Goal: Information Seeking & Learning: Check status

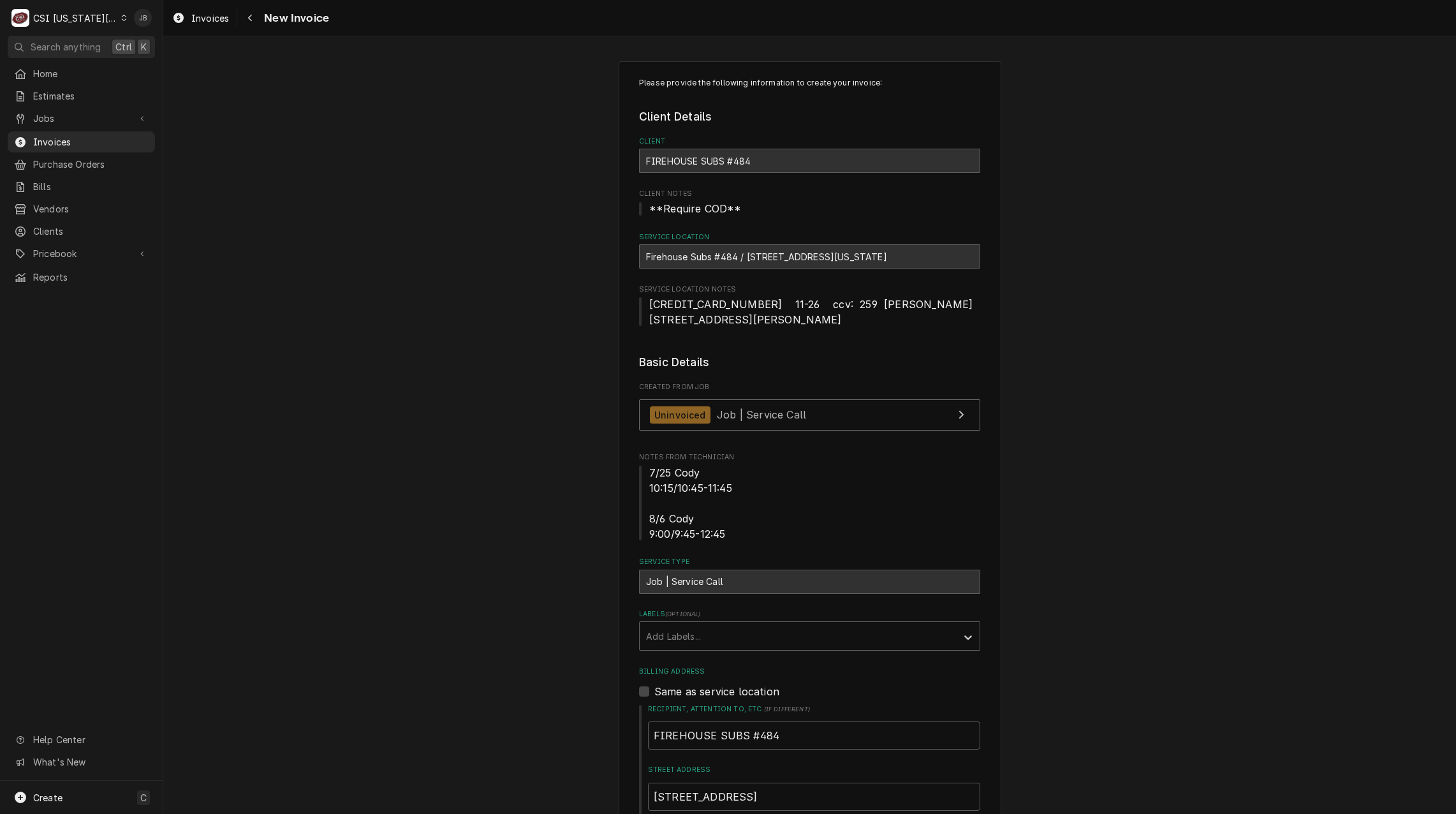
scroll to position [1148, 0]
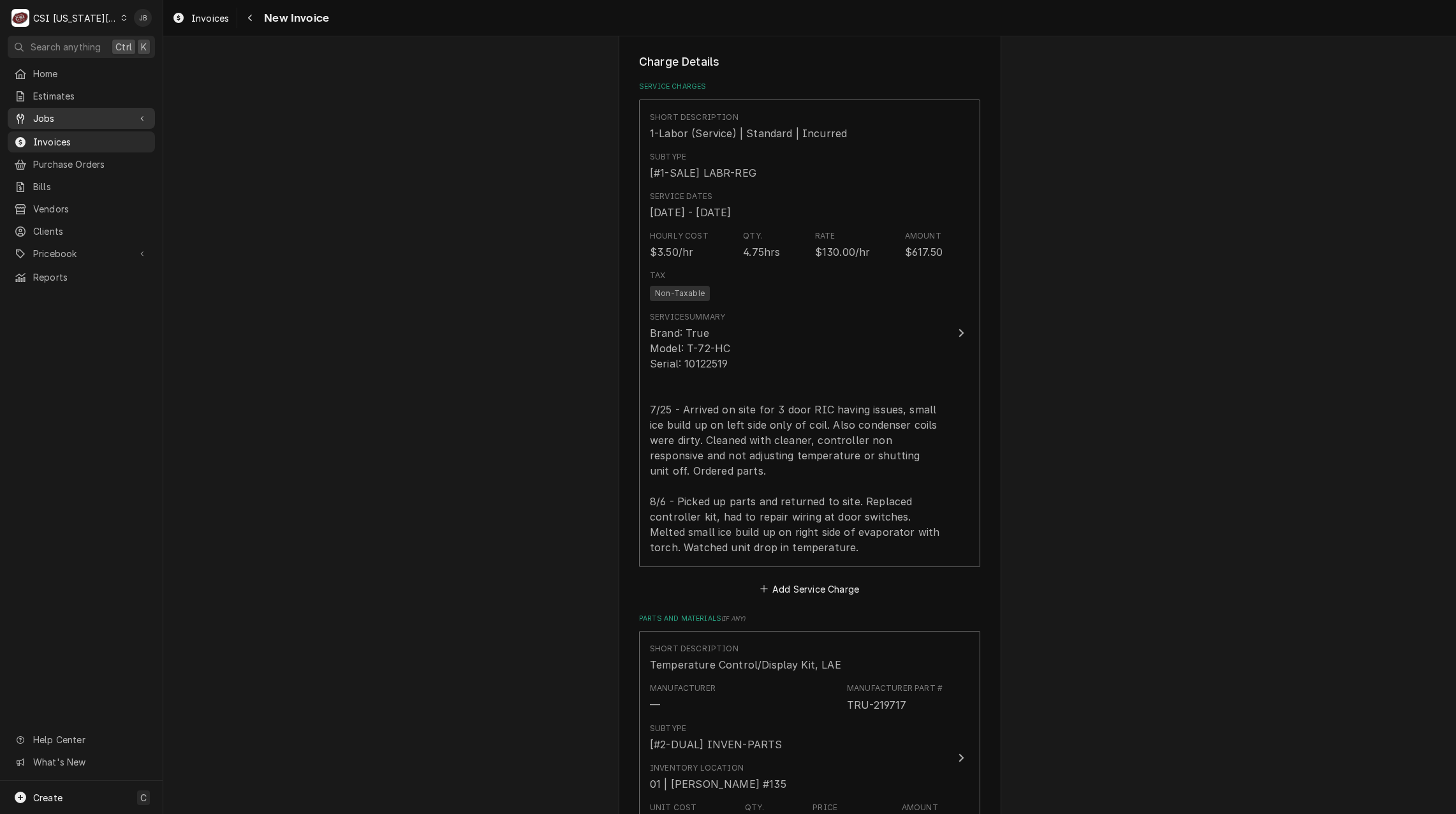
click at [93, 121] on span "Jobs" at bounding box center [81, 118] width 97 height 14
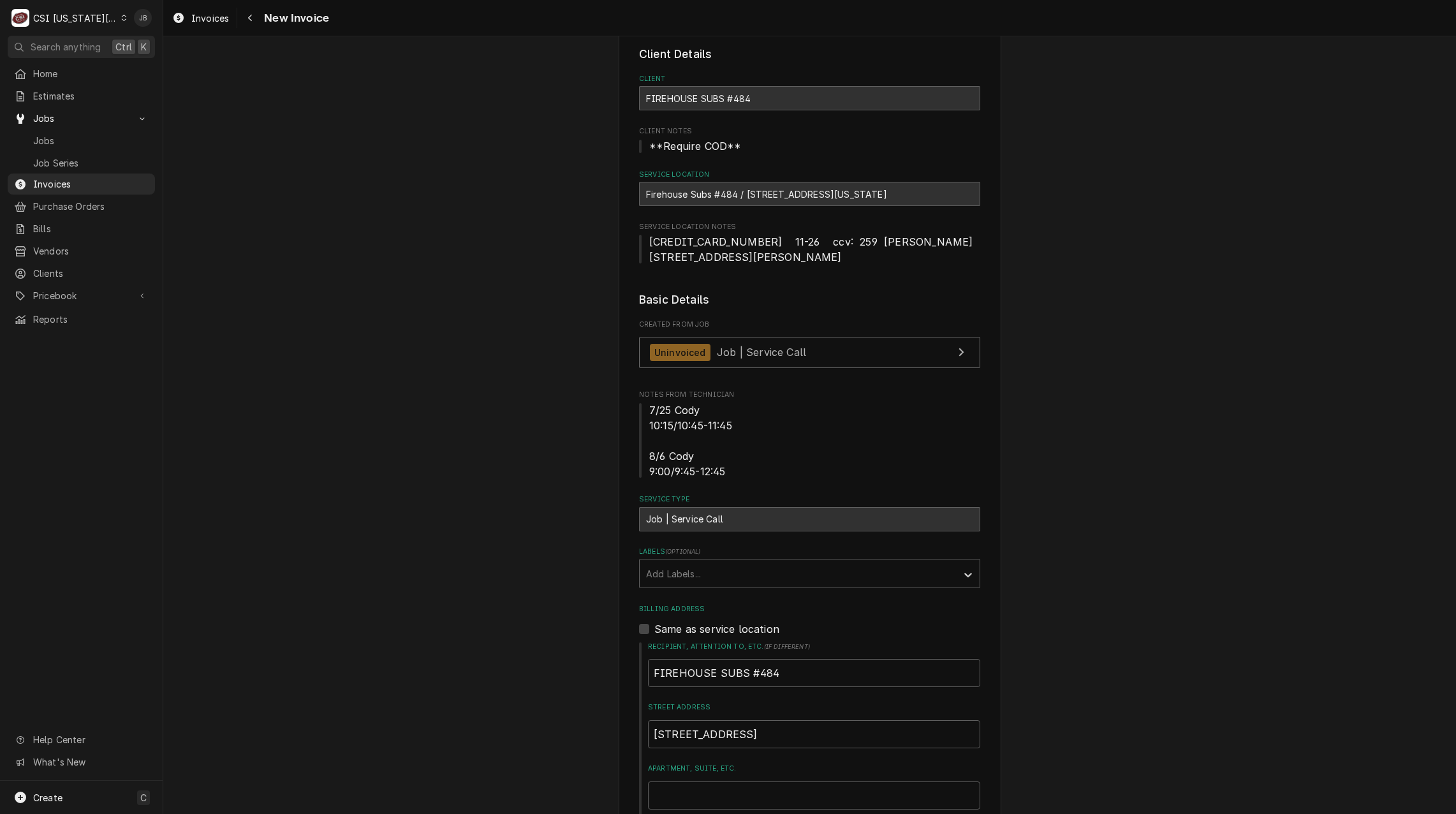
scroll to position [0, 0]
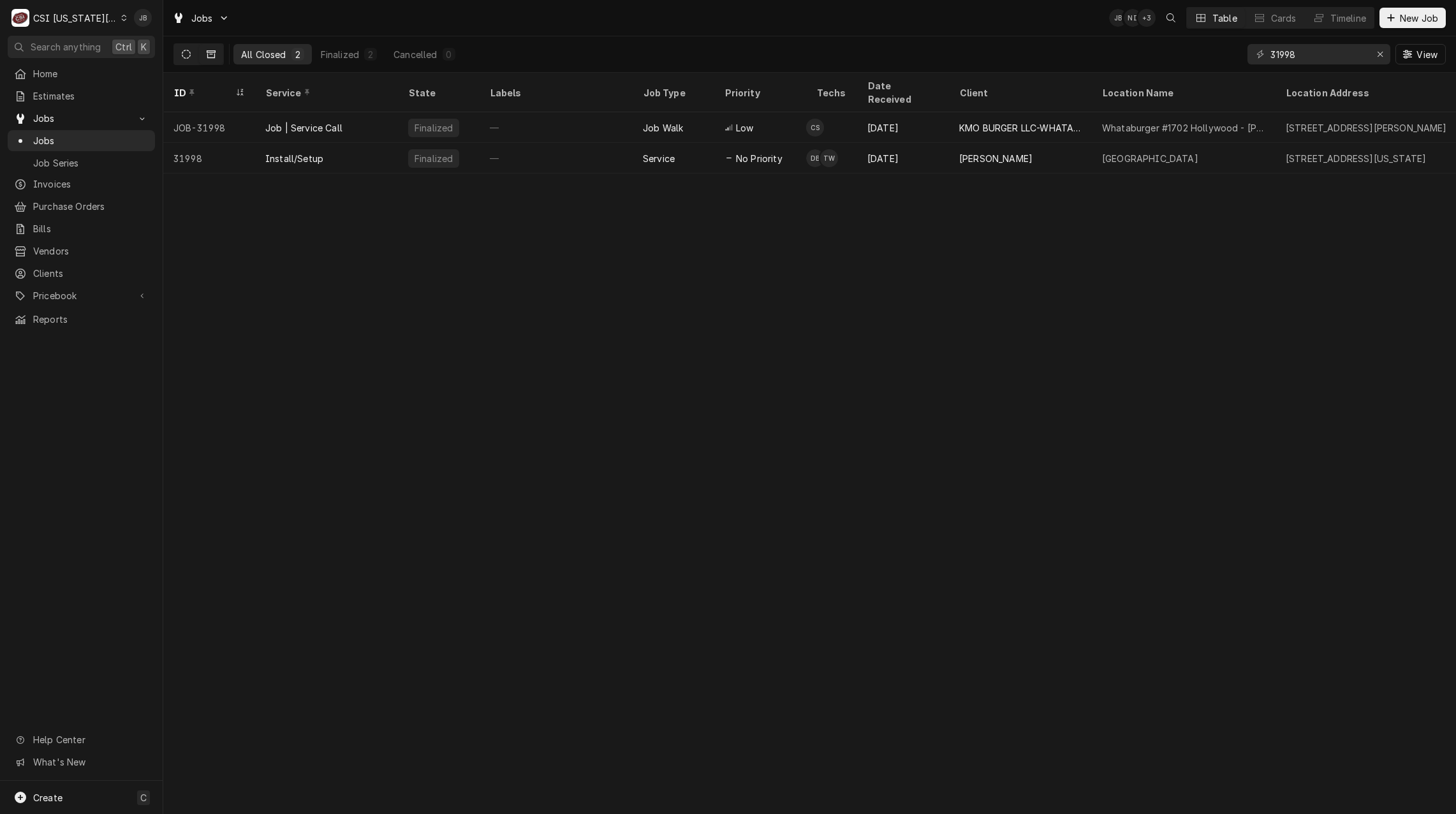
click at [187, 59] on button "Dynamic Content Wrapper" at bounding box center [186, 54] width 24 height 20
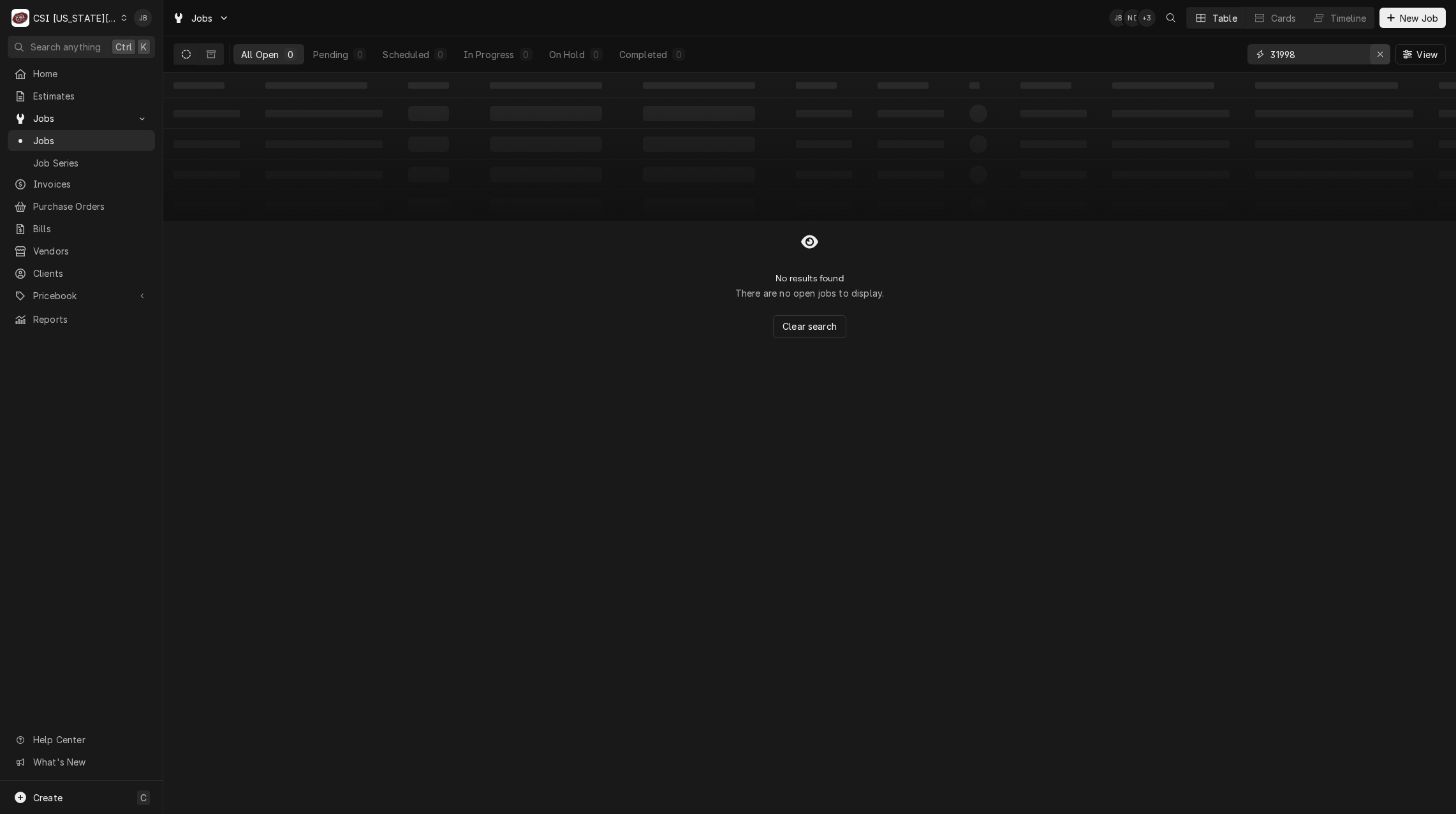
click at [1380, 55] on icon "Erase input" at bounding box center [1380, 54] width 7 height 9
click at [1313, 54] on input "Dynamic Content Wrapper" at bounding box center [1330, 54] width 120 height 20
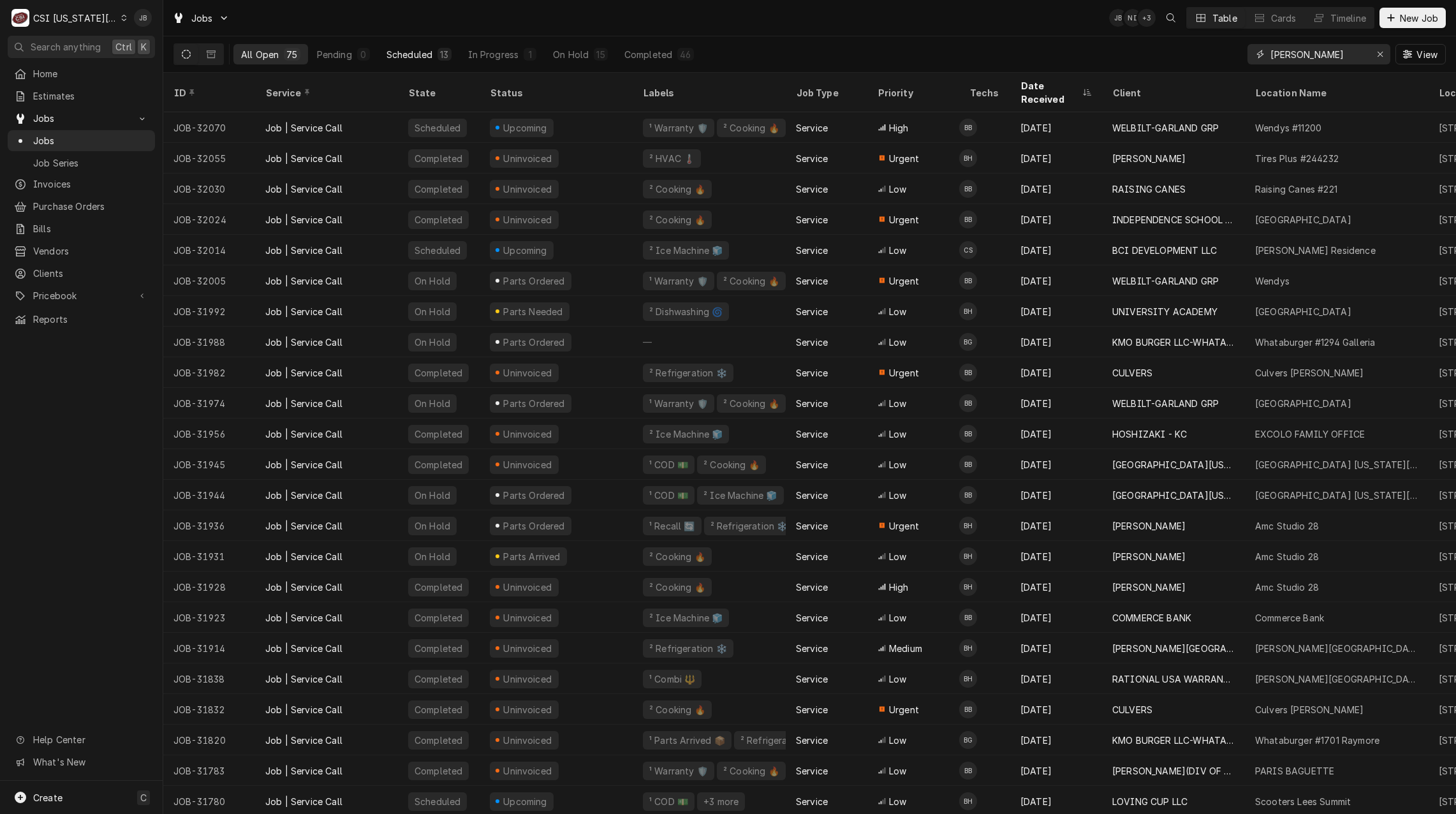
type input "brian"
click at [424, 57] on div "Scheduled" at bounding box center [409, 54] width 46 height 14
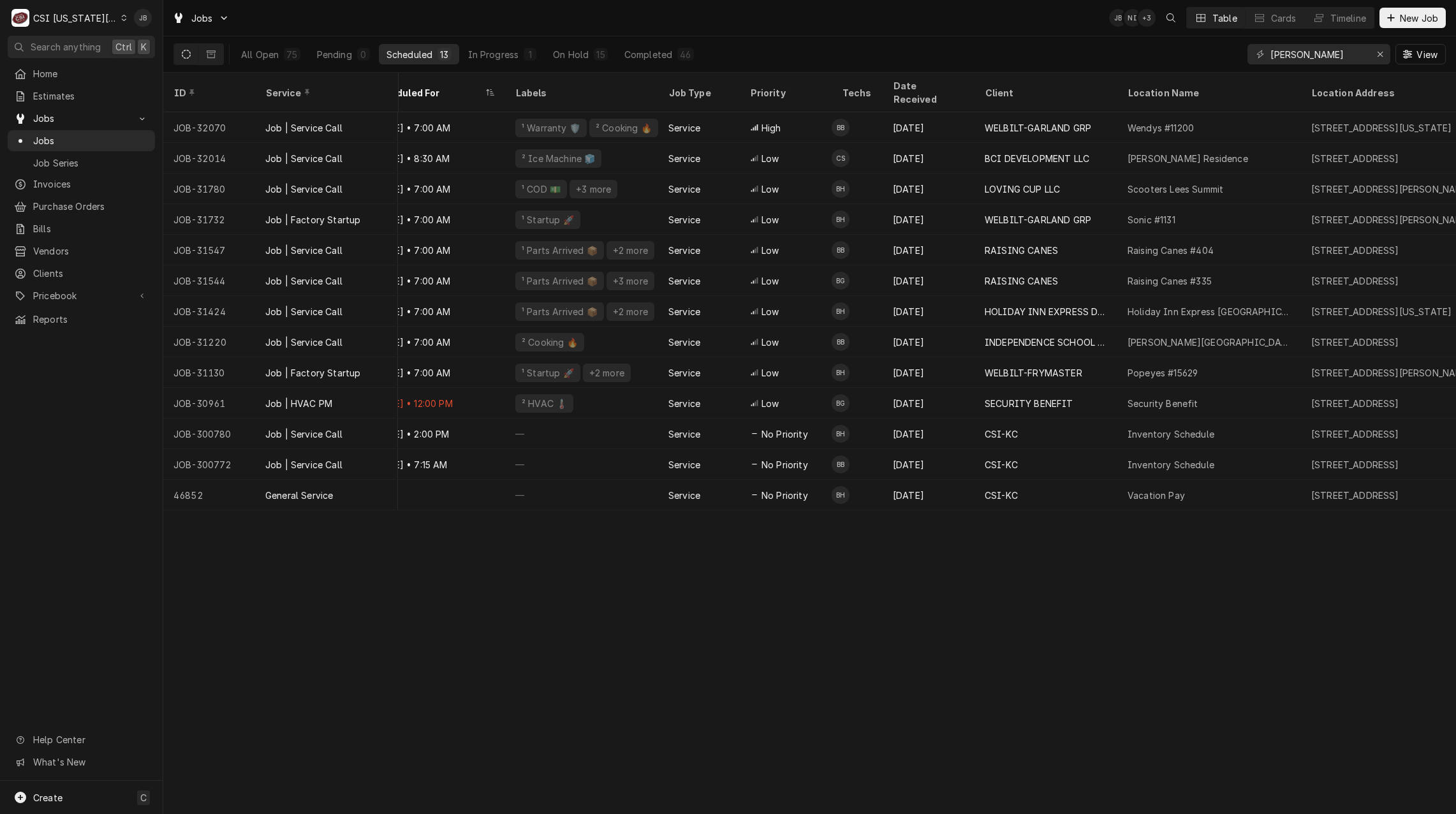
scroll to position [0, 288]
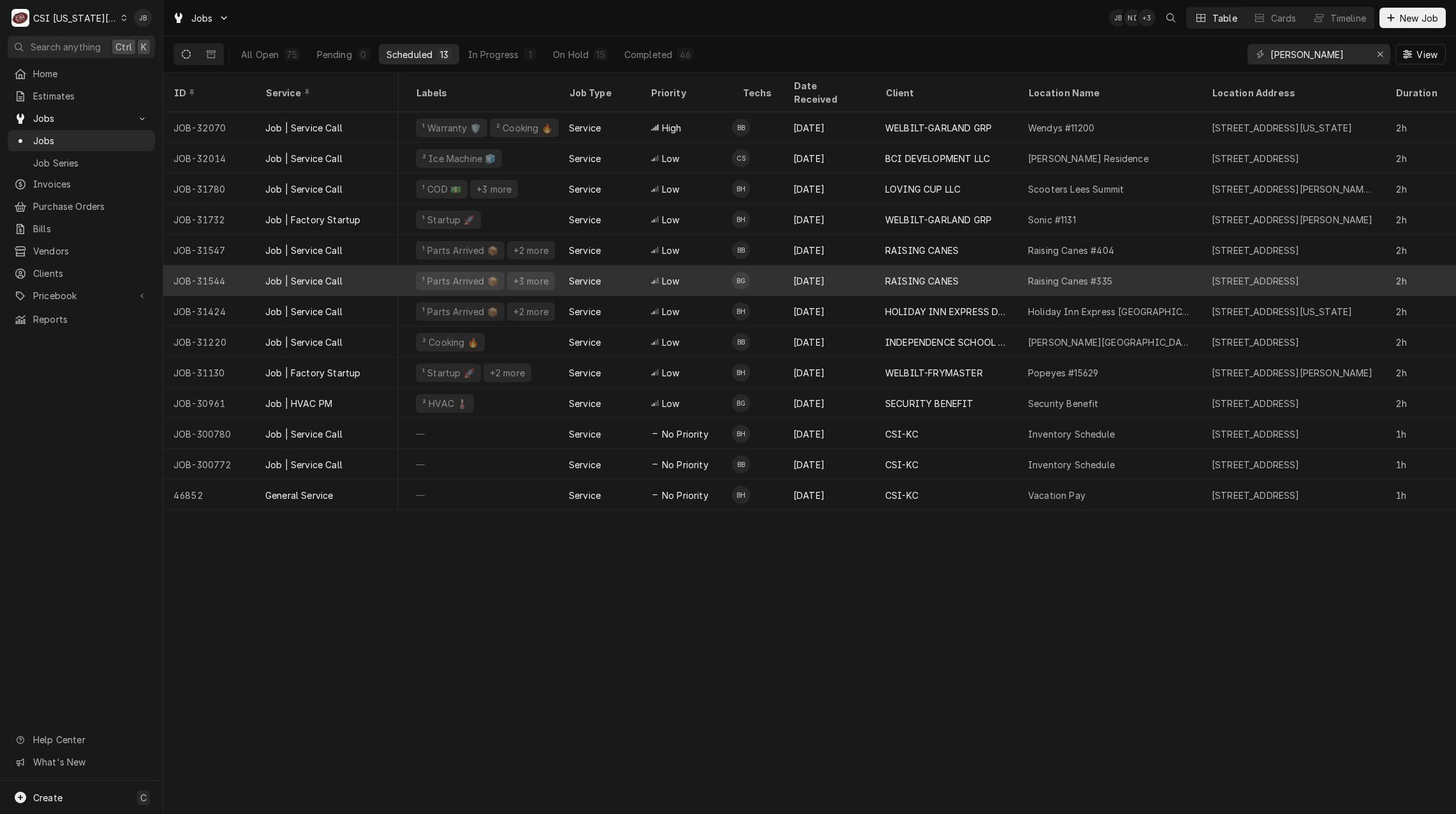
click at [1150, 266] on div "Raising Canes #335" at bounding box center [1110, 281] width 184 height 31
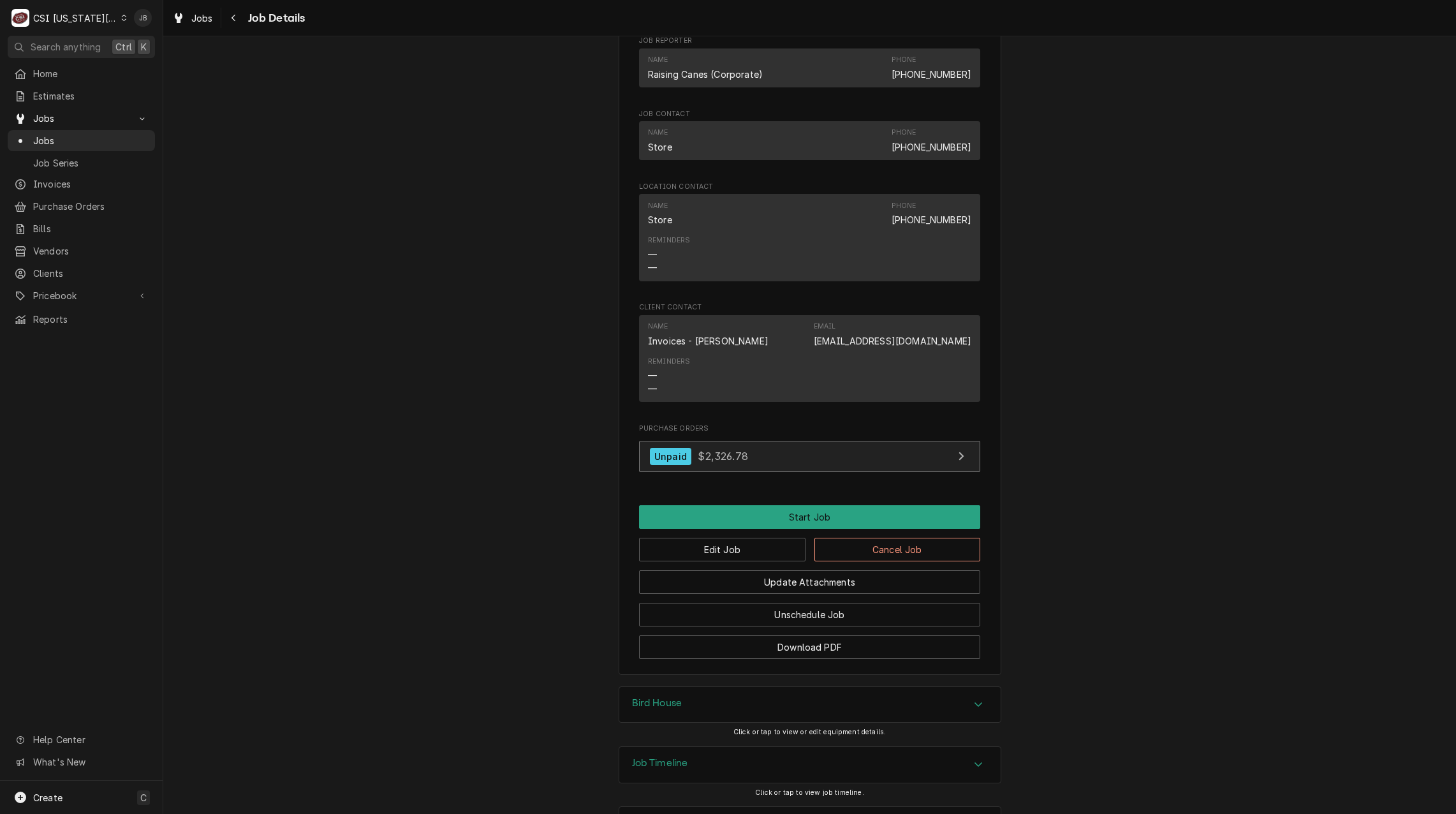
scroll to position [1736, 0]
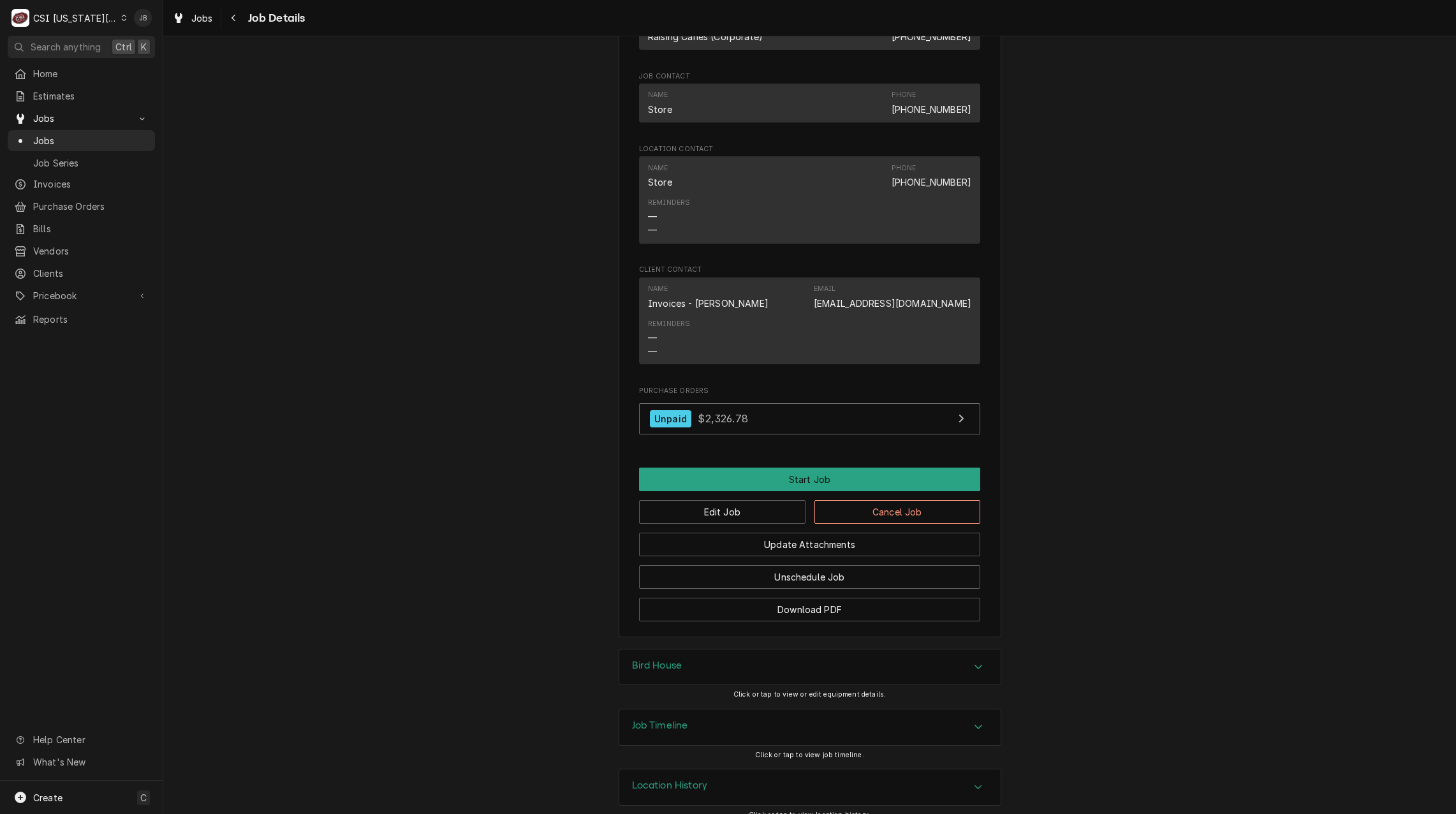
click at [662, 725] on div "Job Timeline" at bounding box center [810, 727] width 382 height 35
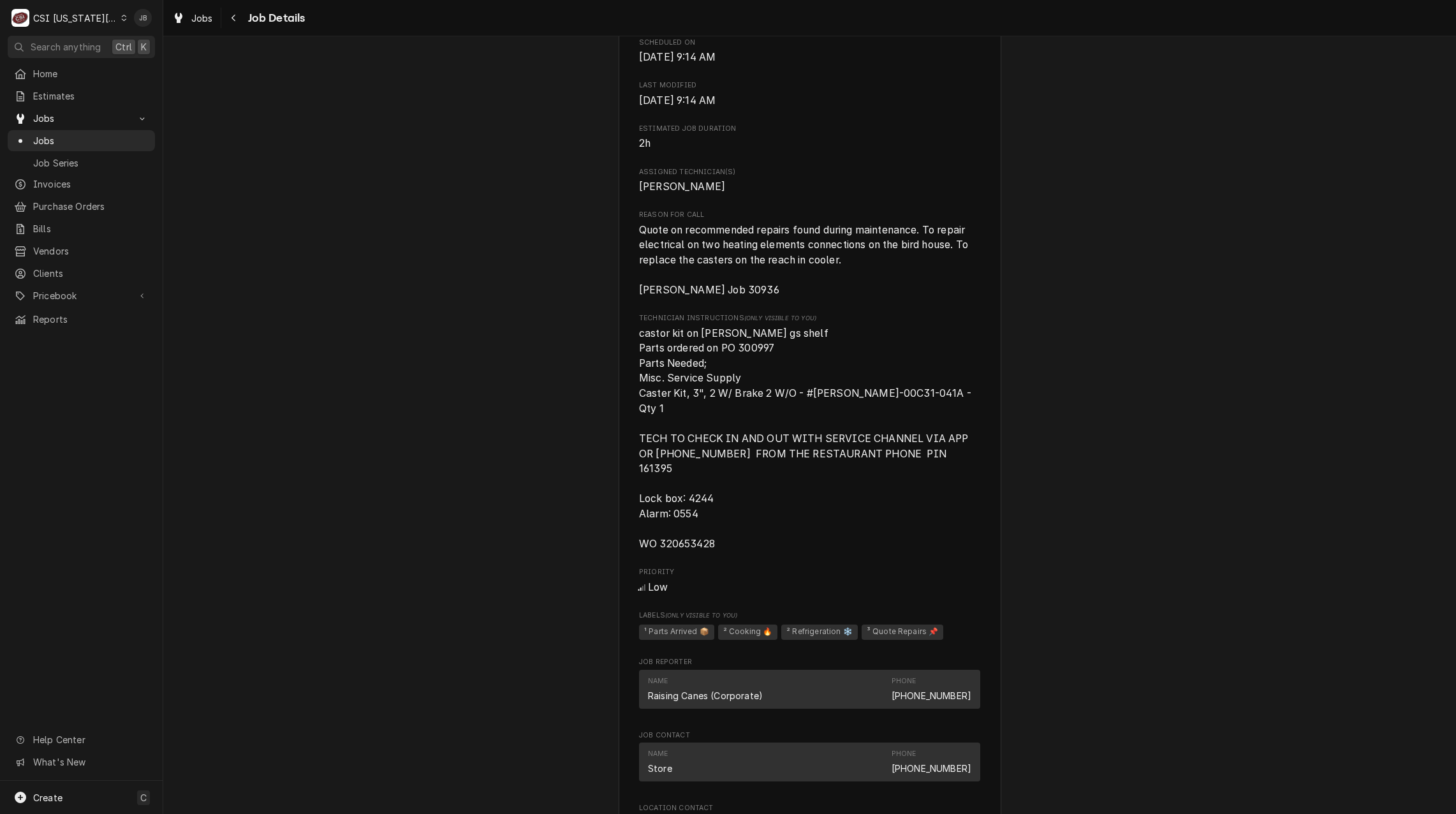
scroll to position [1076, 0]
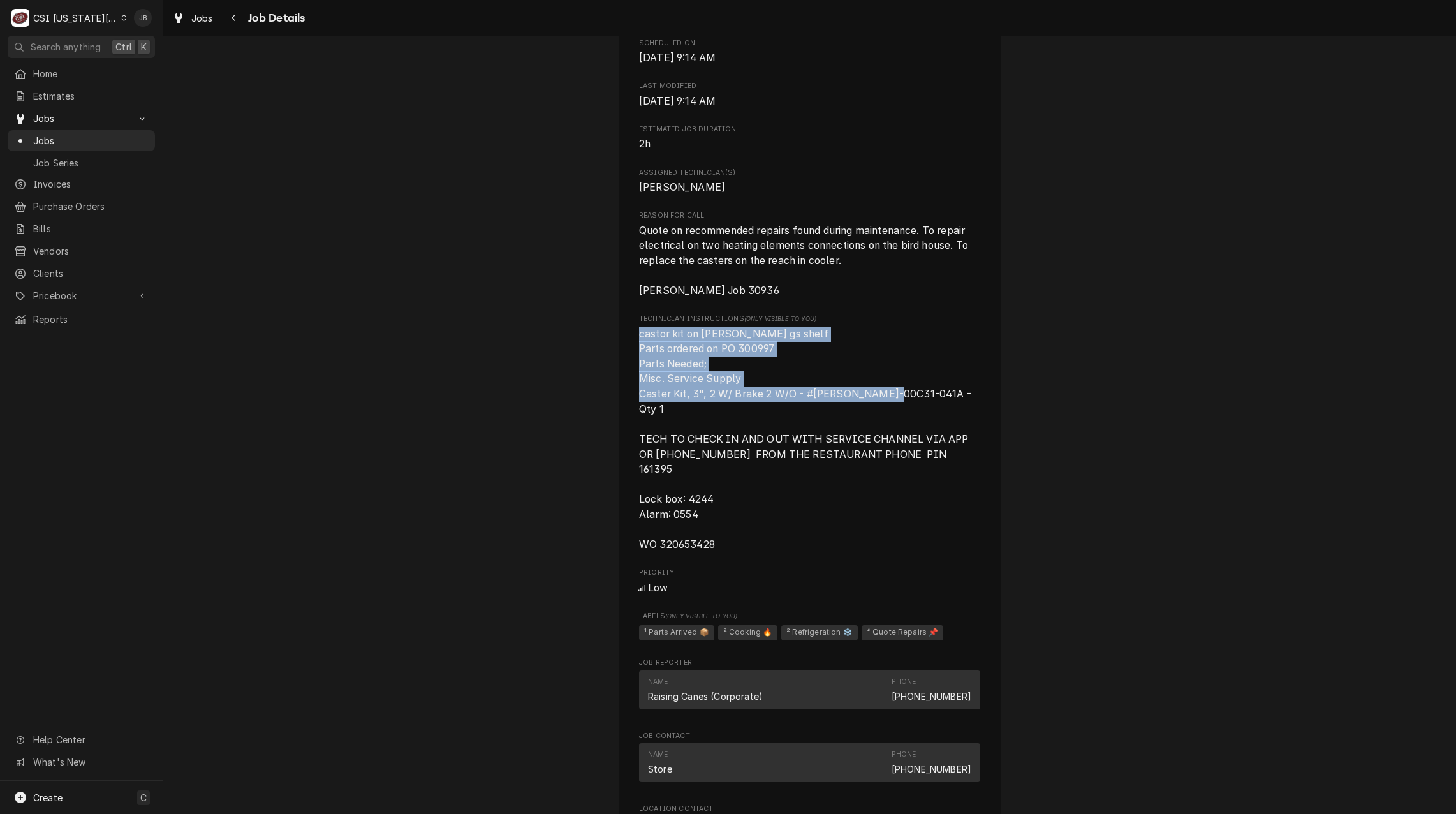
drag, startPoint x: 941, startPoint y: 410, endPoint x: 621, endPoint y: 355, distance: 324.7
click at [621, 355] on div "RAISING CANES Raising Canes #335 / 100 Mo-291, Liberty, MO 64068 Open in Maps C…" at bounding box center [810, 151] width 382 height 2291
drag, startPoint x: 621, startPoint y: 355, endPoint x: 711, endPoint y: 370, distance: 91.2
click at [711, 370] on span "castor kit on brian gs shelf Parts ordered on PO 300997 Parts Needed; Misc. Ser…" at bounding box center [806, 439] width 335 height 223
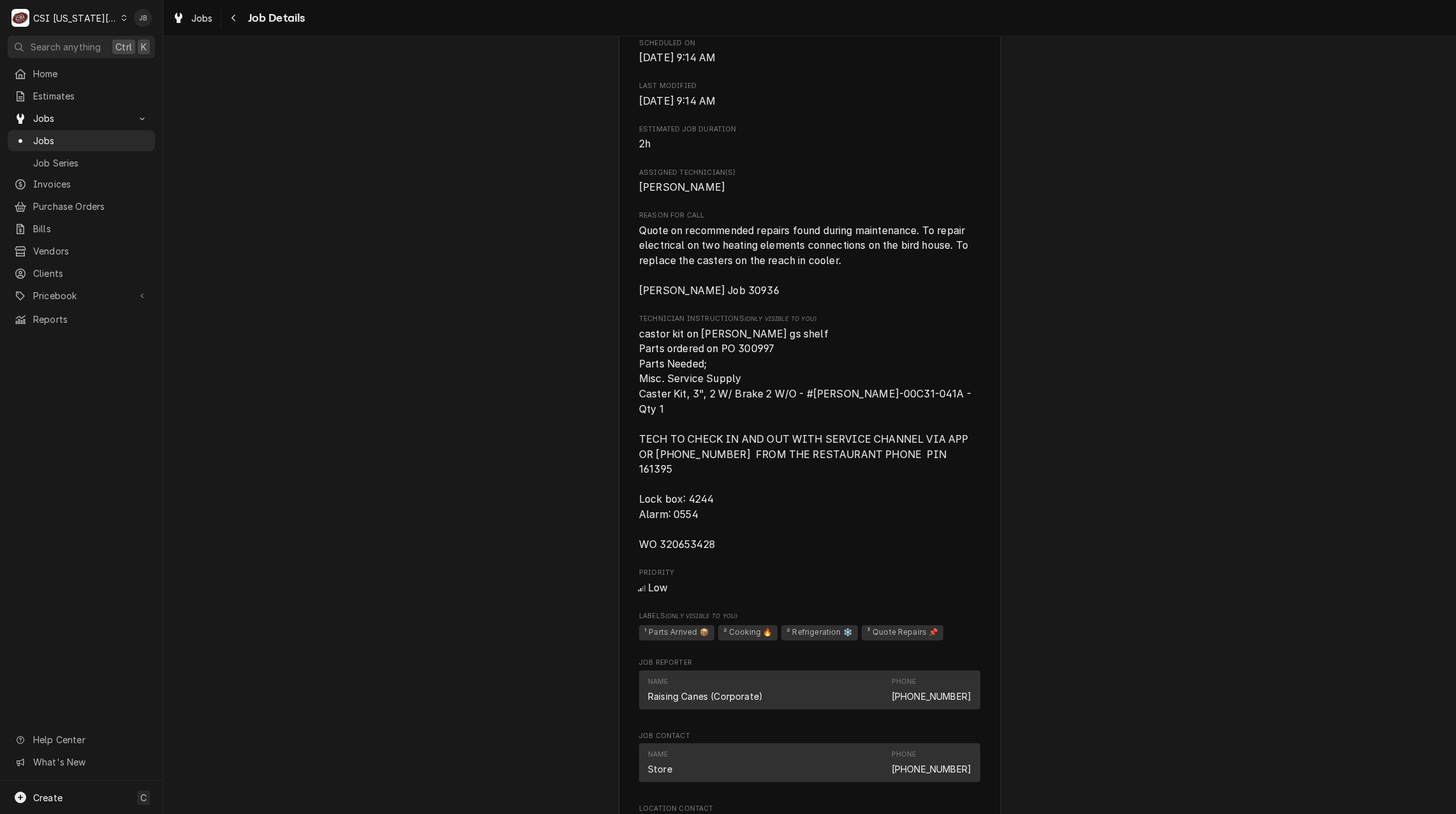
click at [853, 282] on span "Quote on recommended repairs found during maintenance. To repair electrical on …" at bounding box center [810, 260] width 341 height 75
click at [852, 277] on span "Quote on recommended repairs found during maintenance. To repair electrical on …" at bounding box center [810, 260] width 341 height 75
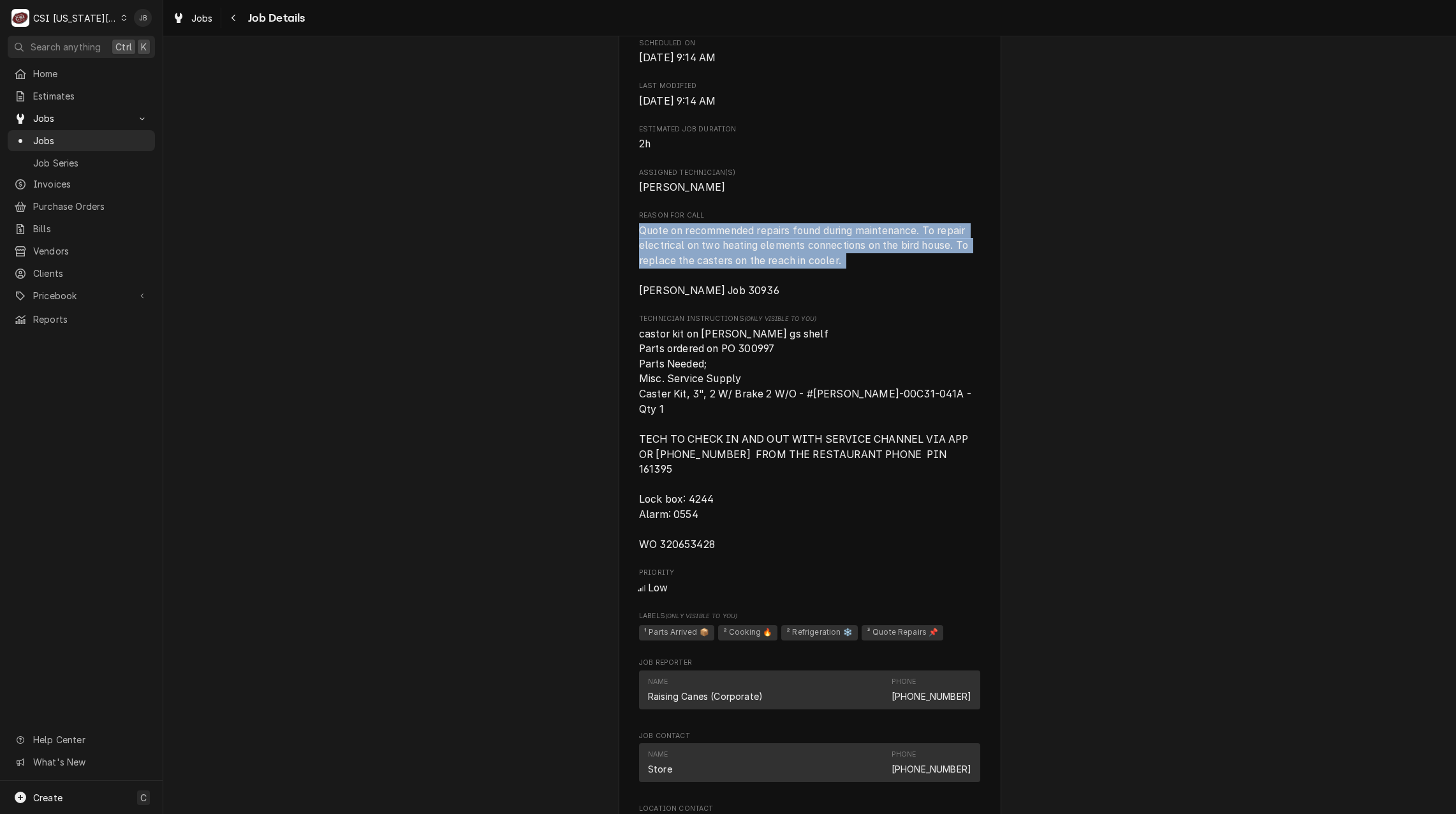
drag, startPoint x: 852, startPoint y: 276, endPoint x: 604, endPoint y: 247, distance: 249.7
click at [604, 247] on div "Upcoming RAISING CANES Raising Canes #335 / 100 Mo-291, Liberty, MO 64068 Open …" at bounding box center [810, 141] width 1293 height 2335
drag, startPoint x: 604, startPoint y: 247, endPoint x: 876, endPoint y: 266, distance: 272.7
click at [876, 266] on span "Quote on recommended repairs found during maintenance. To repair electrical on …" at bounding box center [805, 261] width 332 height 72
drag, startPoint x: 748, startPoint y: 259, endPoint x: 613, endPoint y: 252, distance: 135.2
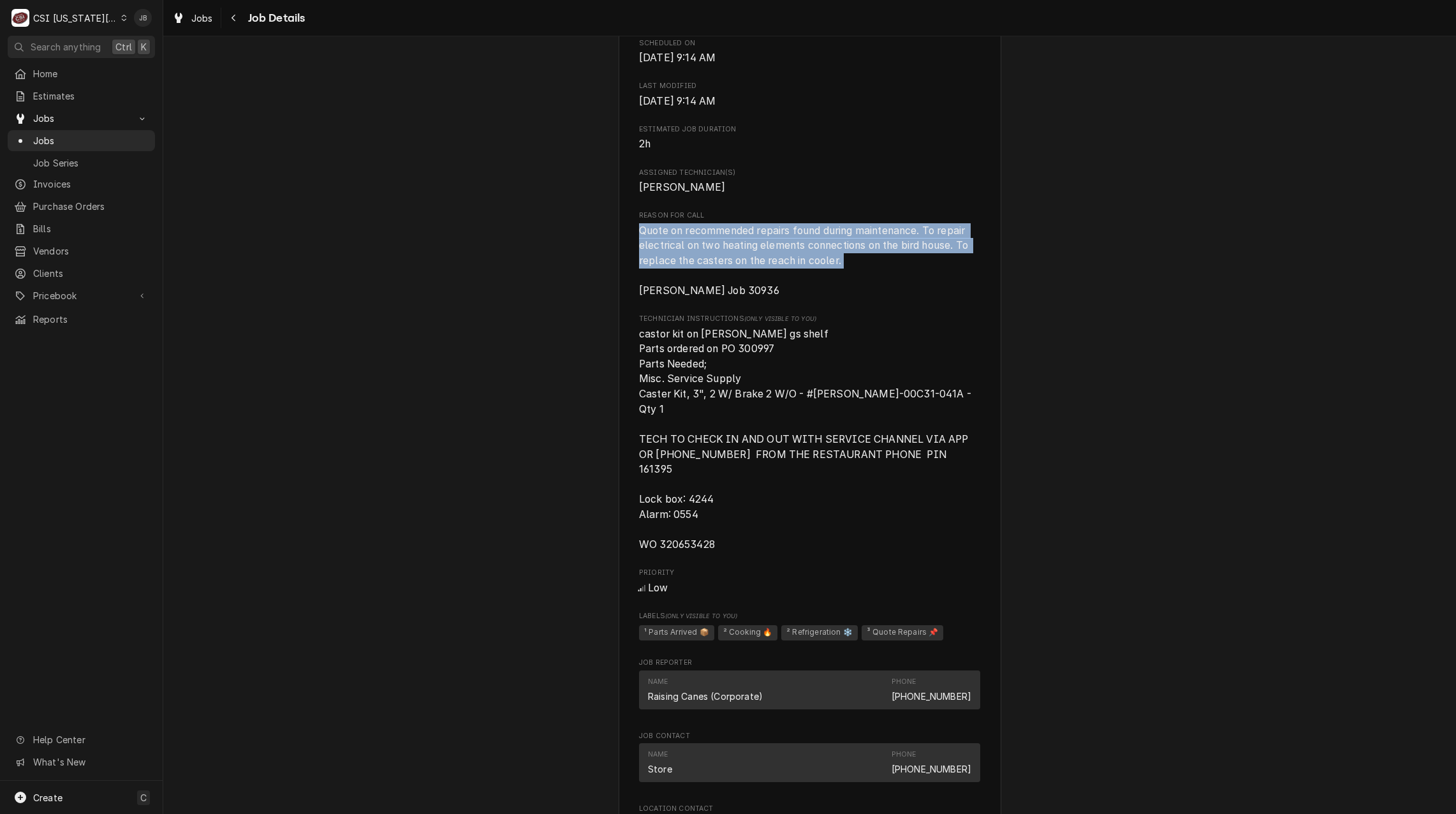
click at [619, 252] on div "RAISING CANES Raising Canes #335 / 100 Mo-291, Liberty, MO 64068 Open in Maps C…" at bounding box center [810, 151] width 382 height 2291
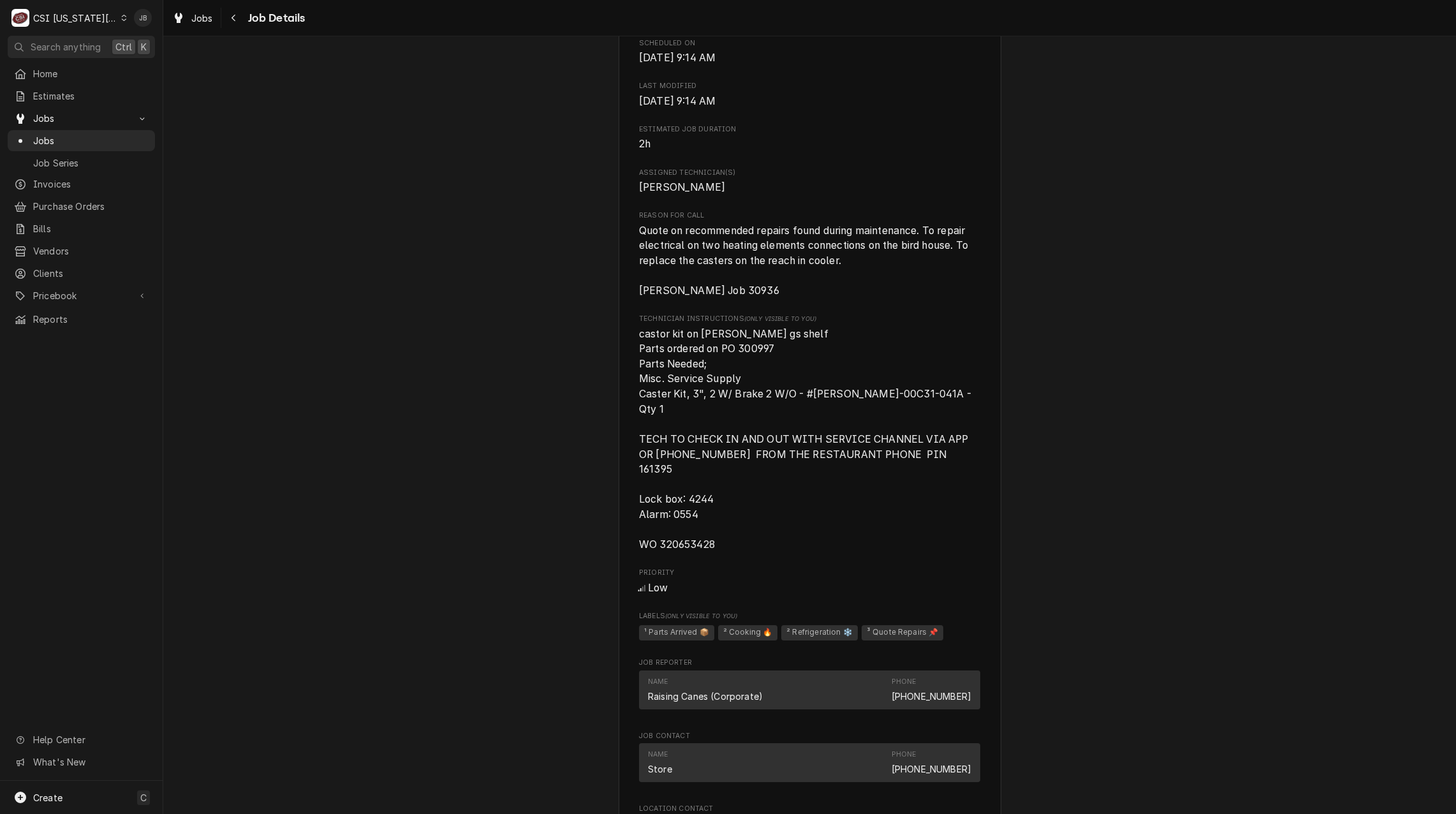
drag, startPoint x: 613, startPoint y: 252, endPoint x: 884, endPoint y: 290, distance: 273.7
click at [884, 290] on span "Quote on recommended repairs found during maintenance. To repair electrical on …" at bounding box center [810, 260] width 341 height 75
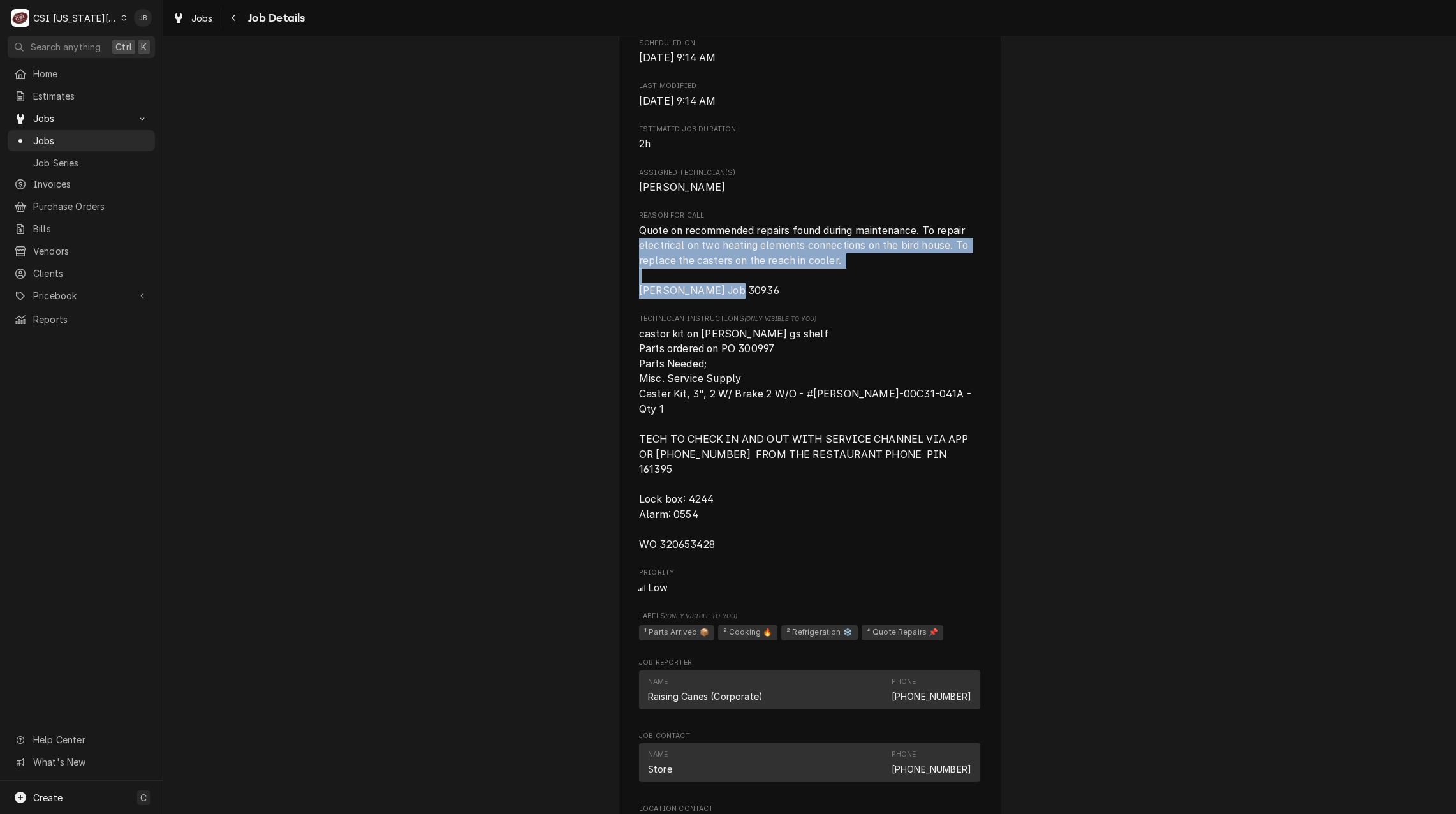
drag, startPoint x: 765, startPoint y: 304, endPoint x: 594, endPoint y: 254, distance: 178.2
click at [594, 254] on div "Upcoming RAISING CANES Raising Canes #335 / 100 Mo-291, Liberty, MO 64068 Open …" at bounding box center [810, 141] width 1293 height 2335
drag, startPoint x: 594, startPoint y: 254, endPoint x: 850, endPoint y: 302, distance: 260.5
click at [850, 299] on span "Quote on recommended repairs found during maintenance. To repair electrical on …" at bounding box center [810, 260] width 341 height 75
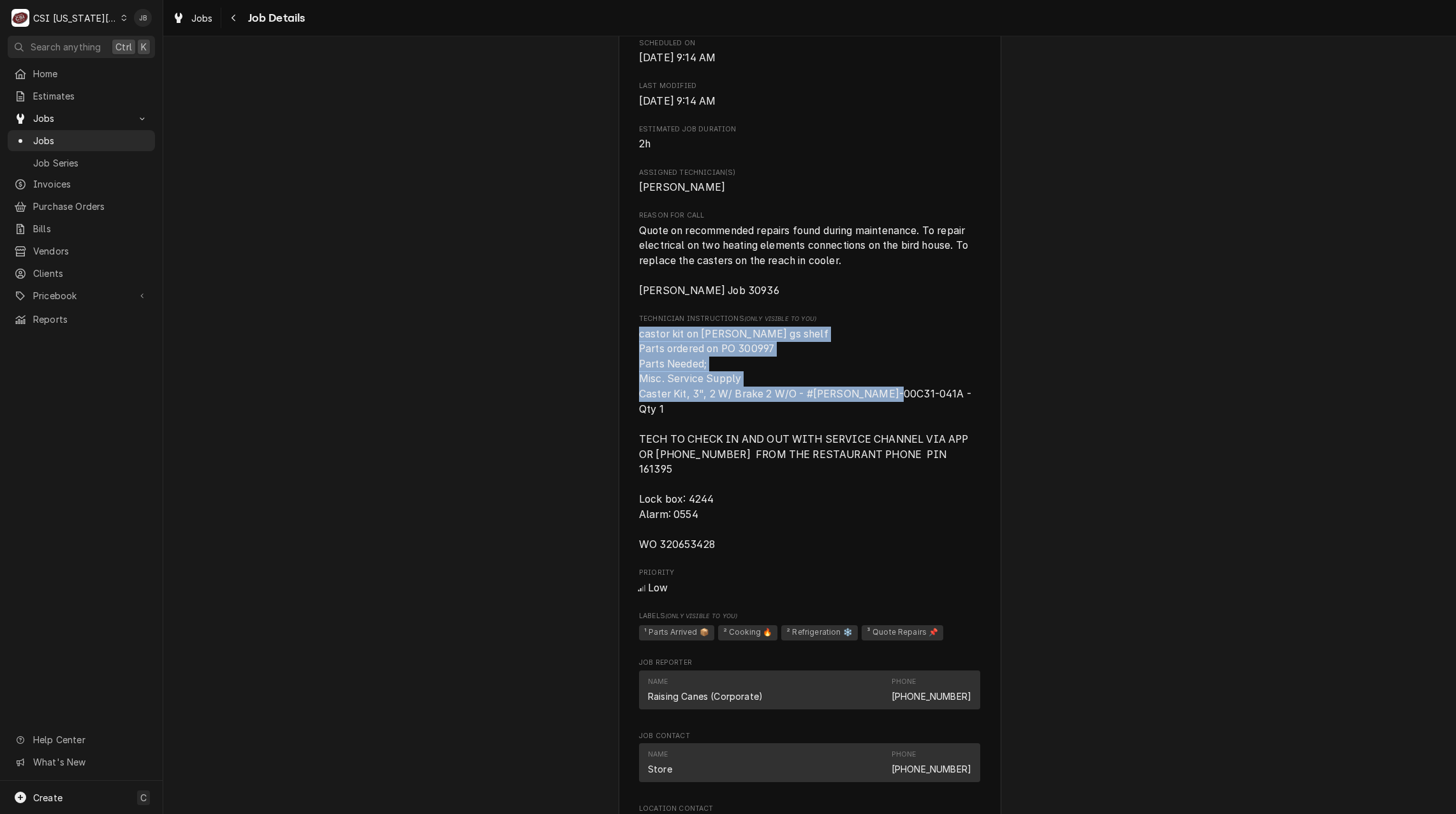
drag, startPoint x: 632, startPoint y: 346, endPoint x: 946, endPoint y: 413, distance: 321.1
click at [946, 413] on div "RAISING CANES Raising Canes #335 / 100 Mo-291, Liberty, MO 64068 Open in Maps C…" at bounding box center [810, 151] width 382 height 2291
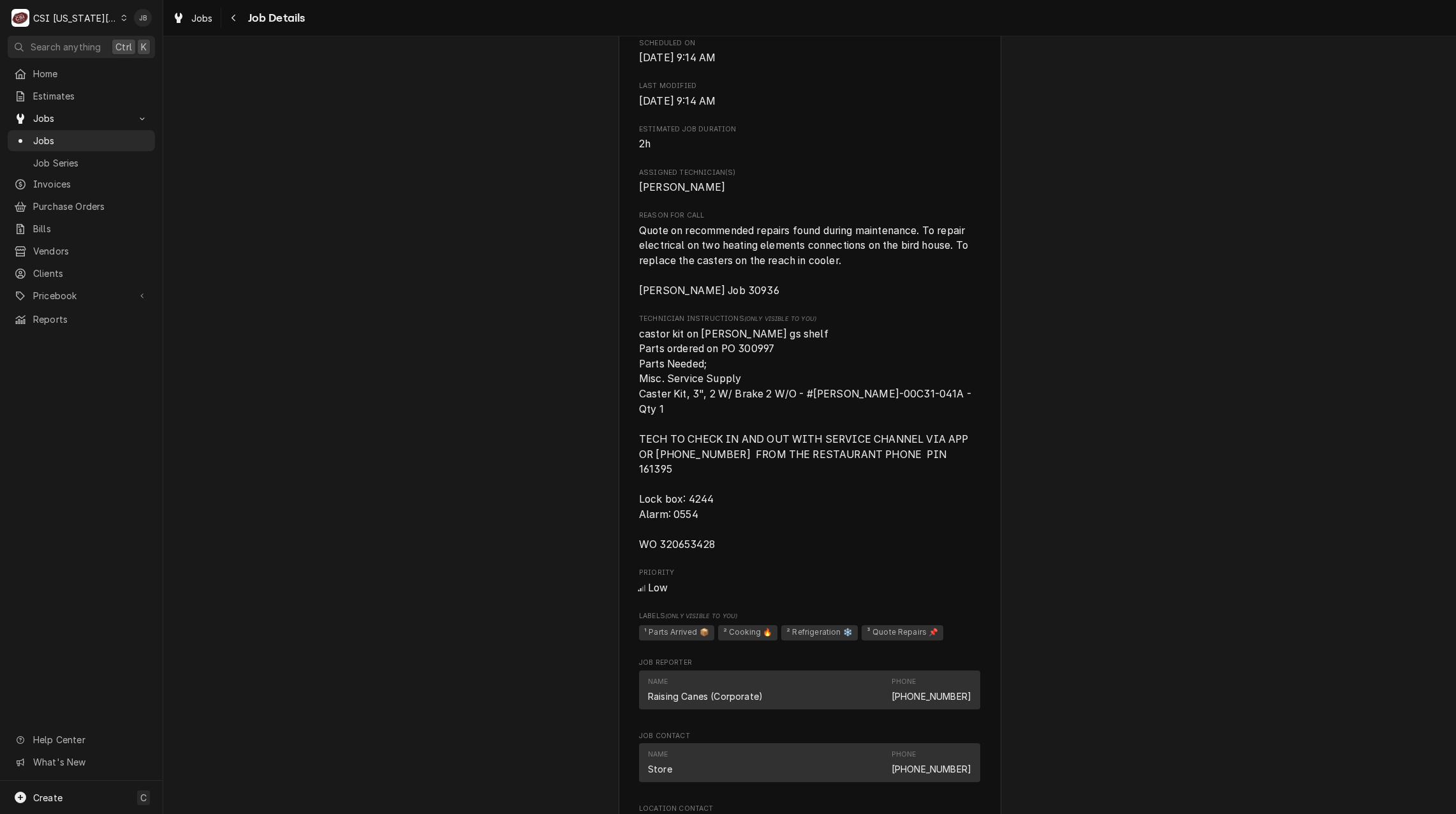
drag, startPoint x: 946, startPoint y: 413, endPoint x: 795, endPoint y: 462, distance: 158.8
click at [796, 462] on span "castor kit on brian gs shelf Parts ordered on PO 300997 Parts Needed; Misc. Ser…" at bounding box center [810, 440] width 341 height 225
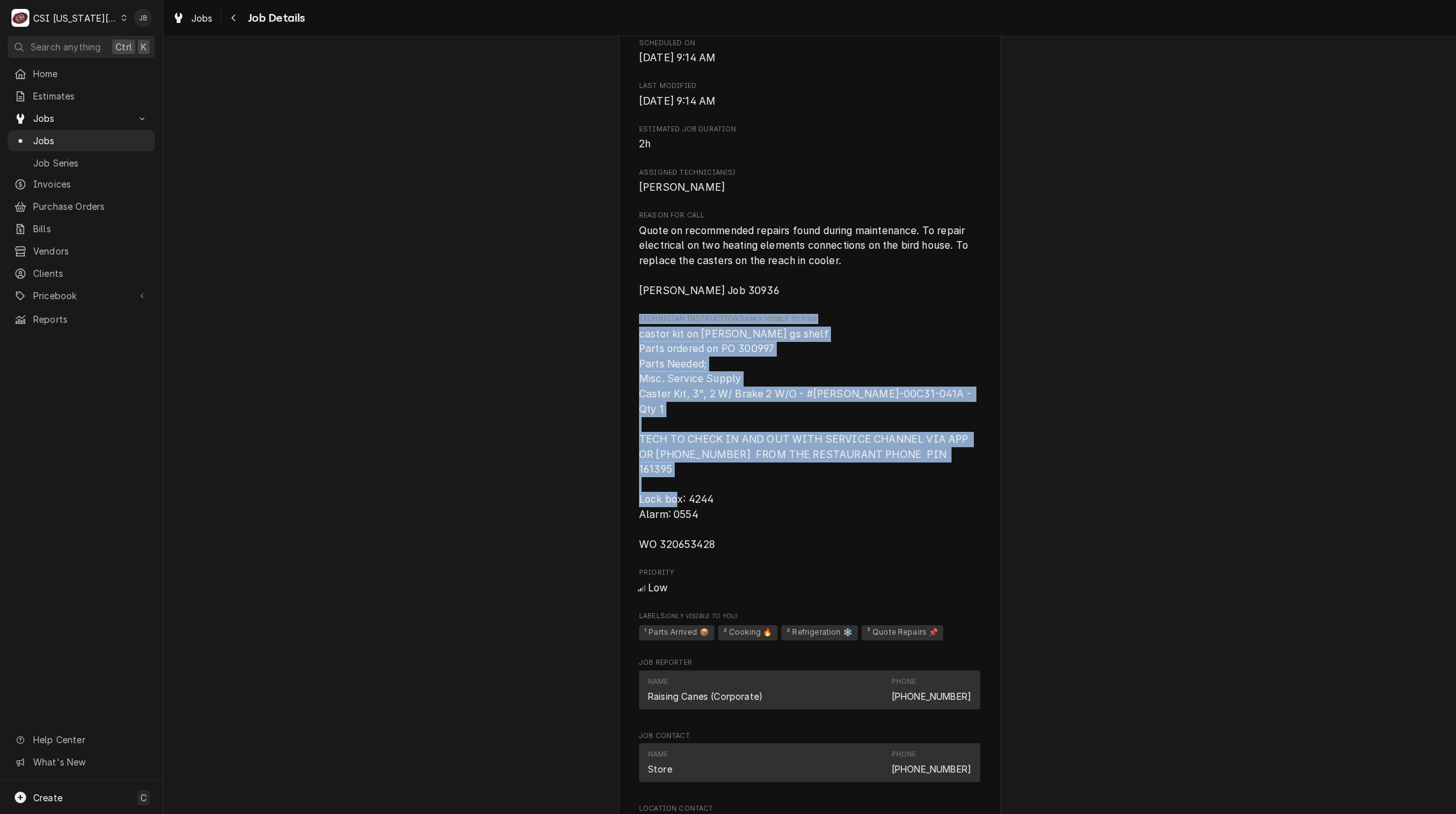
drag, startPoint x: 720, startPoint y: 506, endPoint x: 601, endPoint y: 337, distance: 206.7
click at [601, 337] on div "Upcoming RAISING CANES Raising Canes #335 / 100 Mo-291, Liberty, MO 64068 Open …" at bounding box center [810, 141] width 1293 height 2335
drag, startPoint x: 601, startPoint y: 337, endPoint x: 815, endPoint y: 389, distance: 220.2
click at [815, 389] on span "castor kit on brian gs shelf Parts ordered on PO 300997 Parts Needed; Misc. Ser…" at bounding box center [810, 440] width 341 height 225
drag, startPoint x: 717, startPoint y: 506, endPoint x: 588, endPoint y: 388, distance: 174.8
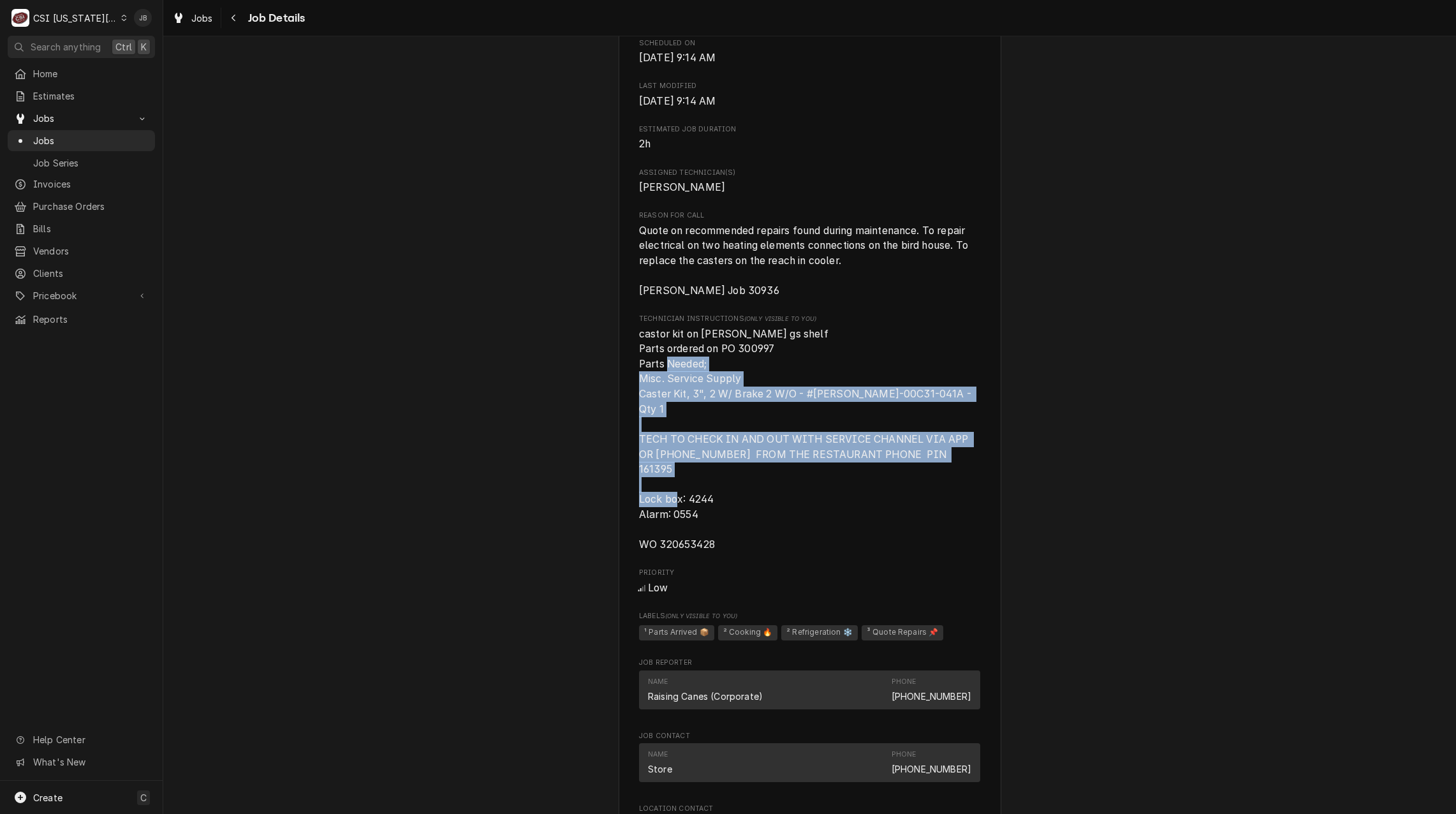
click at [588, 388] on div "Upcoming RAISING CANES Raising Canes #335 / 100 Mo-291, Liberty, MO 64068 Open …" at bounding box center [810, 141] width 1293 height 2335
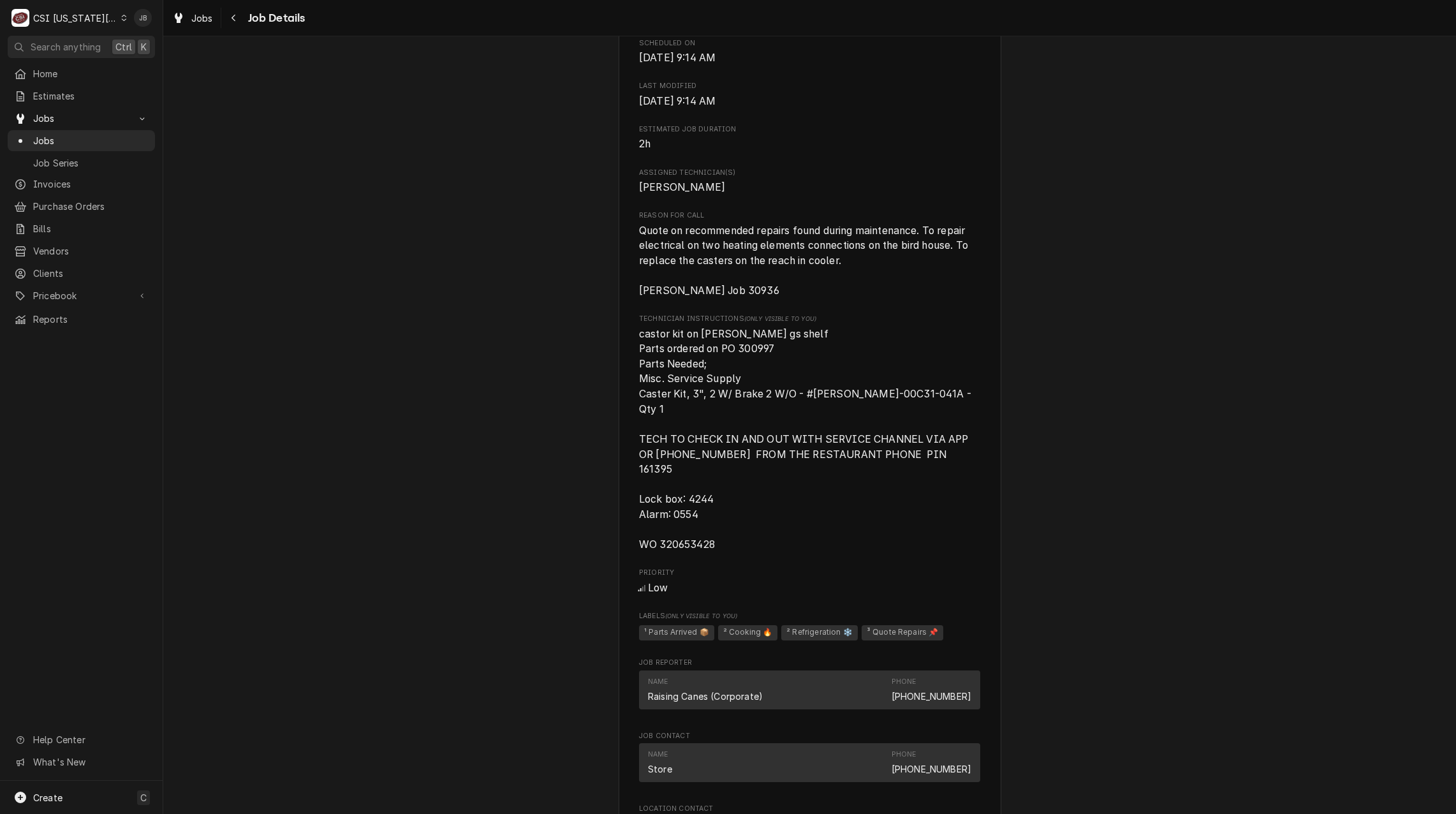
drag, startPoint x: 588, startPoint y: 388, endPoint x: 757, endPoint y: 514, distance: 210.8
click at [757, 514] on span "castor kit on brian gs shelf Parts ordered on PO 300997 Parts Needed; Misc. Ser…" at bounding box center [810, 440] width 341 height 225
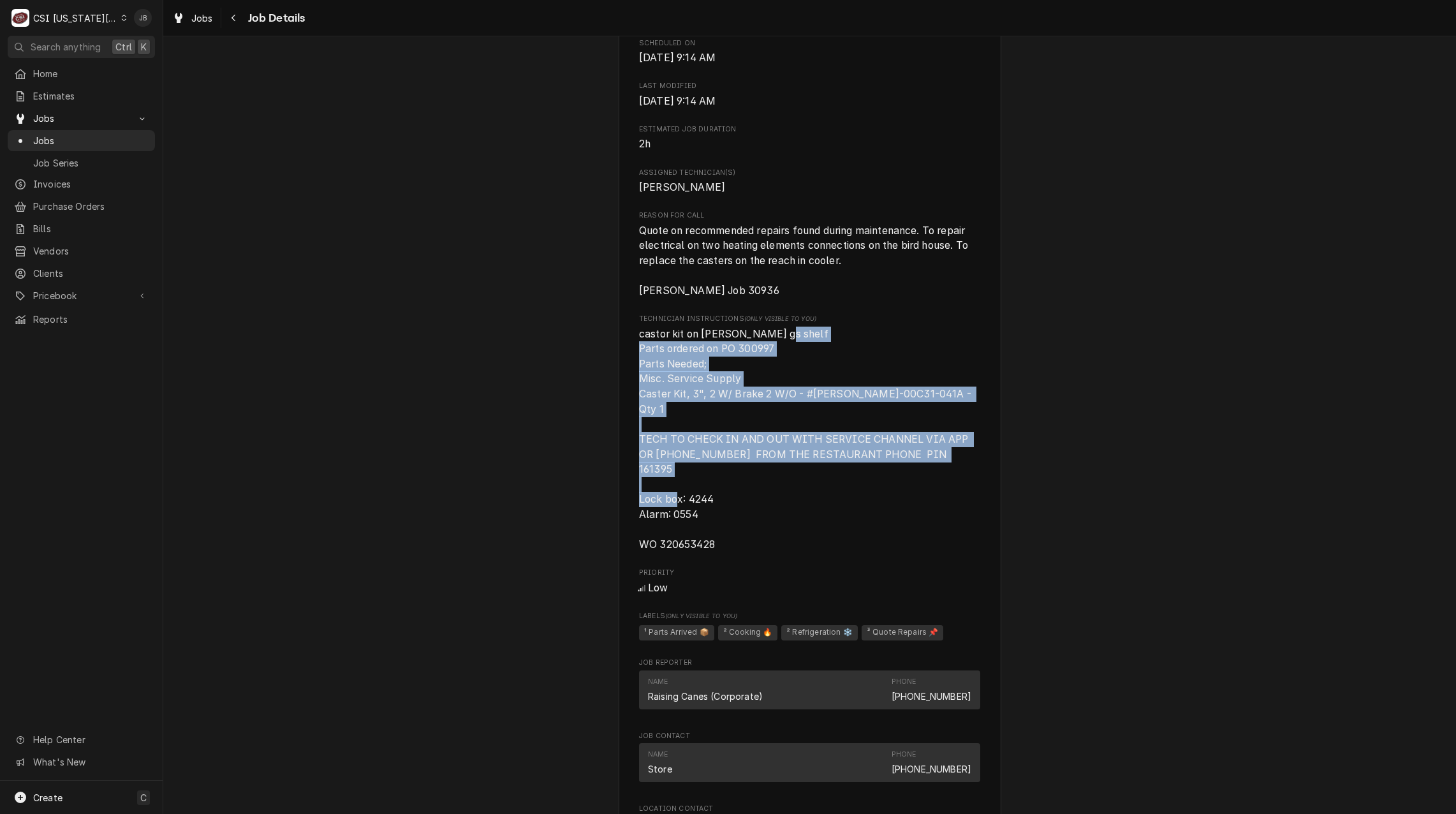
drag, startPoint x: 728, startPoint y: 505, endPoint x: 609, endPoint y: 362, distance: 186.0
click at [609, 362] on div "Upcoming RAISING CANES Raising Canes #335 / 100 Mo-291, Liberty, MO 64068 Open …" at bounding box center [810, 141] width 1293 height 2335
click at [835, 502] on span "castor kit on brian gs shelf Parts ordered on PO 300997 Parts Needed; Misc. Ser…" at bounding box center [810, 440] width 341 height 225
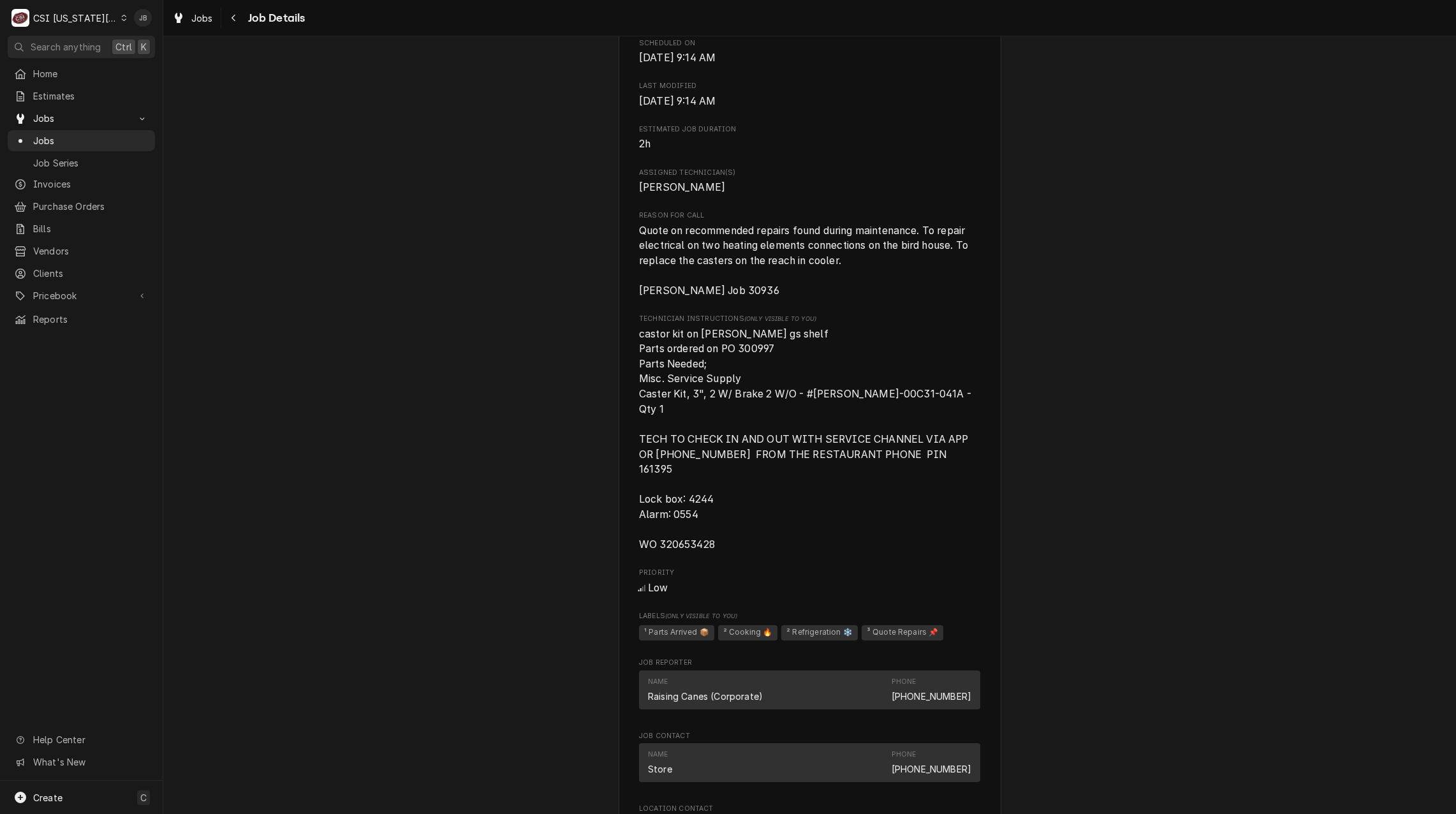
click at [719, 517] on span "castor kit on brian gs shelf Parts ordered on PO 300997 Parts Needed; Misc. Ser…" at bounding box center [810, 440] width 341 height 225
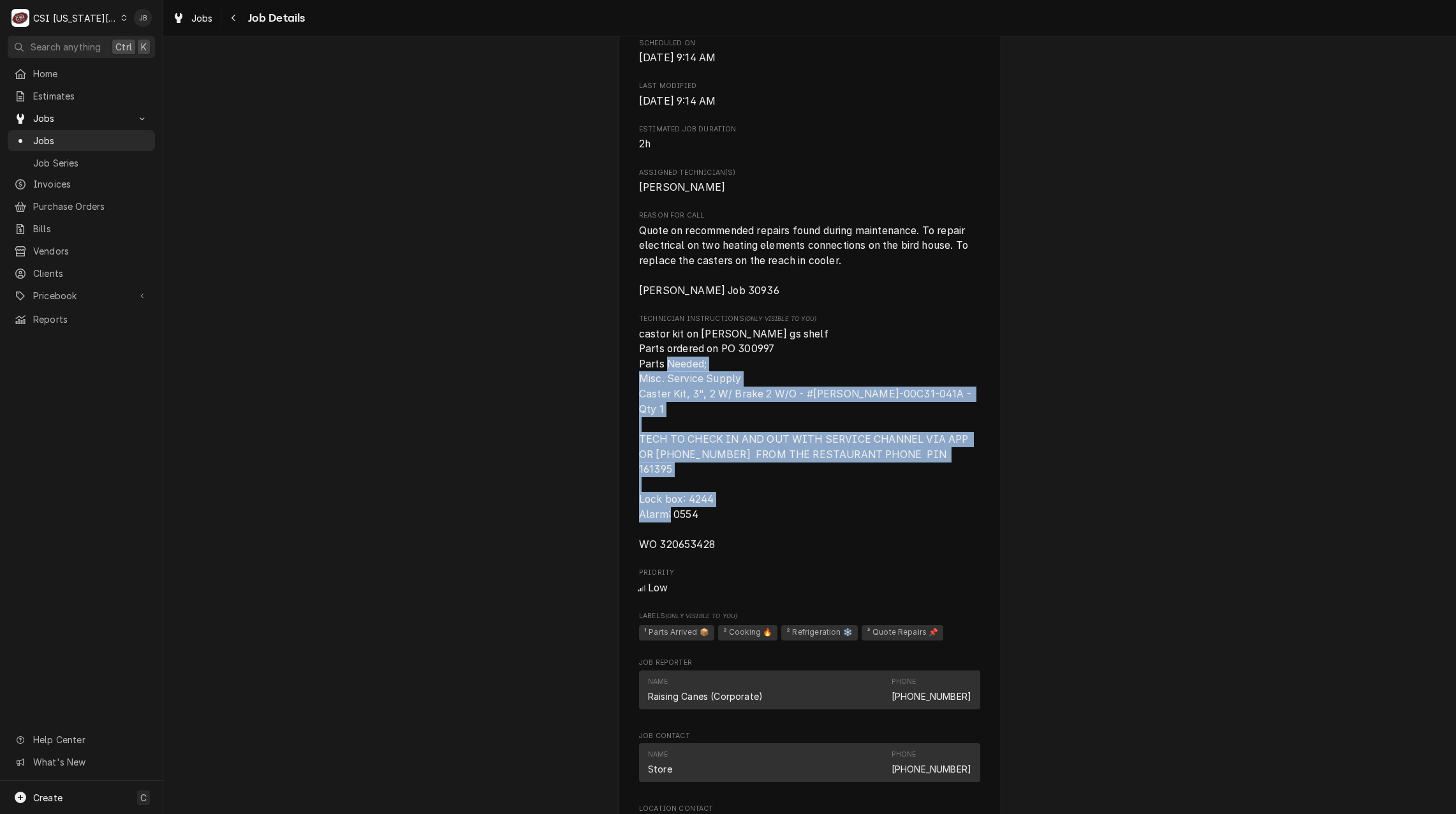
drag, startPoint x: 737, startPoint y: 532, endPoint x: 622, endPoint y: 388, distance: 184.3
click at [622, 388] on div "RAISING CANES Raising Canes #335 / 100 Mo-291, Liberty, MO 64068 Open in Maps C…" at bounding box center [810, 151] width 382 height 2291
drag, startPoint x: 622, startPoint y: 388, endPoint x: 785, endPoint y: 503, distance: 199.5
click at [785, 503] on span "castor kit on brian gs shelf Parts ordered on PO 300997 Parts Needed; Misc. Ser…" at bounding box center [810, 440] width 341 height 225
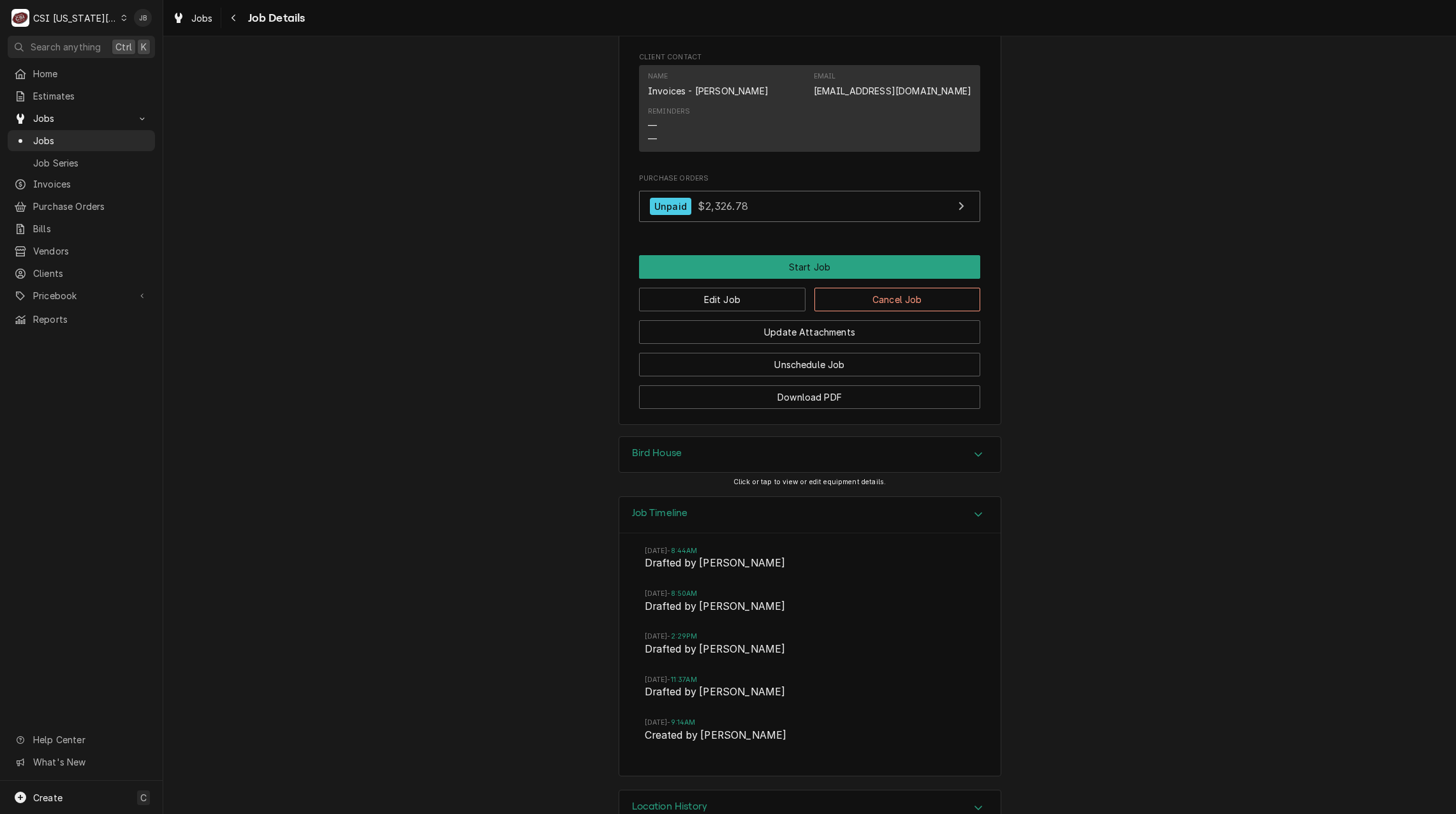
scroll to position [1969, 0]
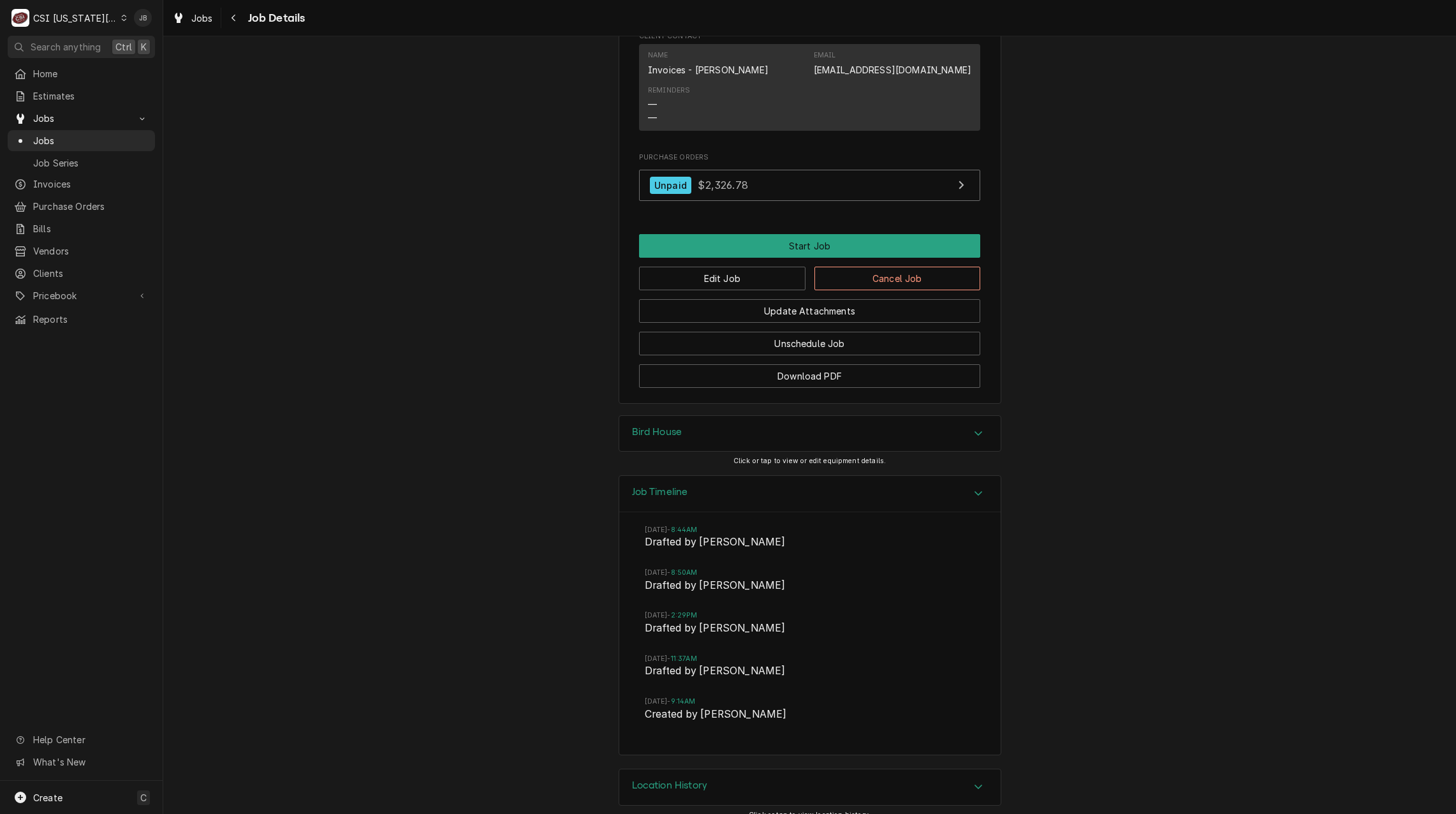
click at [741, 484] on div "Job Timeline" at bounding box center [810, 494] width 382 height 36
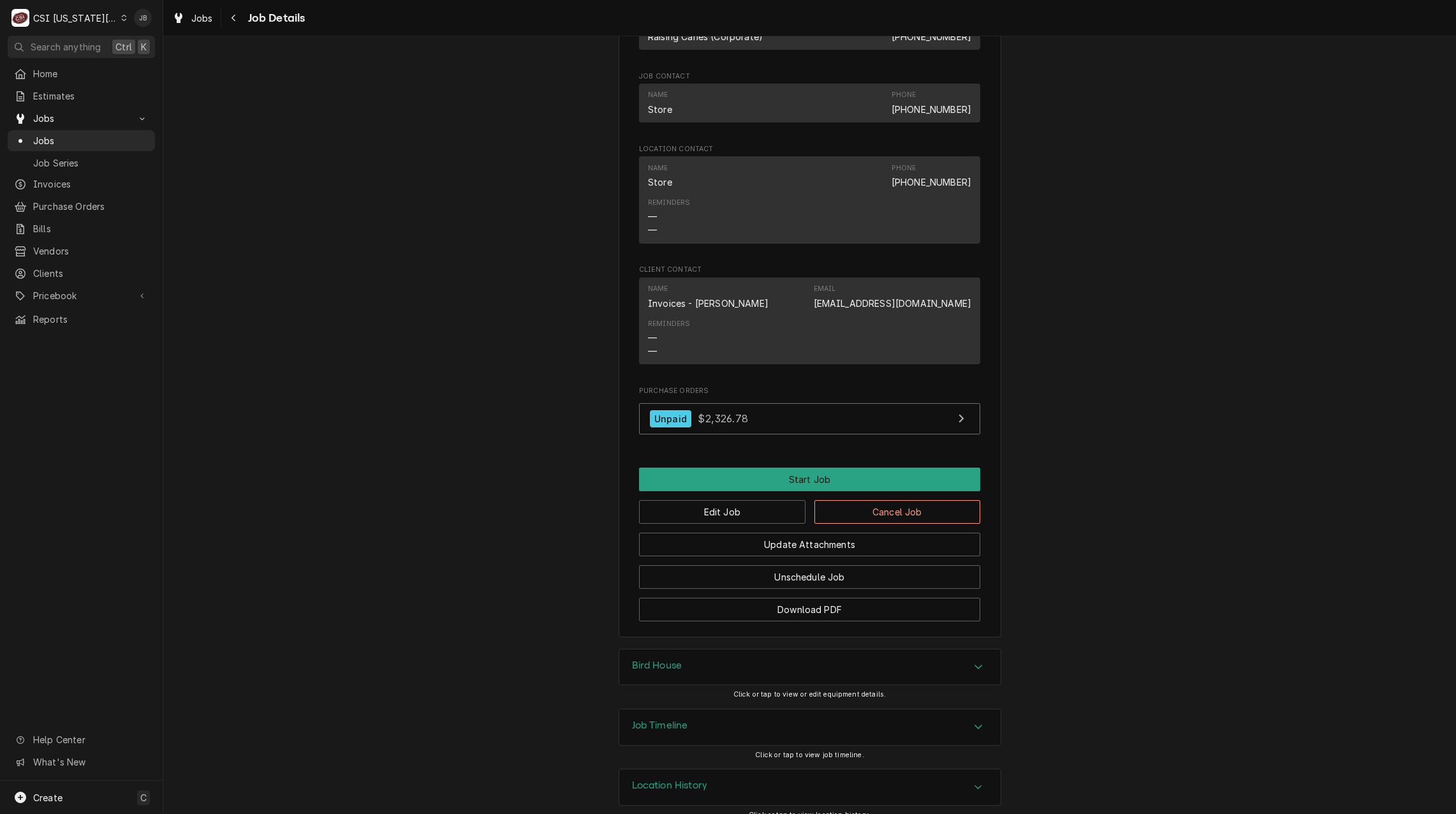
click at [674, 720] on h3 "Job Timeline" at bounding box center [660, 725] width 56 height 12
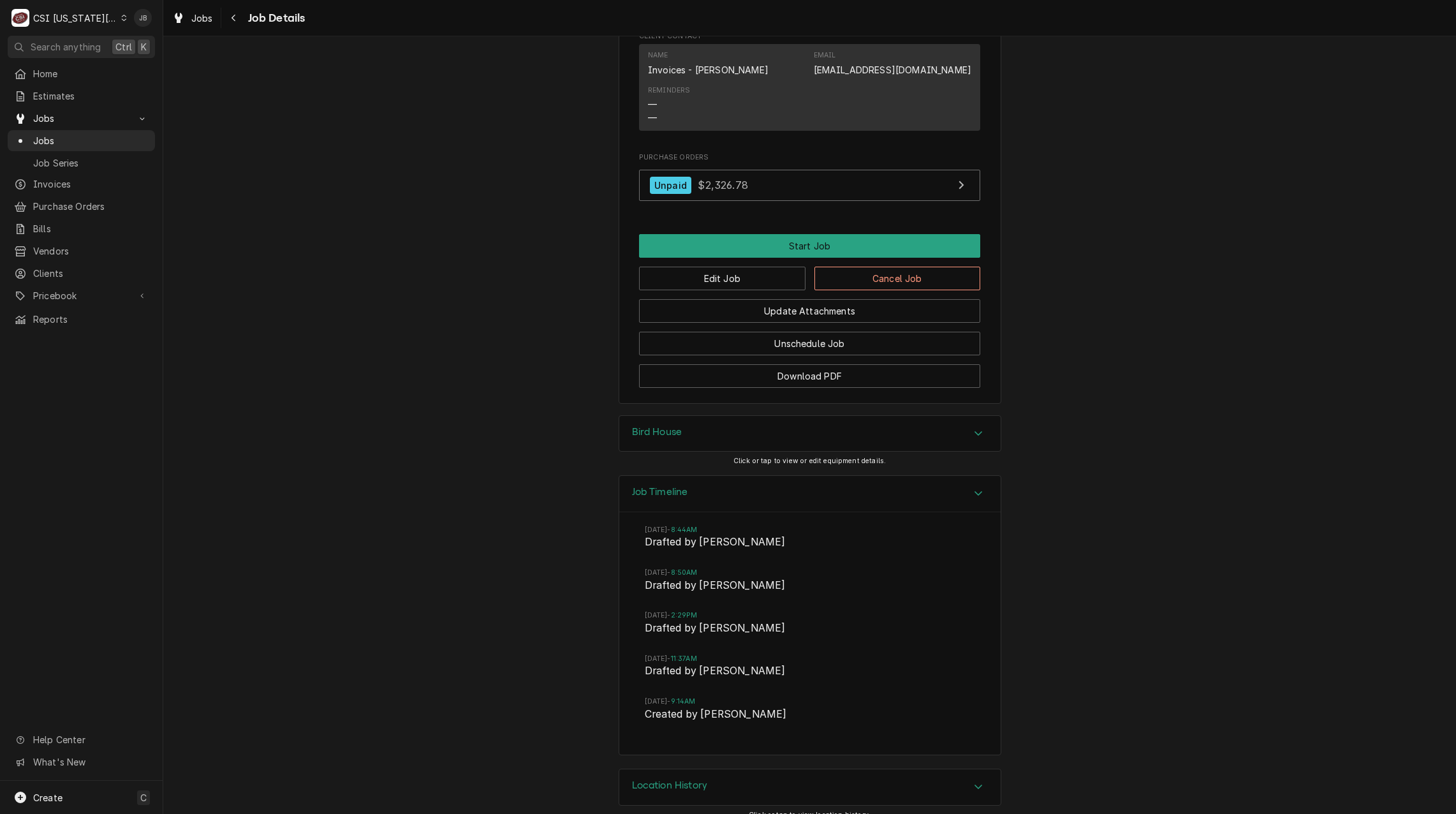
click at [697, 477] on div "Job Timeline" at bounding box center [810, 494] width 382 height 36
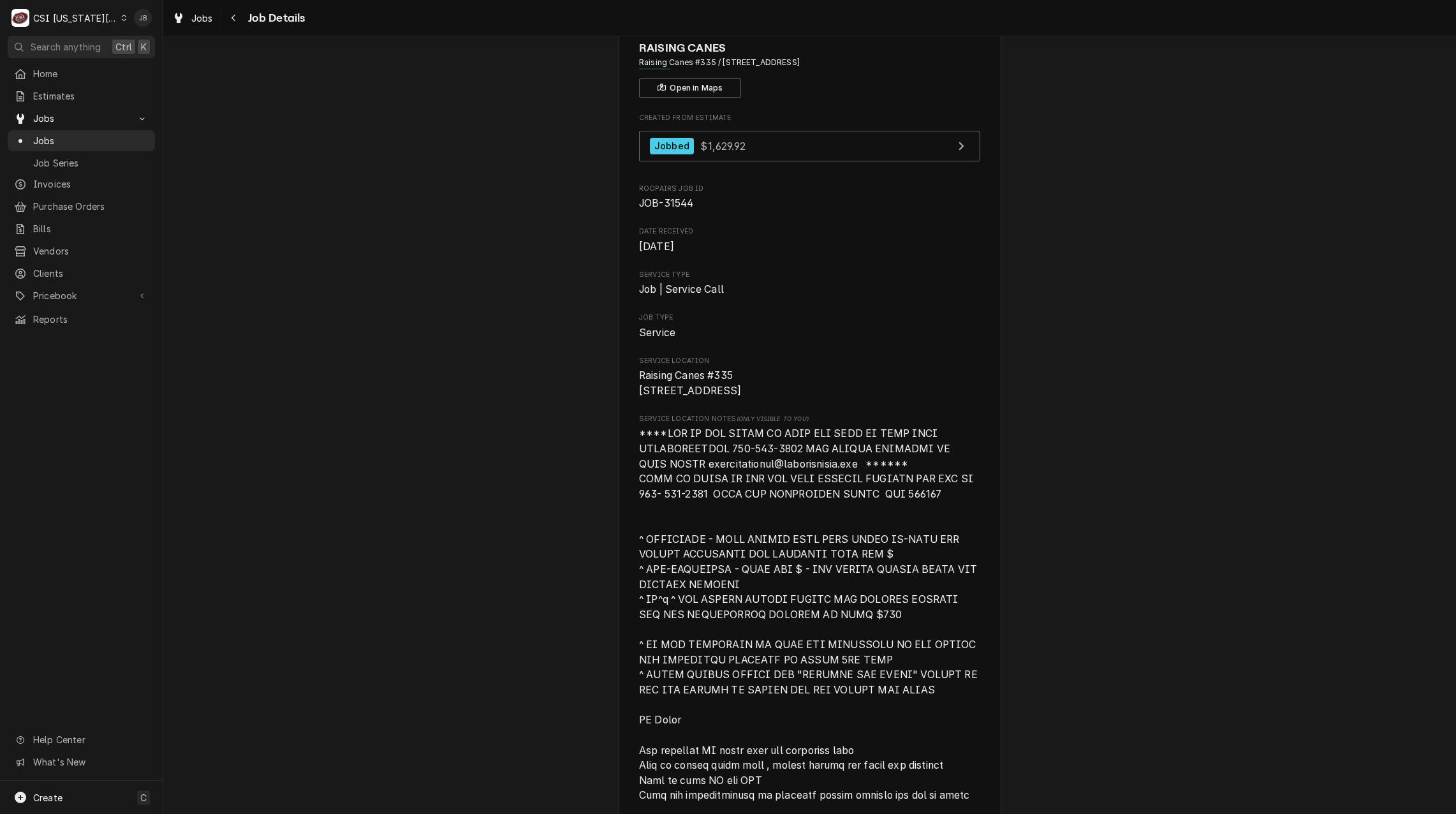
scroll to position [0, 0]
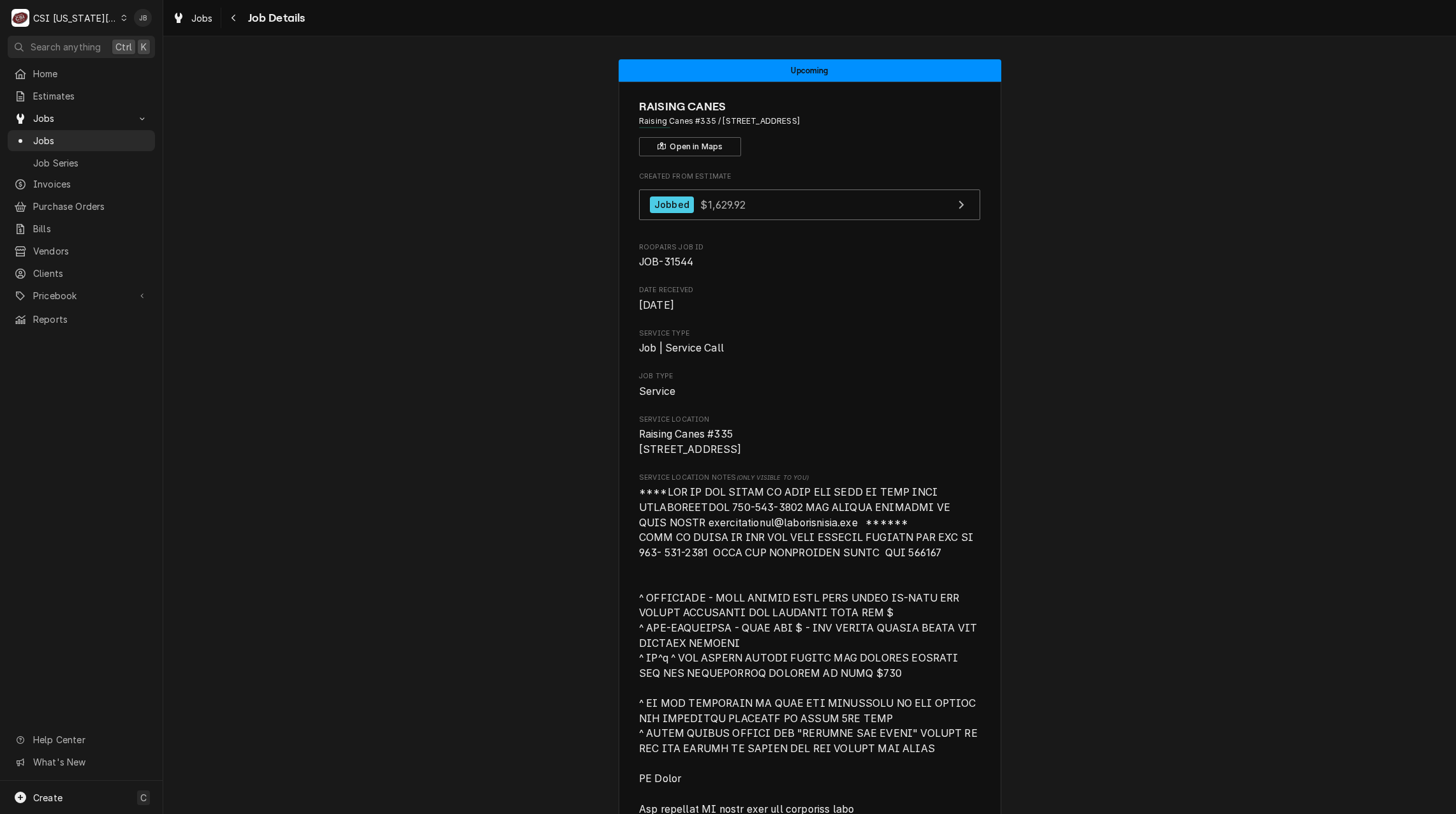
drag, startPoint x: 687, startPoint y: 456, endPoint x: 597, endPoint y: 435, distance: 92.4
drag, startPoint x: 597, startPoint y: 435, endPoint x: 808, endPoint y: 456, distance: 212.0
click at [809, 456] on span "Raising Canes #335 100 Mo-291 Liberty, MO 64068" at bounding box center [810, 441] width 341 height 30
drag, startPoint x: 764, startPoint y: 465, endPoint x: 594, endPoint y: 428, distance: 174.0
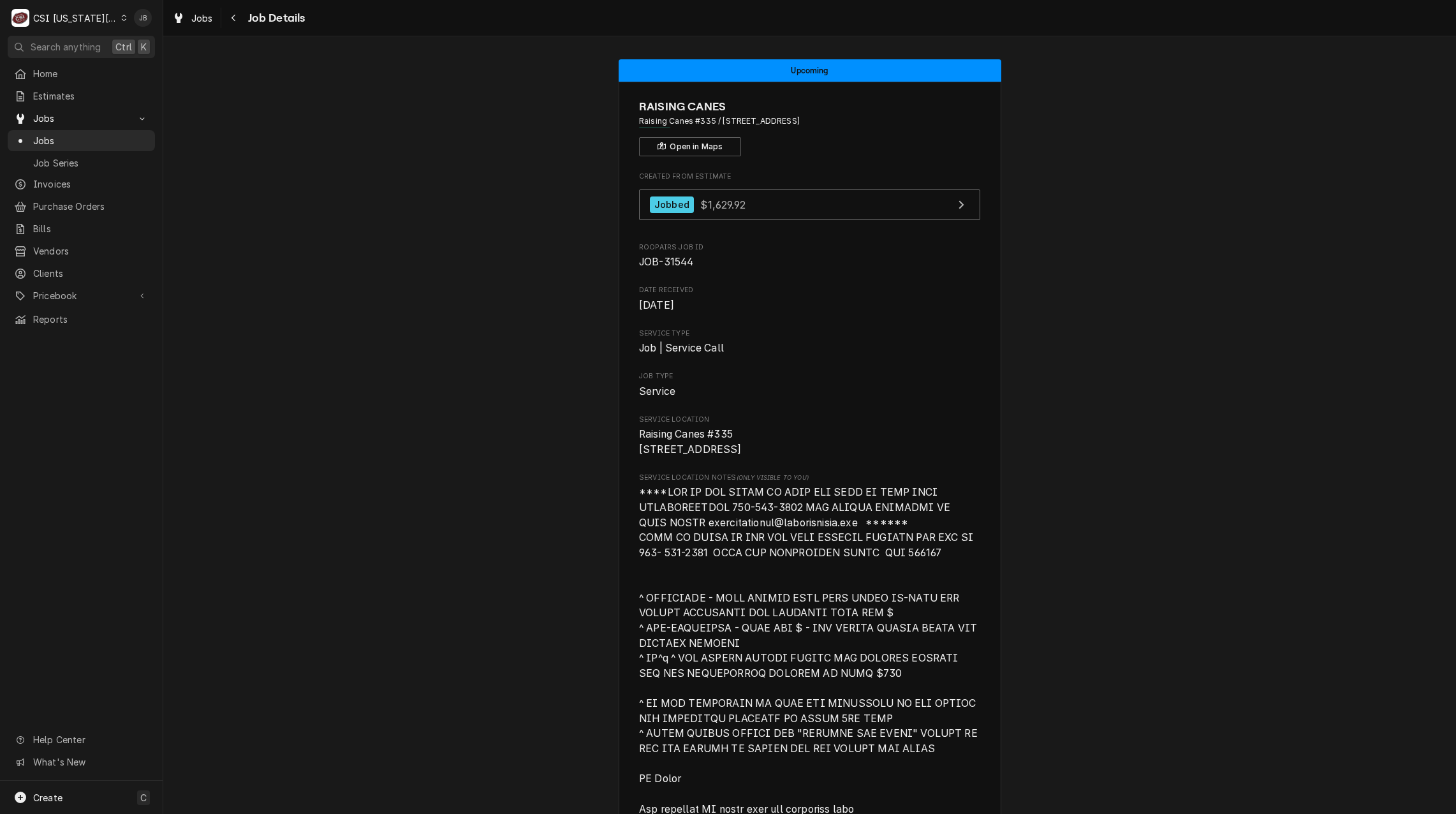
drag, startPoint x: 594, startPoint y: 428, endPoint x: 760, endPoint y: 452, distance: 167.7
click at [759, 451] on span "Raising Canes #335 100 Mo-291 Liberty, MO 64068" at bounding box center [810, 441] width 341 height 30
drag, startPoint x: 738, startPoint y: 466, endPoint x: 595, endPoint y: 434, distance: 146.5
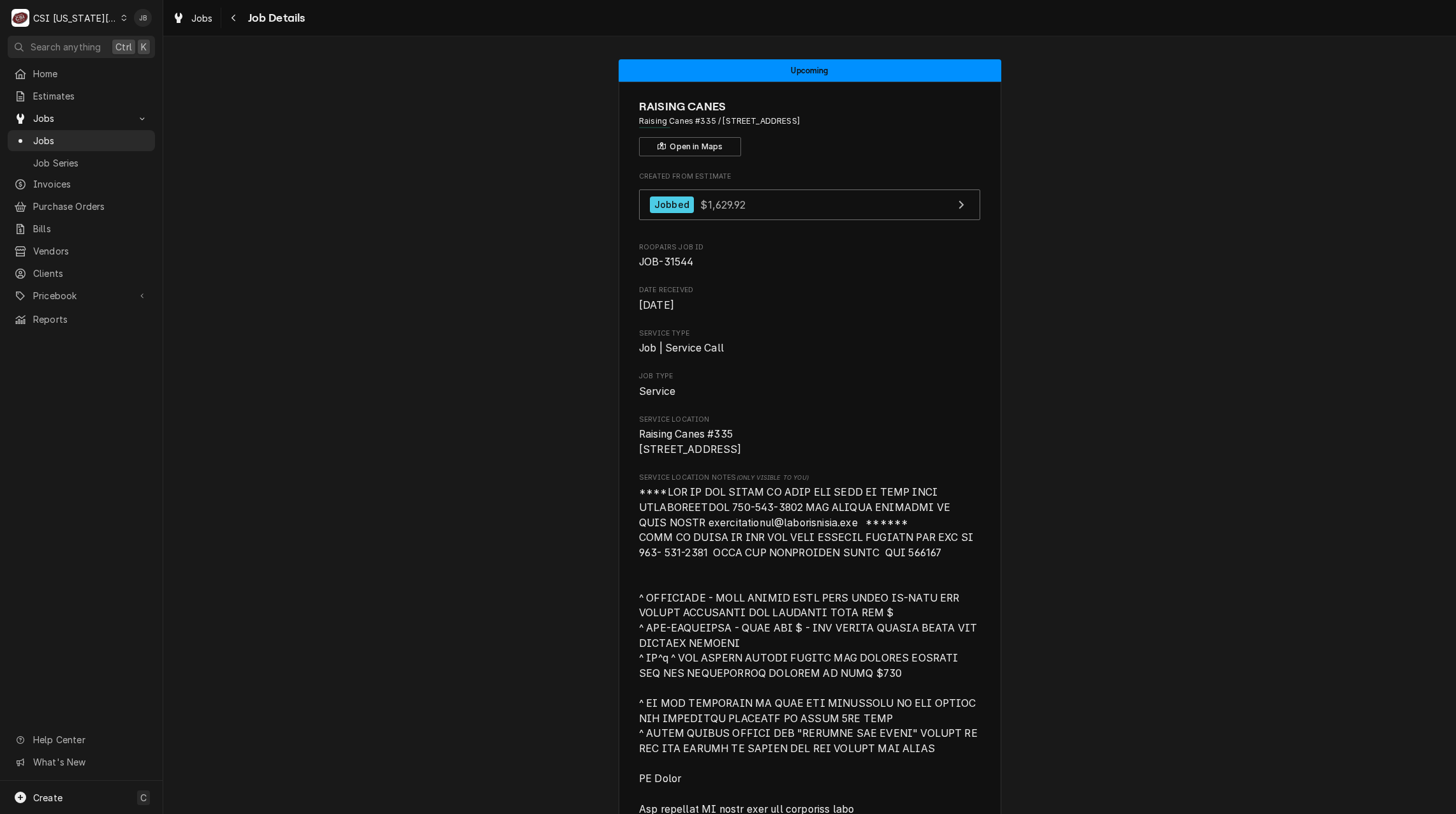
drag, startPoint x: 595, startPoint y: 434, endPoint x: 790, endPoint y: 461, distance: 196.9
click at [790, 457] on span "Raising Canes #335 100 Mo-291 Liberty, MO 64068" at bounding box center [810, 441] width 341 height 30
drag, startPoint x: 769, startPoint y: 469, endPoint x: 611, endPoint y: 428, distance: 163.2
drag, startPoint x: 611, startPoint y: 428, endPoint x: 790, endPoint y: 457, distance: 181.3
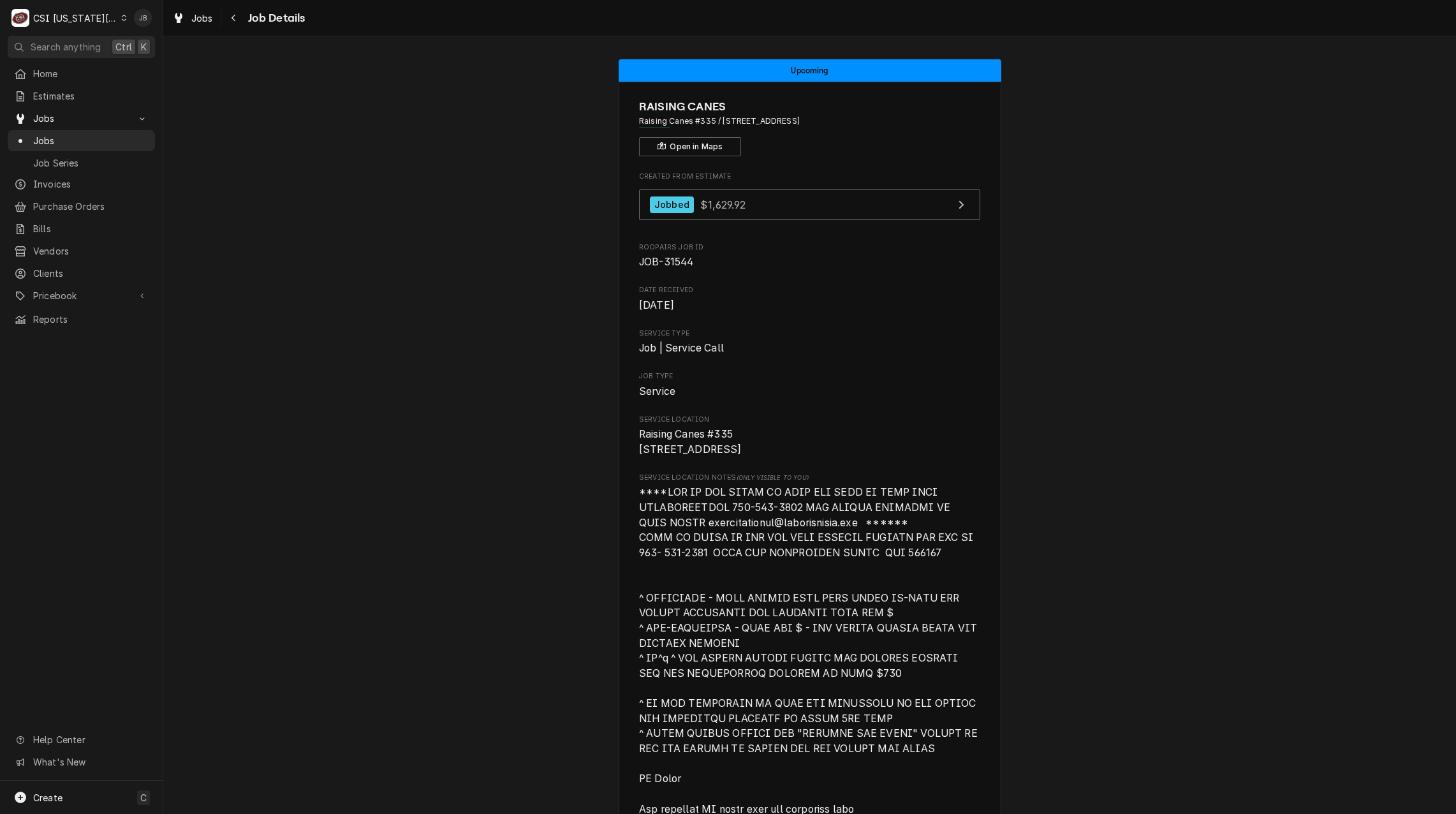
click at [790, 457] on span "Raising Canes #335 100 Mo-291 Liberty, MO 64068" at bounding box center [810, 441] width 341 height 30
drag, startPoint x: 736, startPoint y: 468, endPoint x: 597, endPoint y: 427, distance: 144.9
drag, startPoint x: 597, startPoint y: 427, endPoint x: 775, endPoint y: 457, distance: 180.5
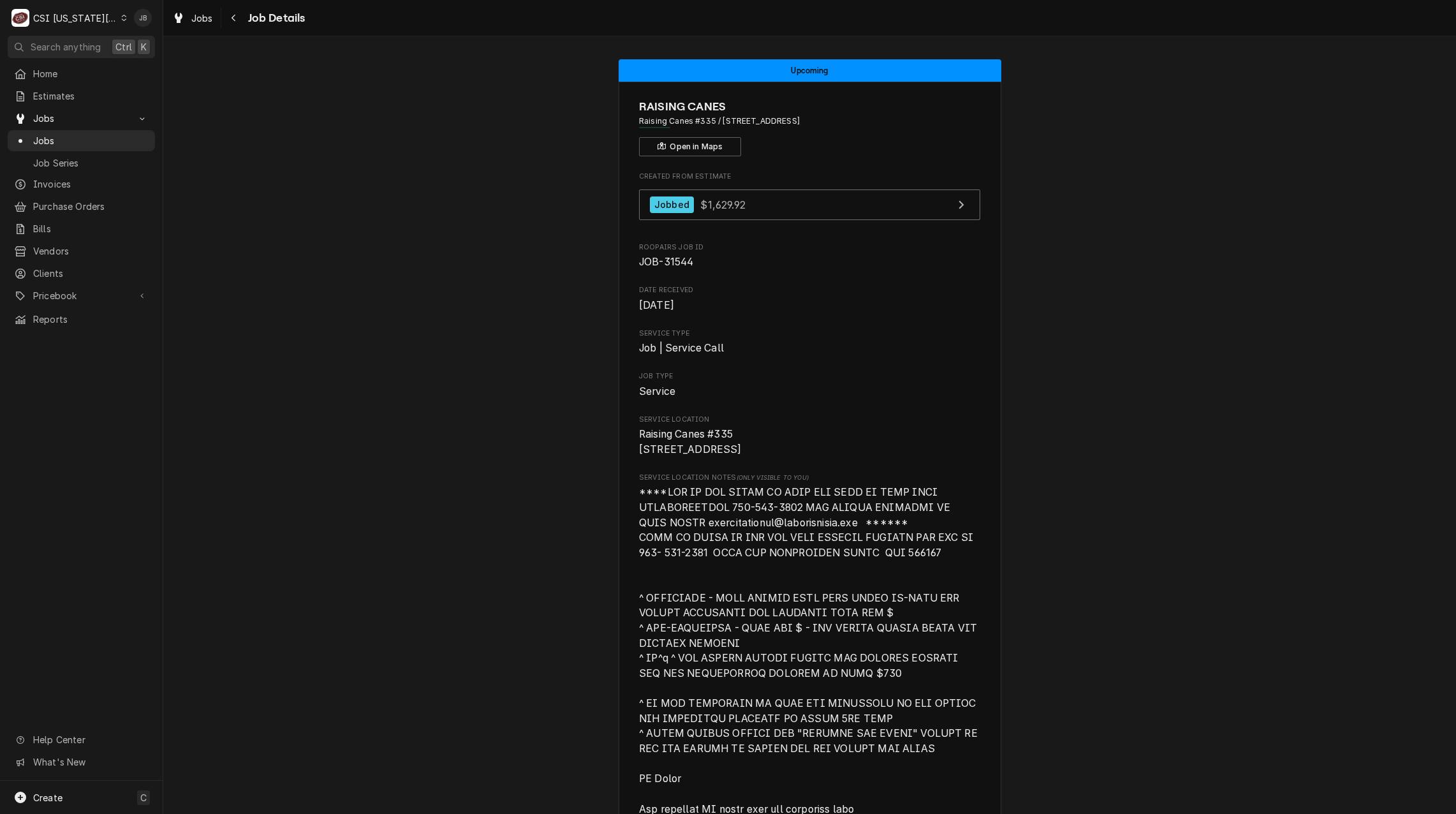
click at [775, 457] on span "Raising Canes #335 100 Mo-291 Liberty, MO 64068" at bounding box center [810, 441] width 341 height 30
drag, startPoint x: 747, startPoint y: 467, endPoint x: 615, endPoint y: 431, distance: 136.8
drag, startPoint x: 615, startPoint y: 431, endPoint x: 796, endPoint y: 459, distance: 183.2
click at [796, 457] on span "Raising Canes #335 100 Mo-291 Liberty, MO 64068" at bounding box center [810, 441] width 341 height 30
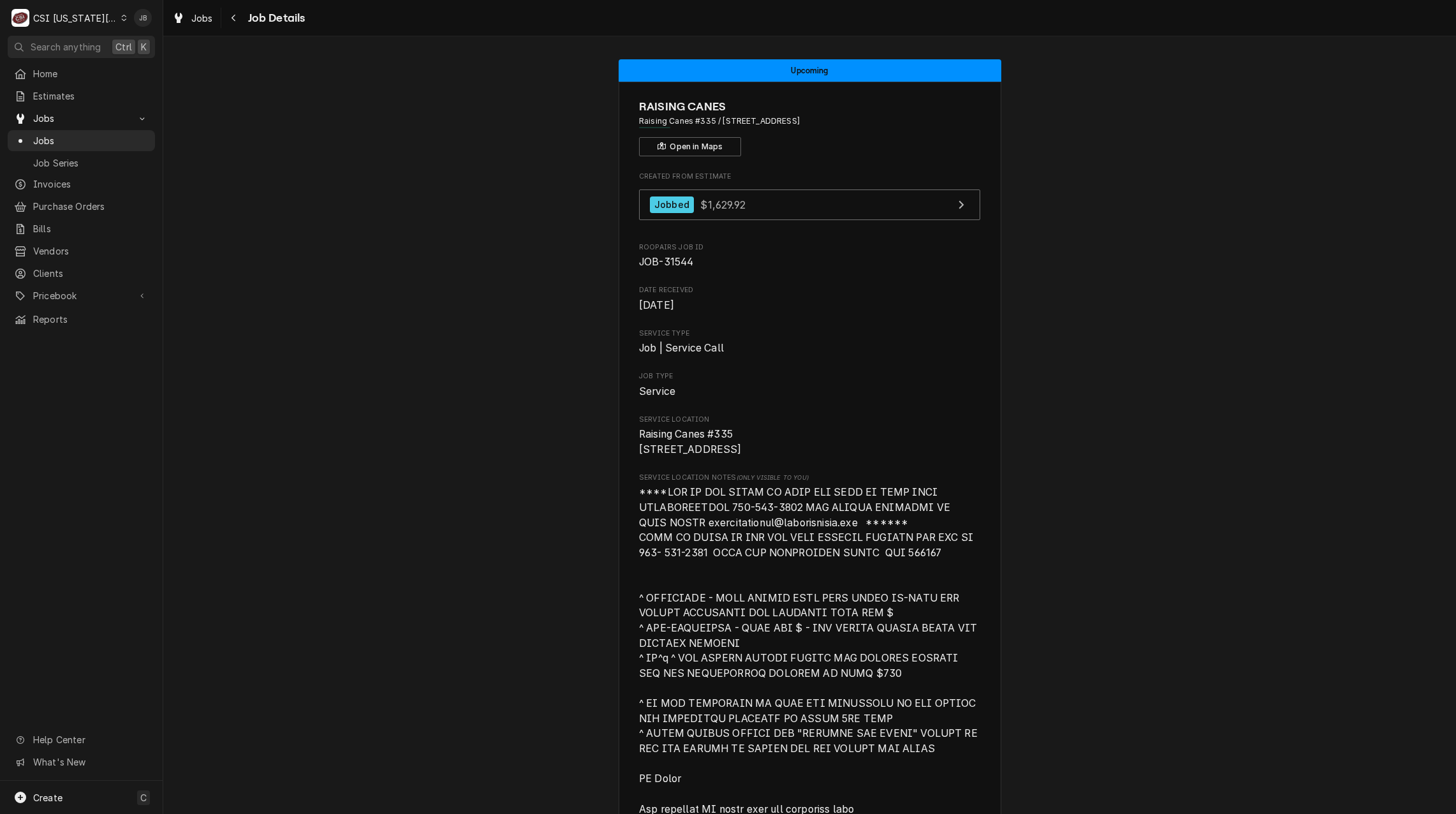
click at [764, 457] on span "Raising Canes #335 100 Mo-291 Liberty, MO 64068" at bounding box center [810, 441] width 341 height 30
click at [730, 457] on span "Raising Canes #335 100 Mo-291 Liberty, MO 64068" at bounding box center [810, 441] width 341 height 30
drag, startPoint x: 732, startPoint y: 465, endPoint x: 572, endPoint y: 431, distance: 163.6
drag, startPoint x: 572, startPoint y: 431, endPoint x: 739, endPoint y: 449, distance: 168.0
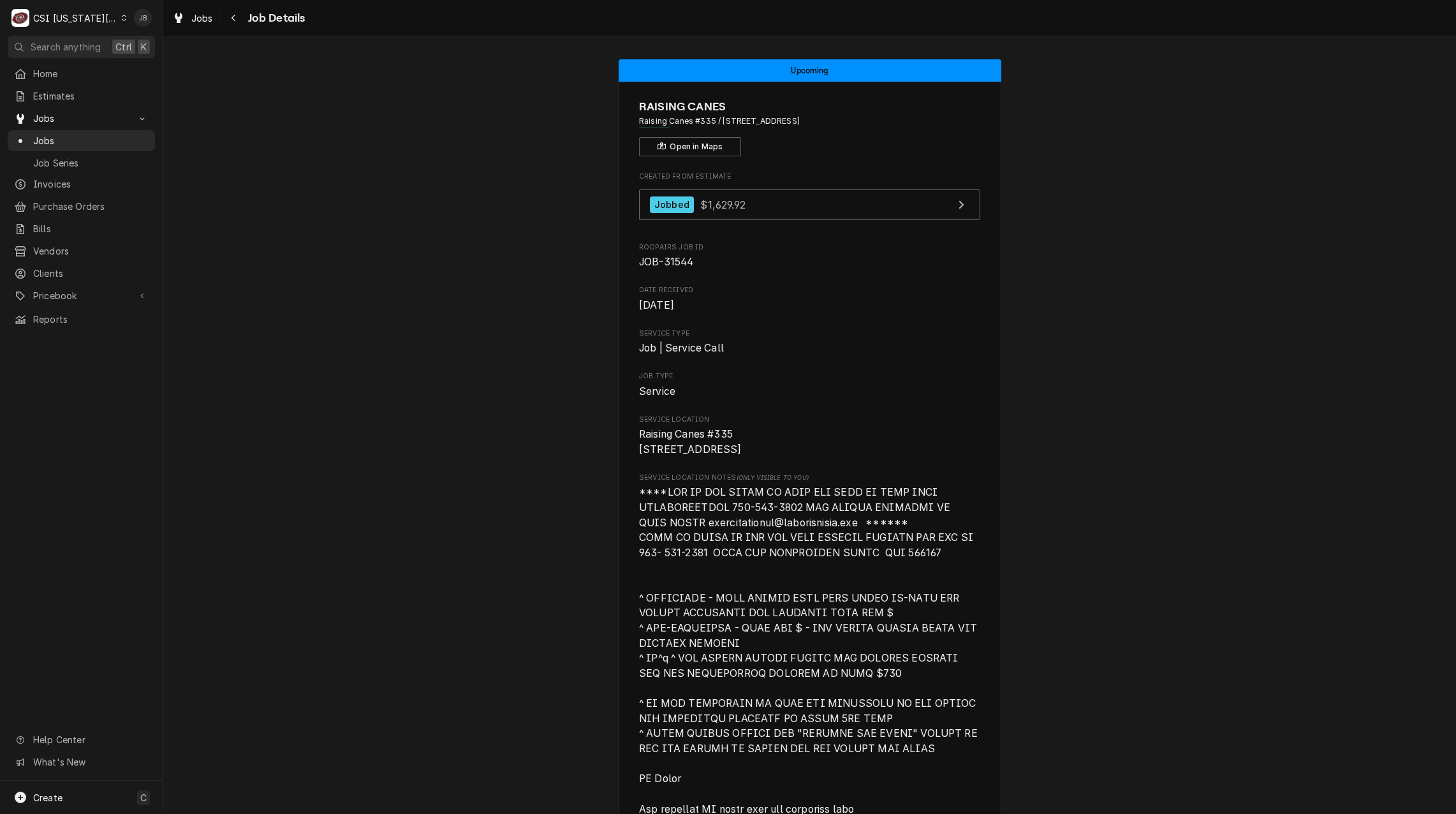
click at [739, 449] on span "Raising Canes #335 100 Mo-291 Liberty, MO 64068" at bounding box center [810, 441] width 341 height 30
drag, startPoint x: 752, startPoint y: 472, endPoint x: 736, endPoint y: 472, distance: 16.0
click at [719, 456] on span "Raising Canes #335 100 Mo-291 Liberty, MO 64068" at bounding box center [691, 442] width 103 height 27
drag, startPoint x: 674, startPoint y: 454, endPoint x: 586, endPoint y: 428, distance: 91.8
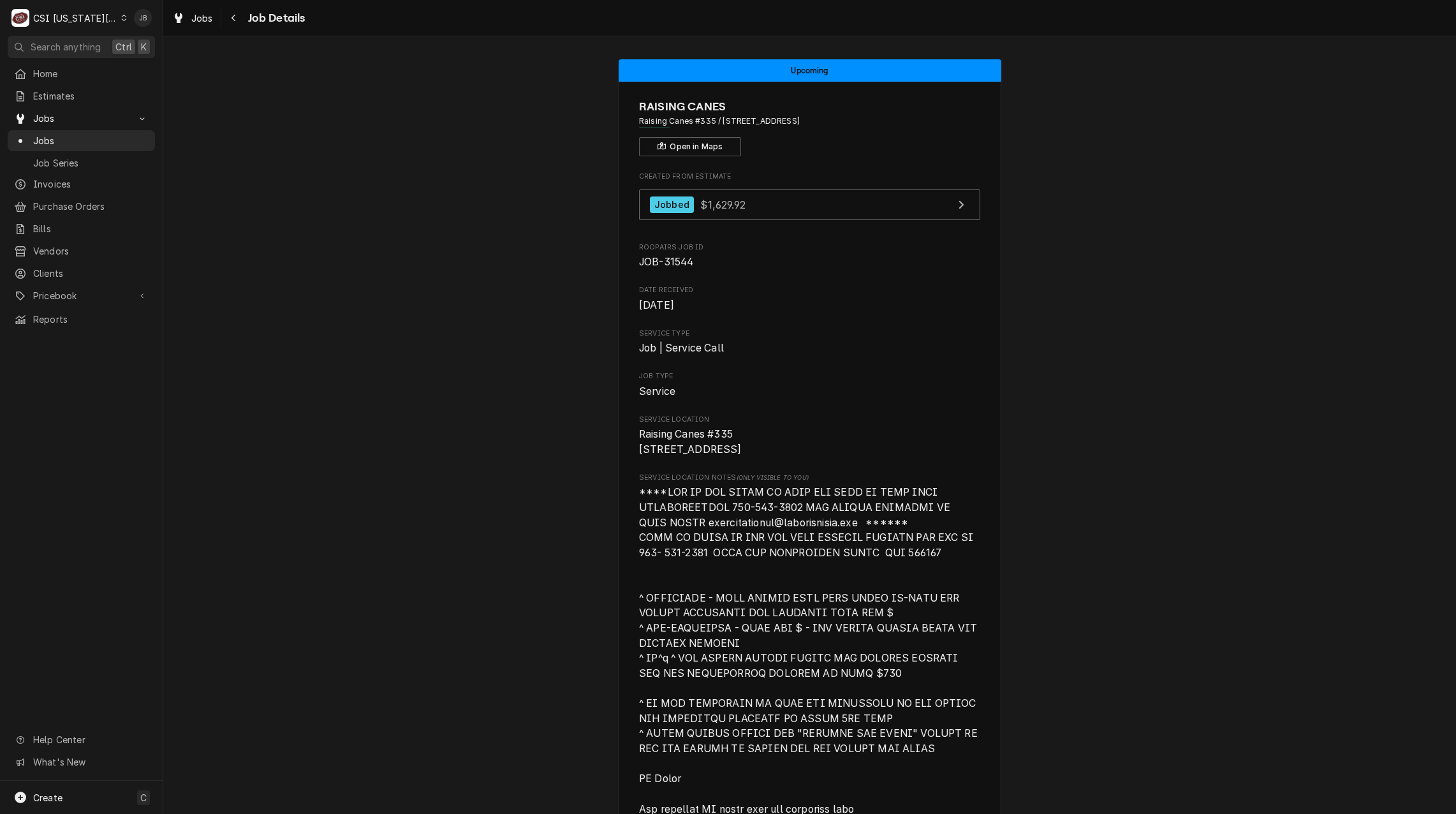
drag, startPoint x: 586, startPoint y: 428, endPoint x: 750, endPoint y: 461, distance: 167.3
click at [750, 457] on span "Raising Canes #335 100 Mo-291 Liberty, MO 64068" at bounding box center [810, 441] width 341 height 30
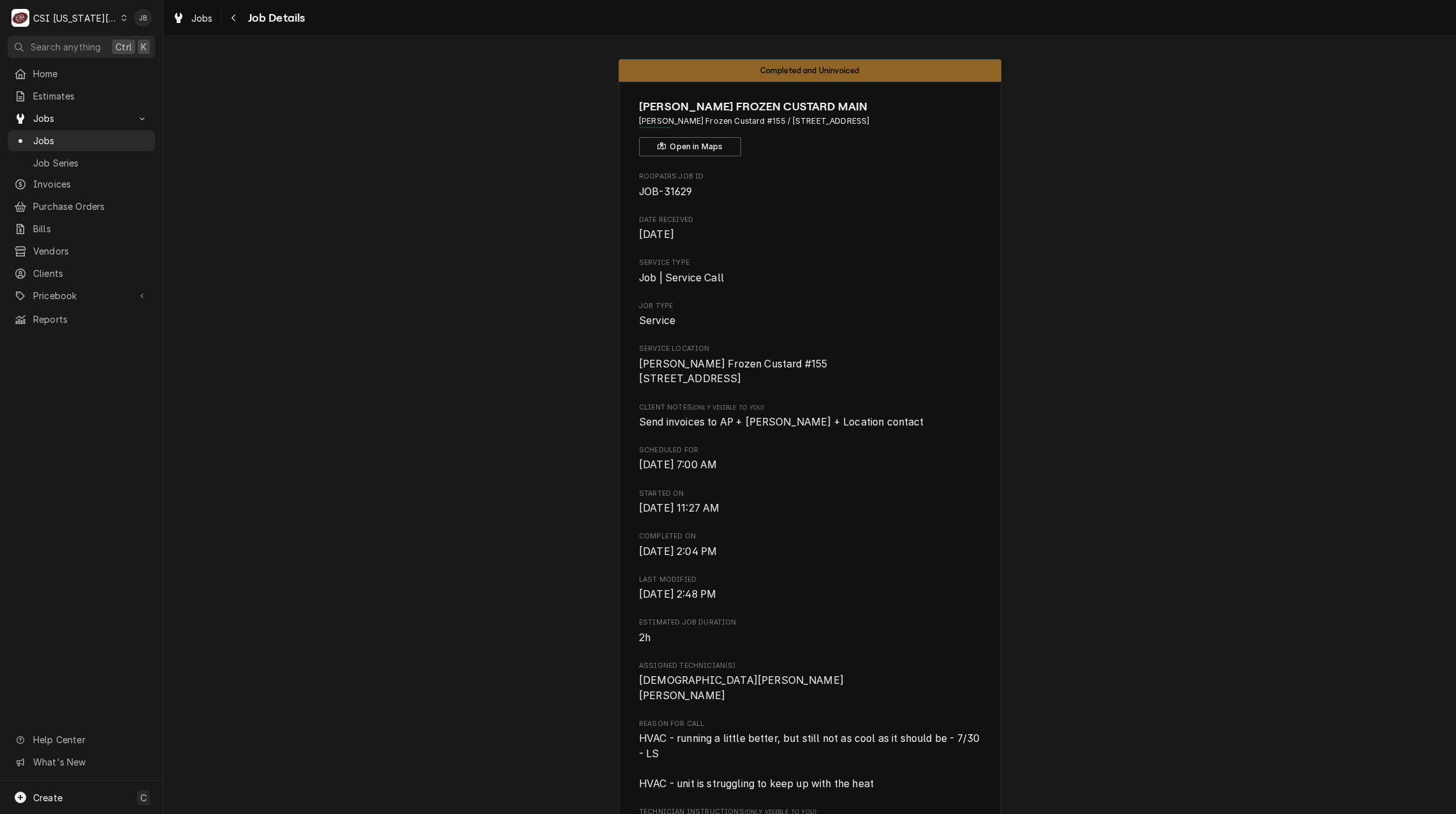
scroll to position [1085, 0]
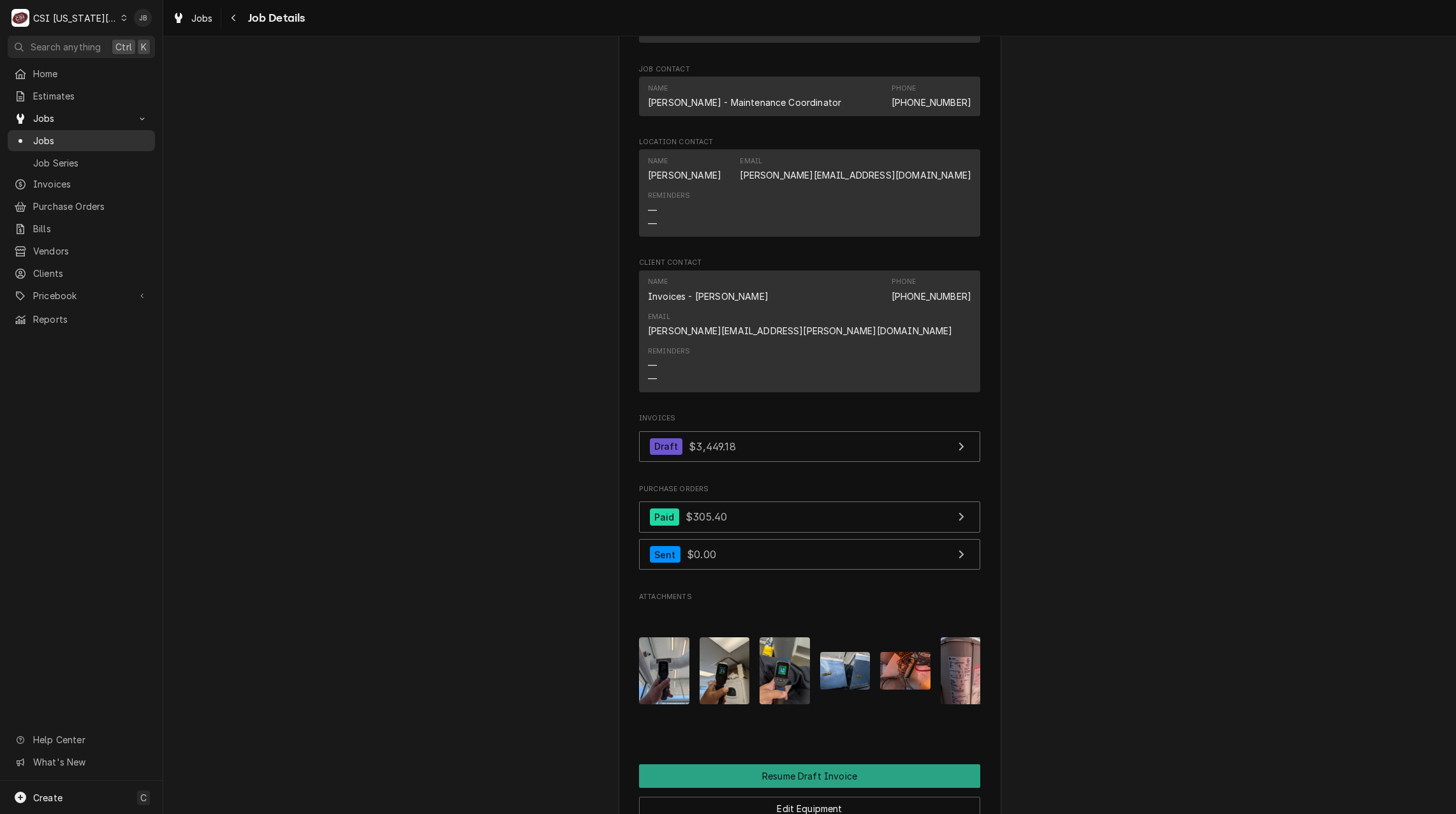
click at [53, 143] on div "Jobs" at bounding box center [81, 141] width 142 height 16
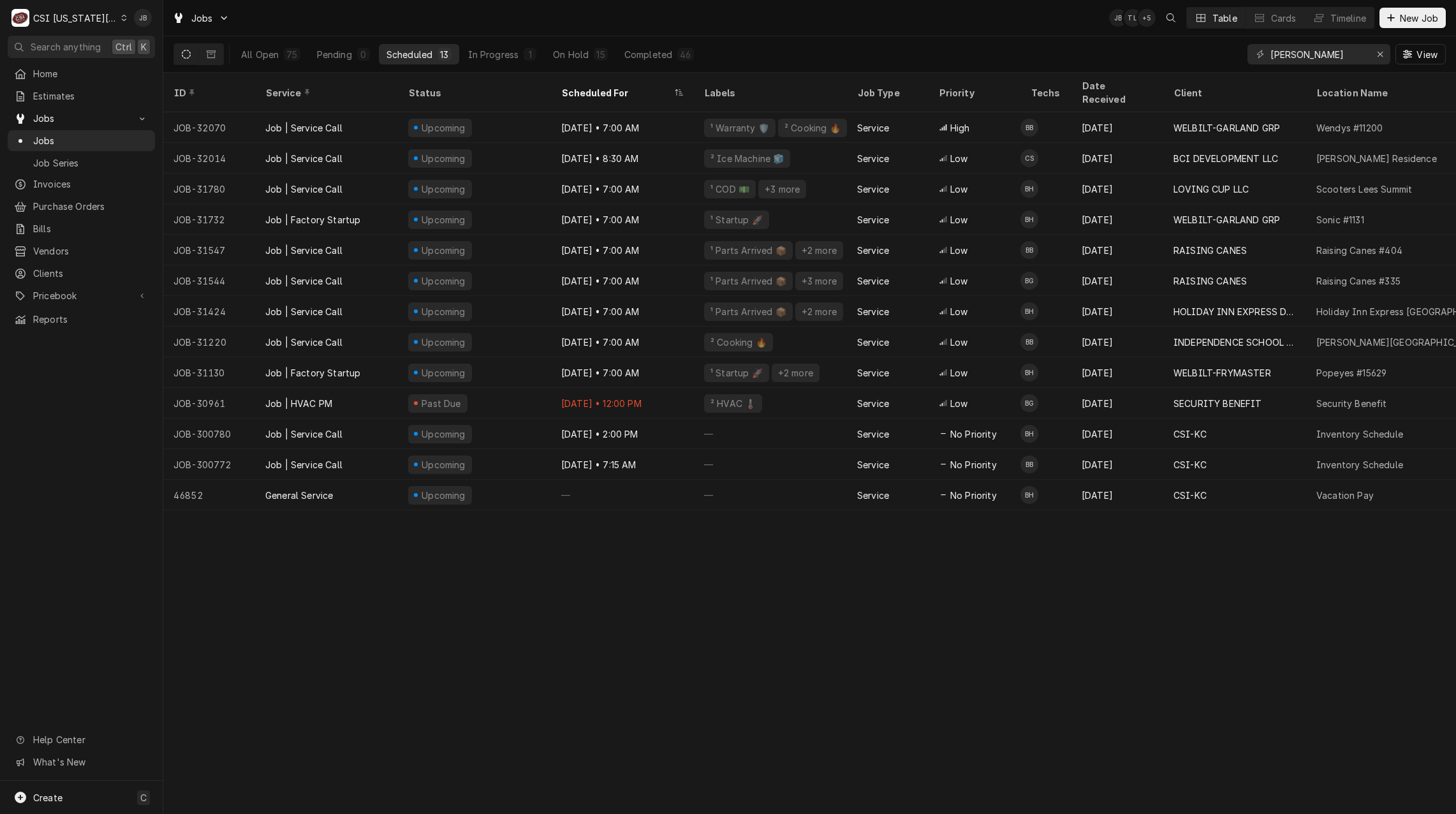
drag, startPoint x: 1304, startPoint y: 66, endPoint x: 1215, endPoint y: 65, distance: 89.0
click at [1215, 65] on div "All Open 75 Pending 0 Scheduled 13 In Progress 1 On Hold 15 Completed 46 [PERSO…" at bounding box center [810, 54] width 1272 height 35
drag, startPoint x: 1311, startPoint y: 58, endPoint x: 1095, endPoint y: 57, distance: 216.0
click at [1095, 57] on div "All Open 75 Pending 0 Scheduled 13 In Progress 1 On Hold 15 Completed 46 [PERSO…" at bounding box center [810, 54] width 1272 height 35
type input "w"
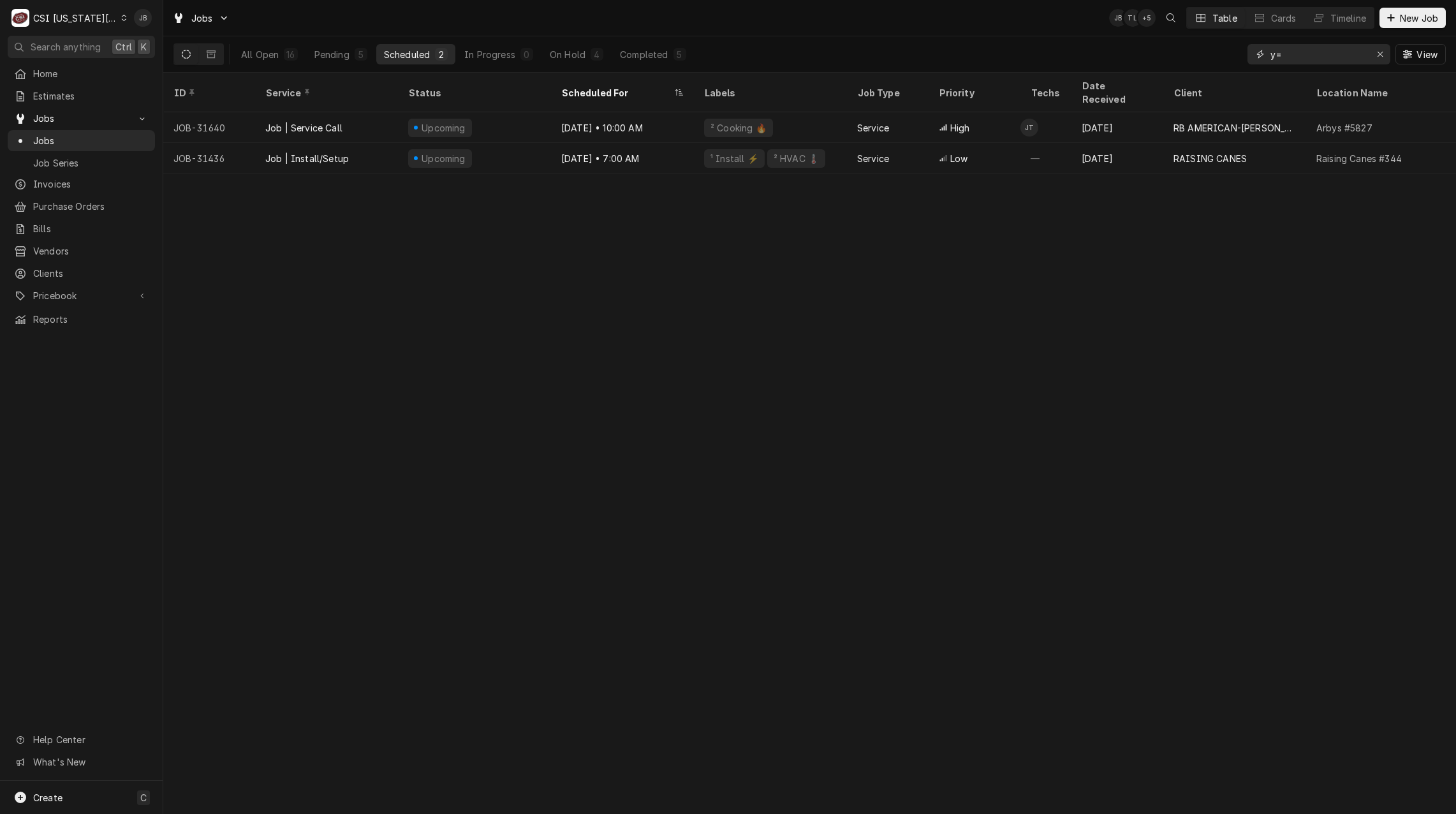
type input "y"
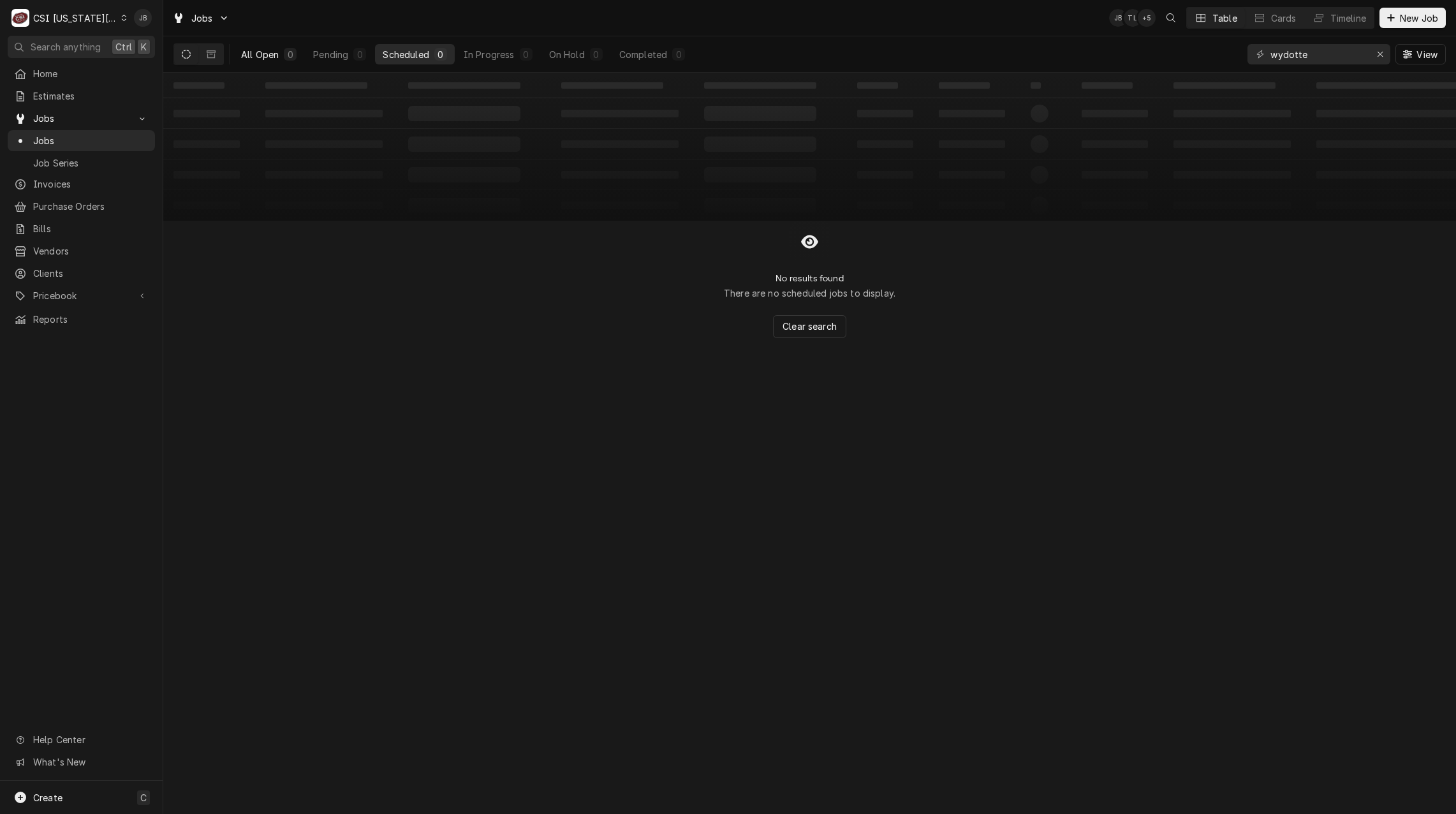
click at [254, 56] on div "All Open" at bounding box center [259, 54] width 38 height 14
click at [1281, 55] on input "wydotte" at bounding box center [1318, 54] width 96 height 20
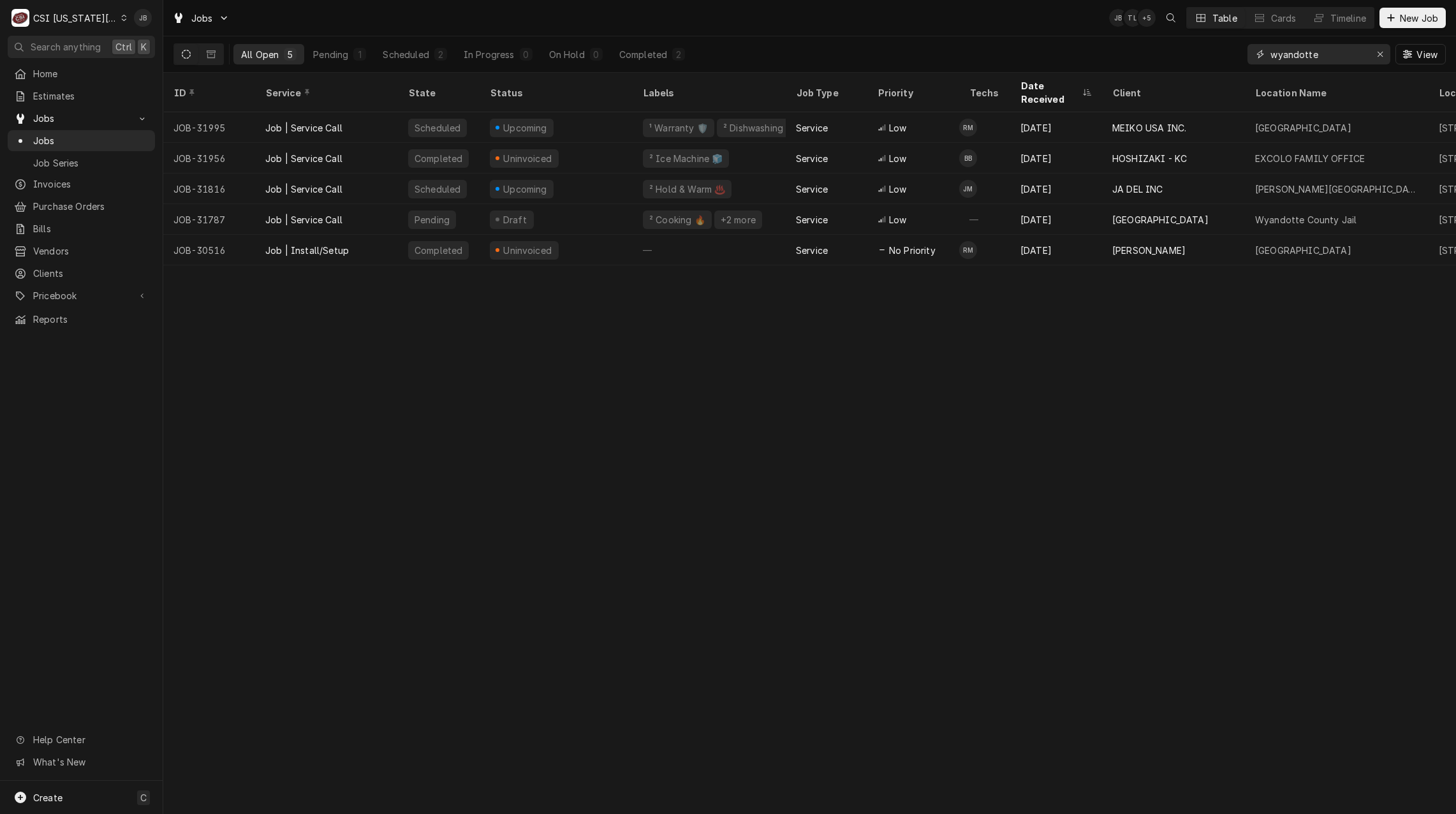
type input "wyandotte"
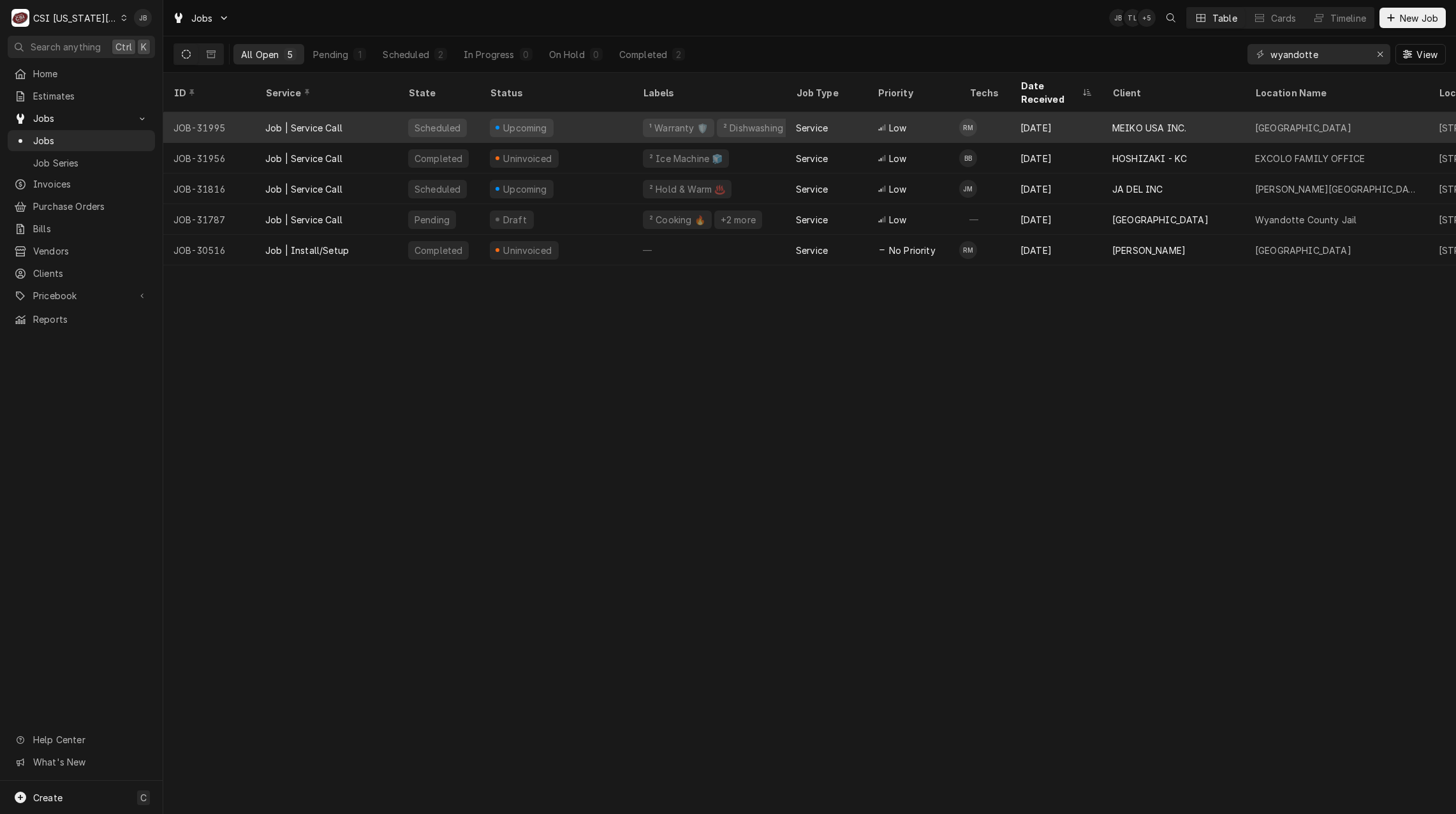
click at [567, 114] on div "Upcoming" at bounding box center [556, 127] width 153 height 31
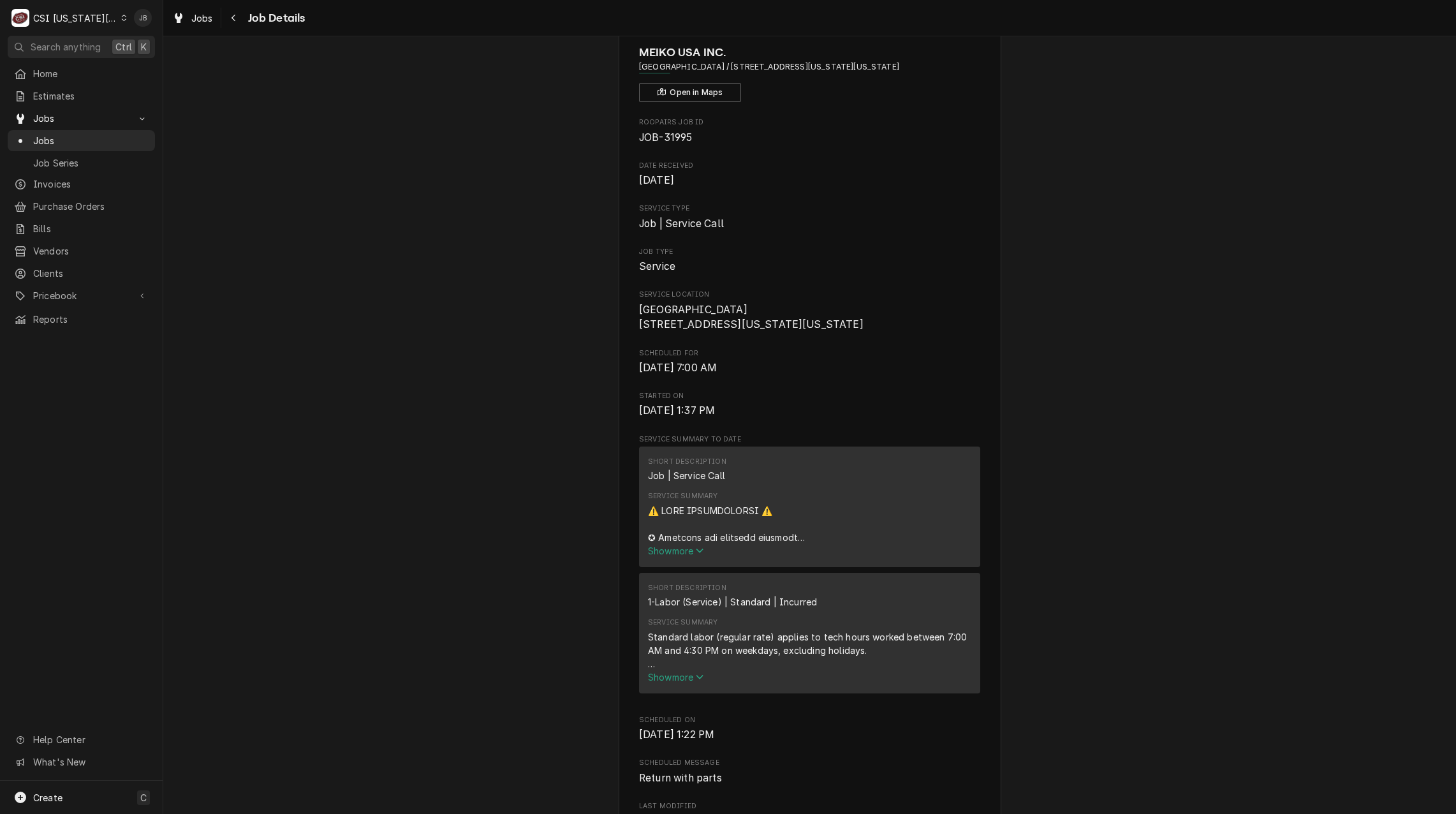
scroll to position [127, 0]
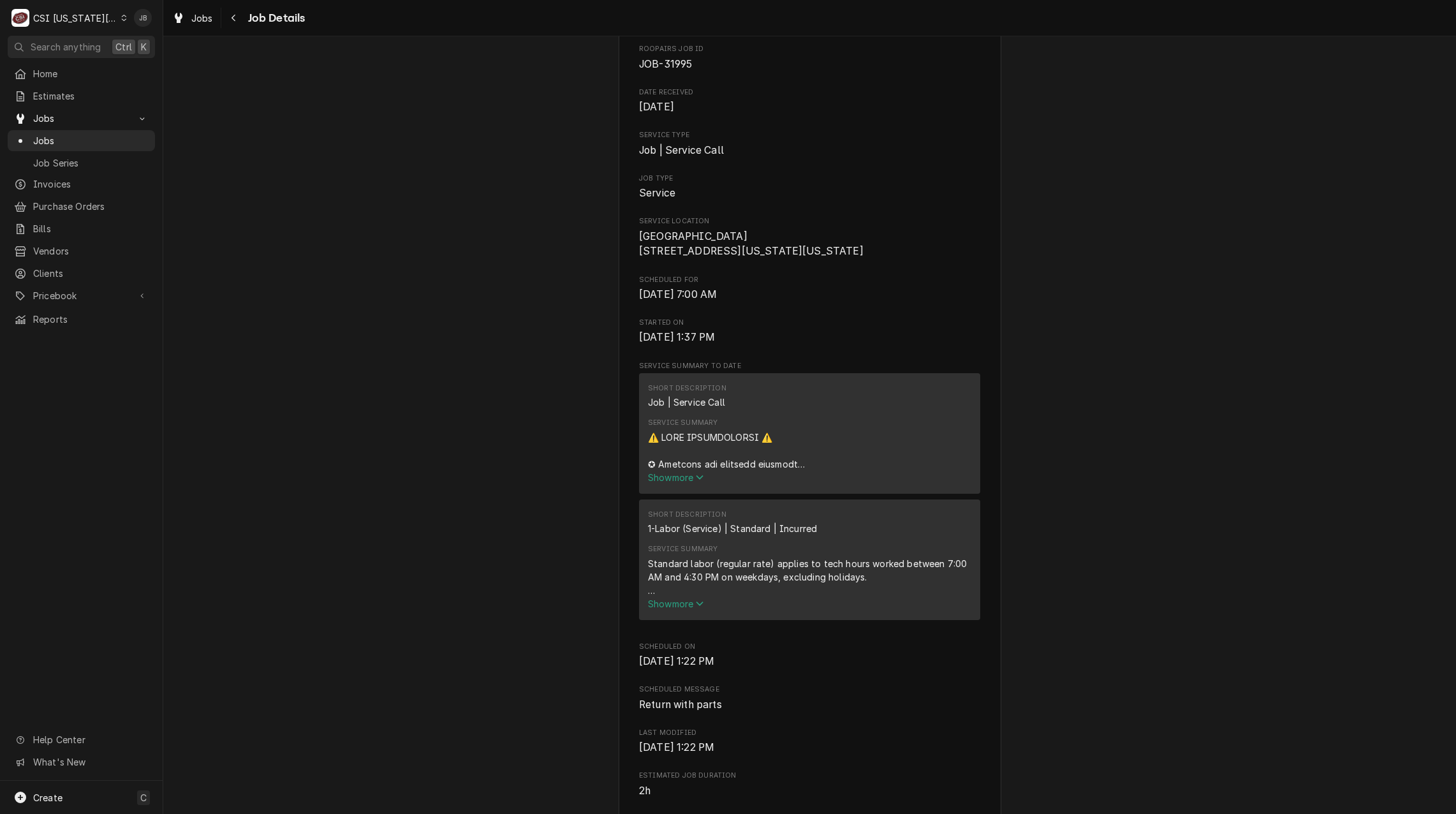
drag, startPoint x: 633, startPoint y: 676, endPoint x: 818, endPoint y: 674, distance: 185.0
click at [818, 674] on div "MEIKO USA INC. Wyandotte High School / 2501 Minnesota Ave, Kansas City, KS 6610…" at bounding box center [810, 732] width 382 height 1556
drag, startPoint x: 818, startPoint y: 674, endPoint x: 815, endPoint y: 684, distance: 10.4
click at [815, 684] on div "Roopairs Job ID JOB-31995 Date Received Aug 12, 2025 Service Type Job | Service…" at bounding box center [810, 663] width 341 height 1237
drag, startPoint x: 662, startPoint y: 308, endPoint x: 769, endPoint y: 308, distance: 107.0
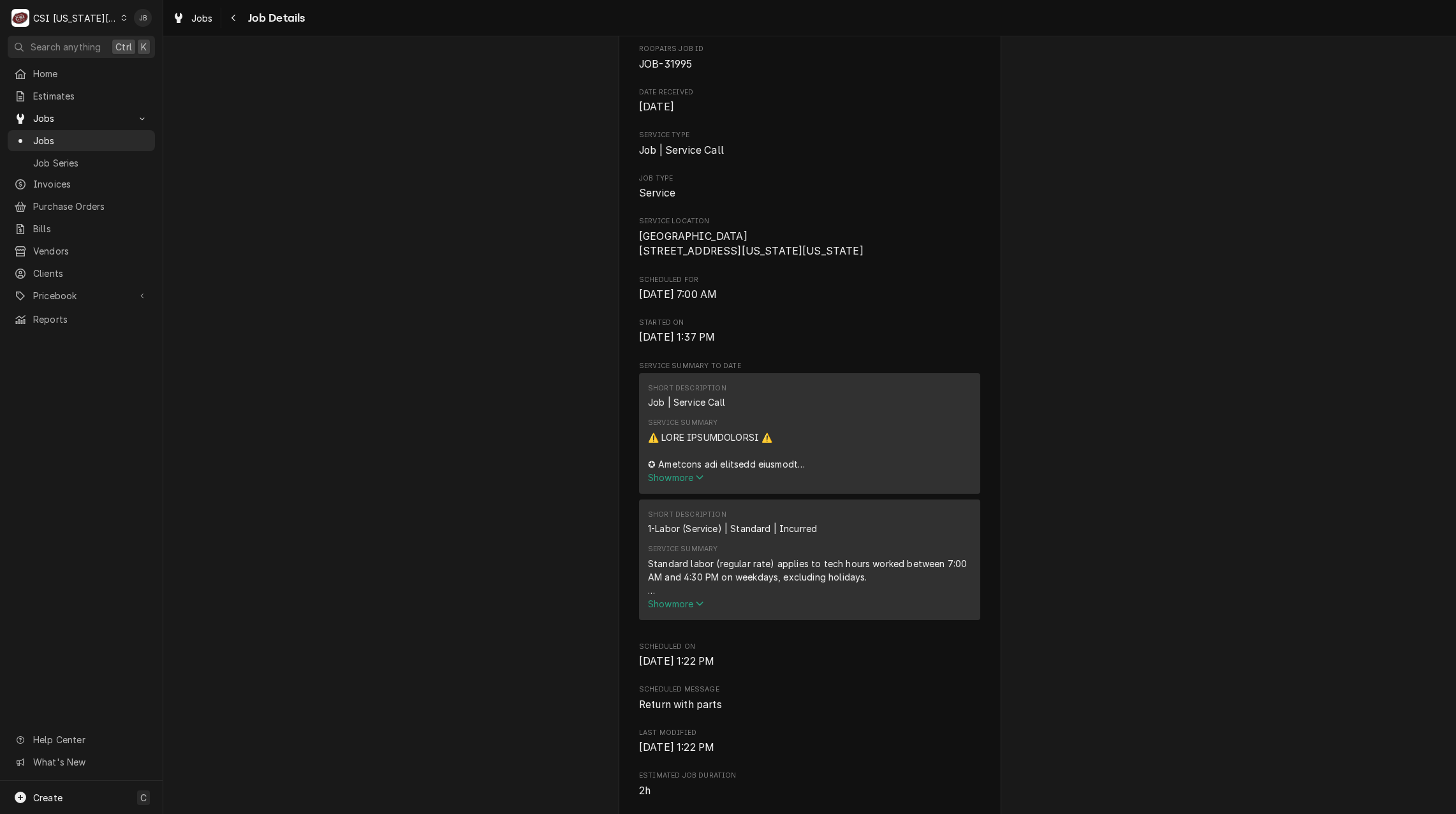
click at [717, 300] on span "Fri, Aug 15th, 2025 - 7:00 AM" at bounding box center [678, 294] width 78 height 12
drag, startPoint x: 769, startPoint y: 308, endPoint x: 815, endPoint y: 337, distance: 54.4
click at [815, 328] on span "Started On" at bounding box center [810, 323] width 341 height 10
drag, startPoint x: 712, startPoint y: 326, endPoint x: 634, endPoint y: 298, distance: 82.9
click at [639, 298] on div "Roopairs Job ID JOB-31995 Date Received Aug 12, 2025 Service Type Job | Service…" at bounding box center [810, 663] width 341 height 1237
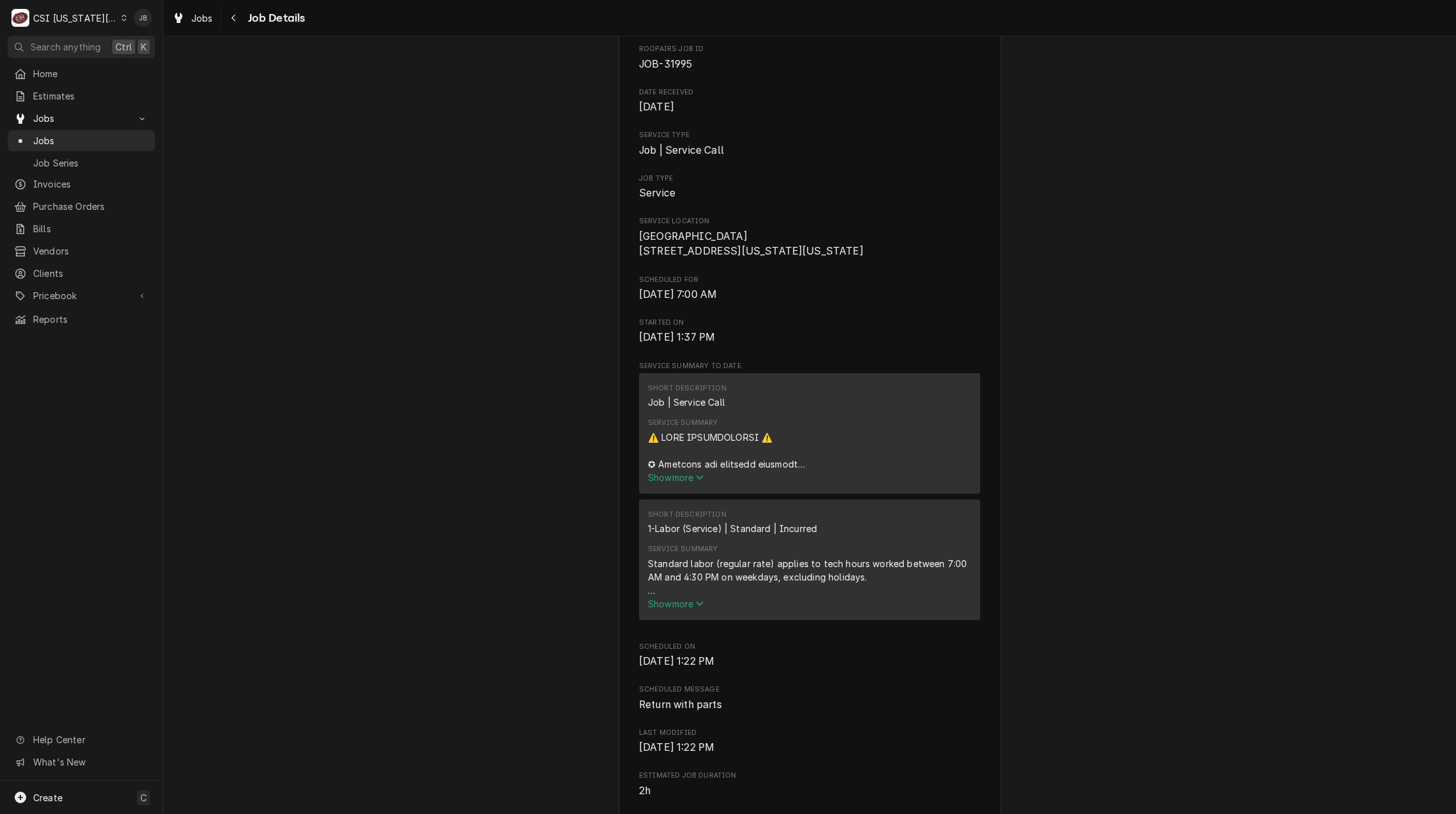
drag, startPoint x: 634, startPoint y: 298, endPoint x: 839, endPoint y: 342, distance: 209.7
click at [839, 328] on span "Started On" at bounding box center [810, 323] width 341 height 10
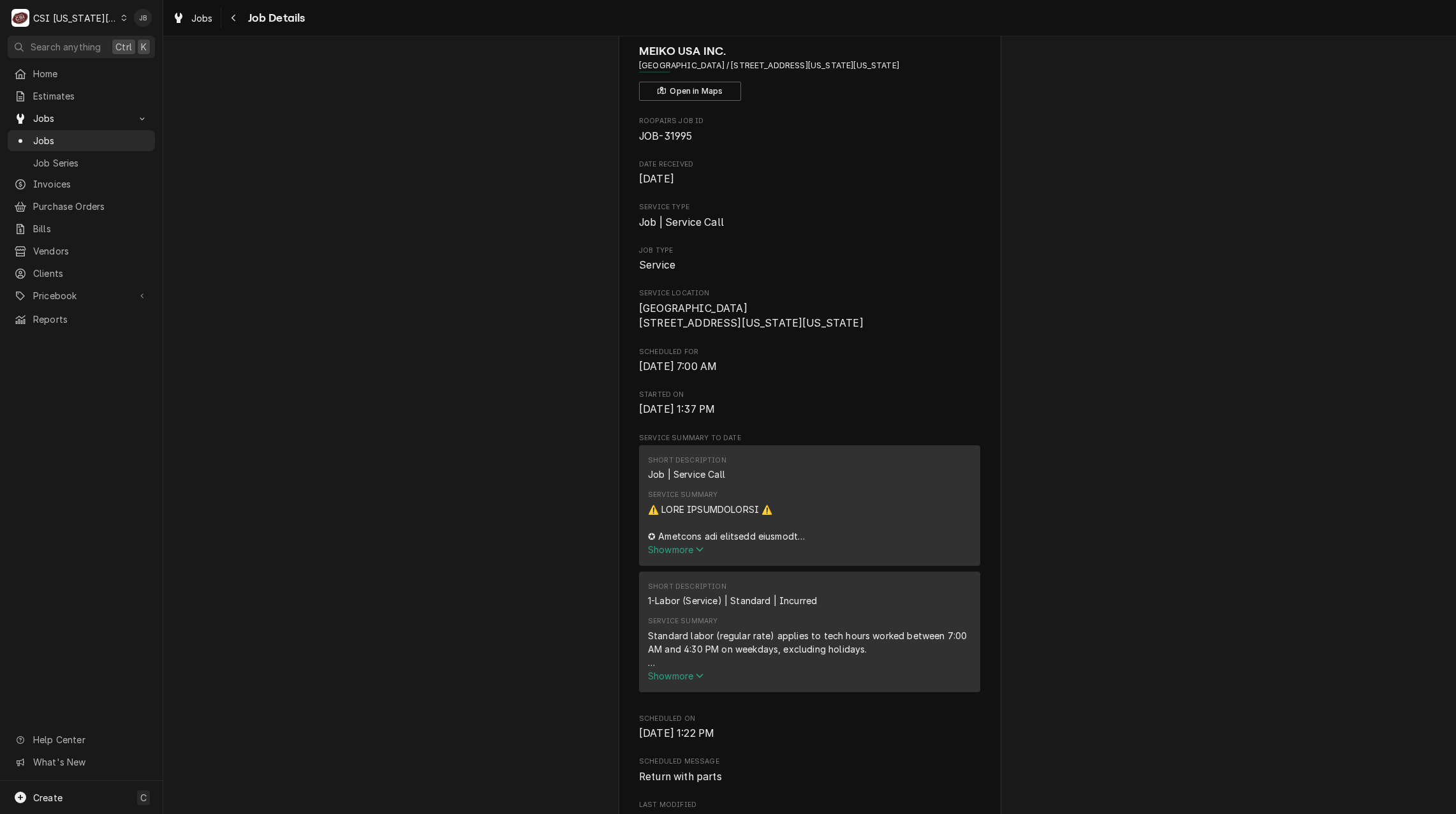
scroll to position [0, 0]
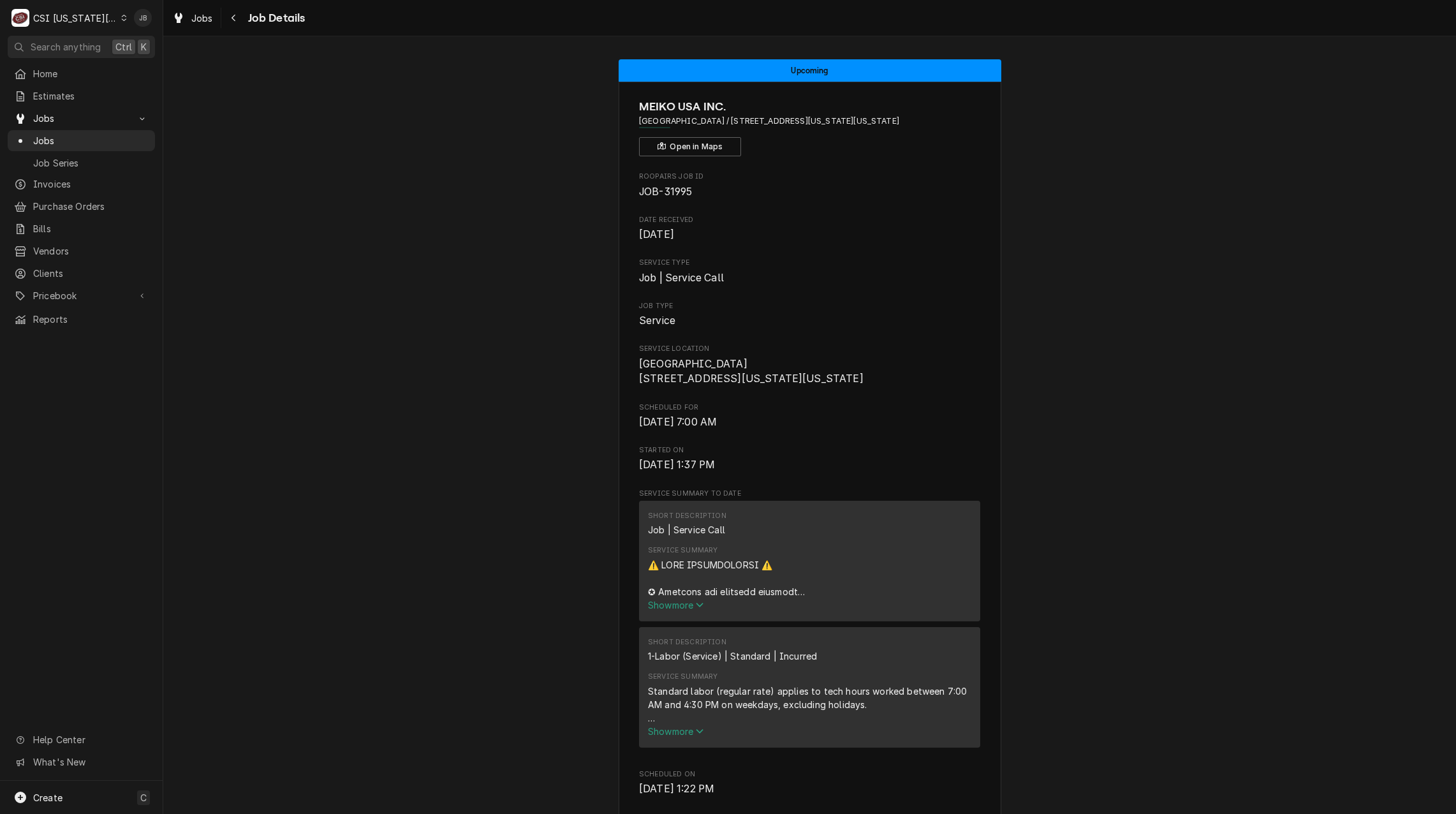
drag, startPoint x: 636, startPoint y: 444, endPoint x: 773, endPoint y: 432, distance: 137.5
click at [773, 430] on span "Fri, Aug 15th, 2025 - 7:00 AM" at bounding box center [810, 422] width 341 height 15
drag, startPoint x: 773, startPoint y: 432, endPoint x: 790, endPoint y: 444, distance: 20.8
click at [790, 430] on span "Fri, Aug 15th, 2025 - 7:00 AM" at bounding box center [810, 422] width 341 height 15
drag, startPoint x: 748, startPoint y: 395, endPoint x: 613, endPoint y: 350, distance: 142.3
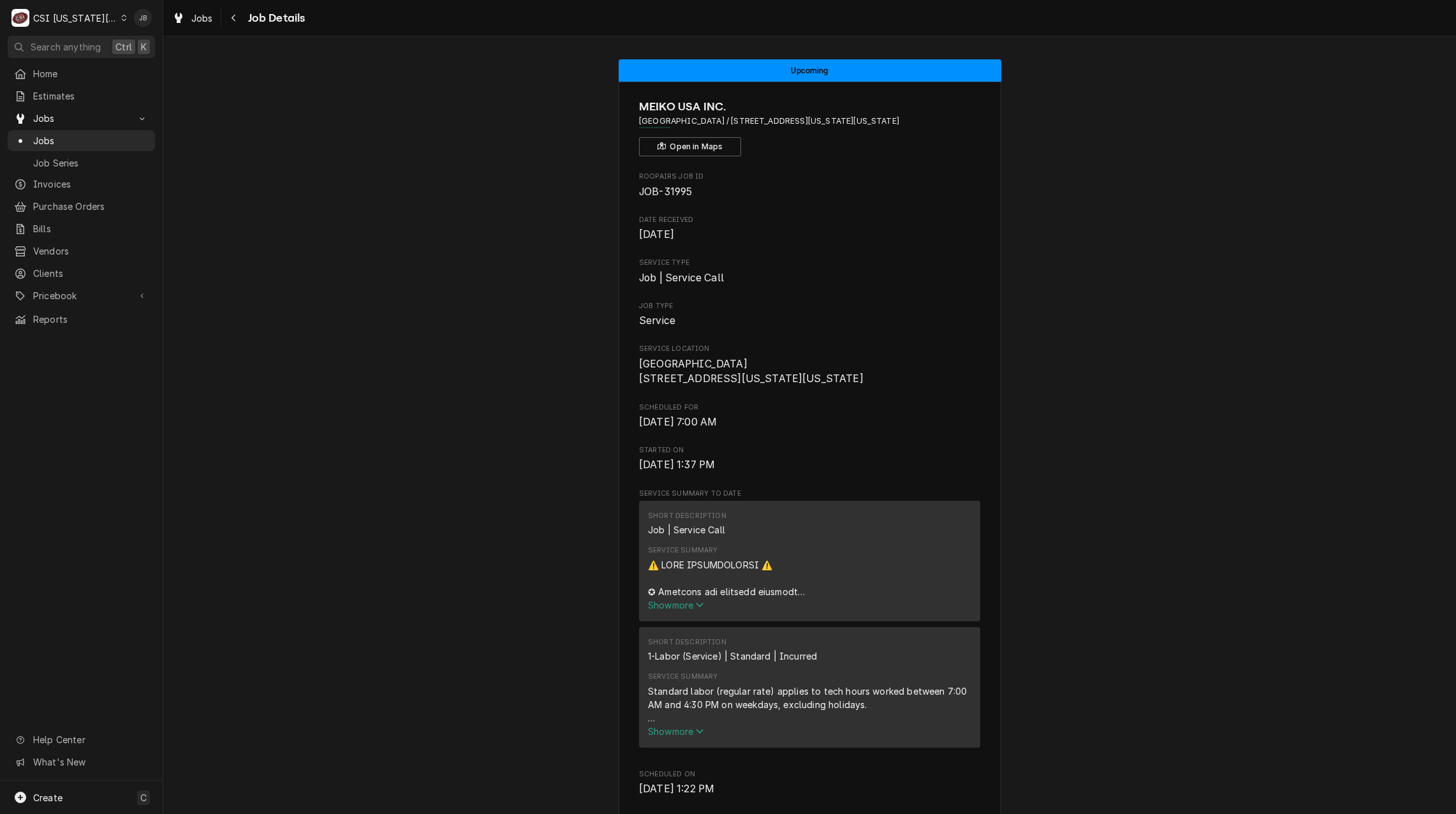
click at [827, 386] on span "Wyandotte High School 2501 Minnesota Ave Kansas City, KS 66102" at bounding box center [810, 371] width 341 height 30
click at [754, 382] on span "Wyandotte High School 2501 Minnesota Ave Kansas City, KS 66102" at bounding box center [810, 371] width 341 height 30
click at [750, 386] on span "Wyandotte High School 2501 Minnesota Ave Kansas City, KS 66102" at bounding box center [810, 371] width 341 height 30
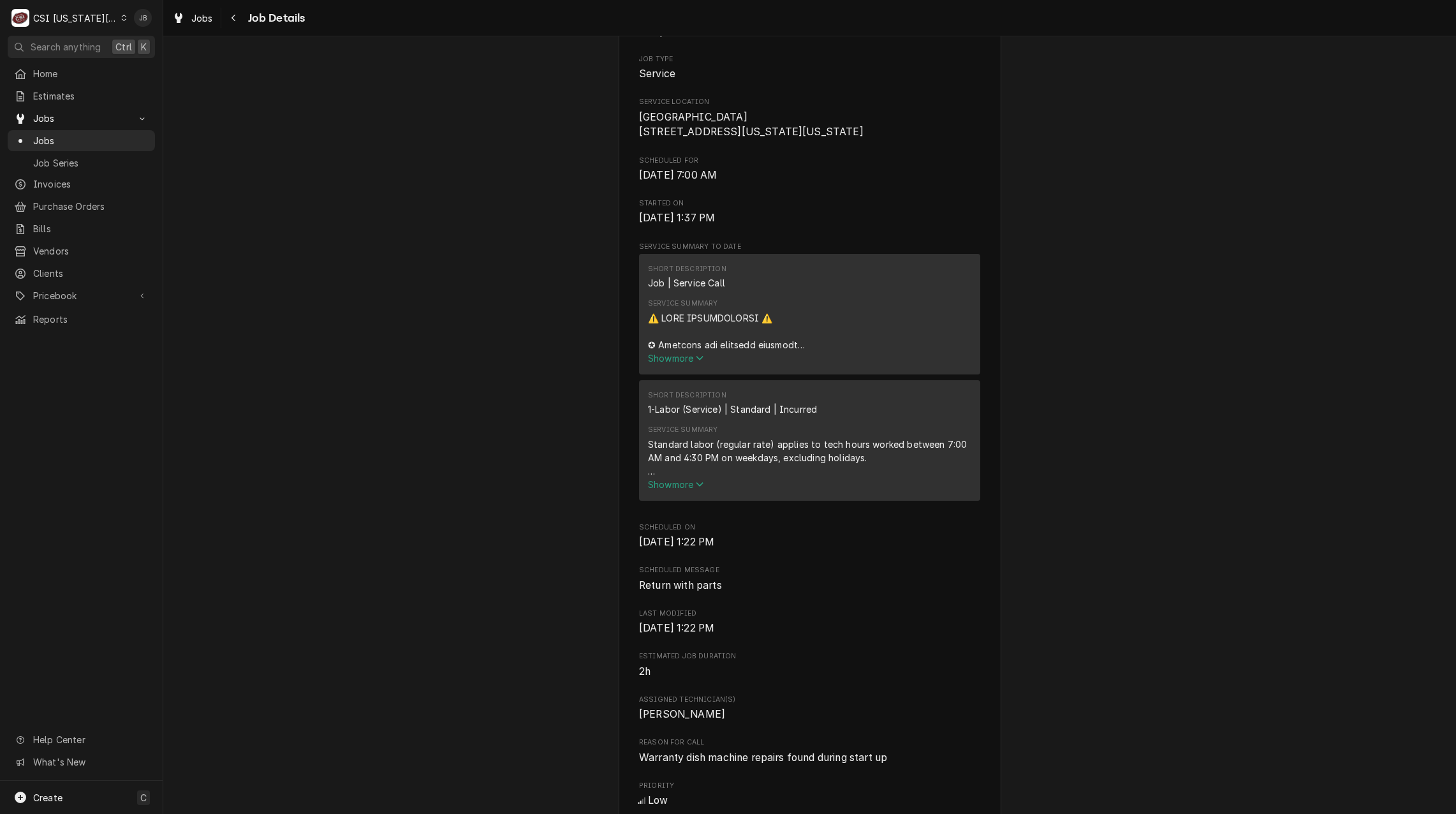
scroll to position [382, 0]
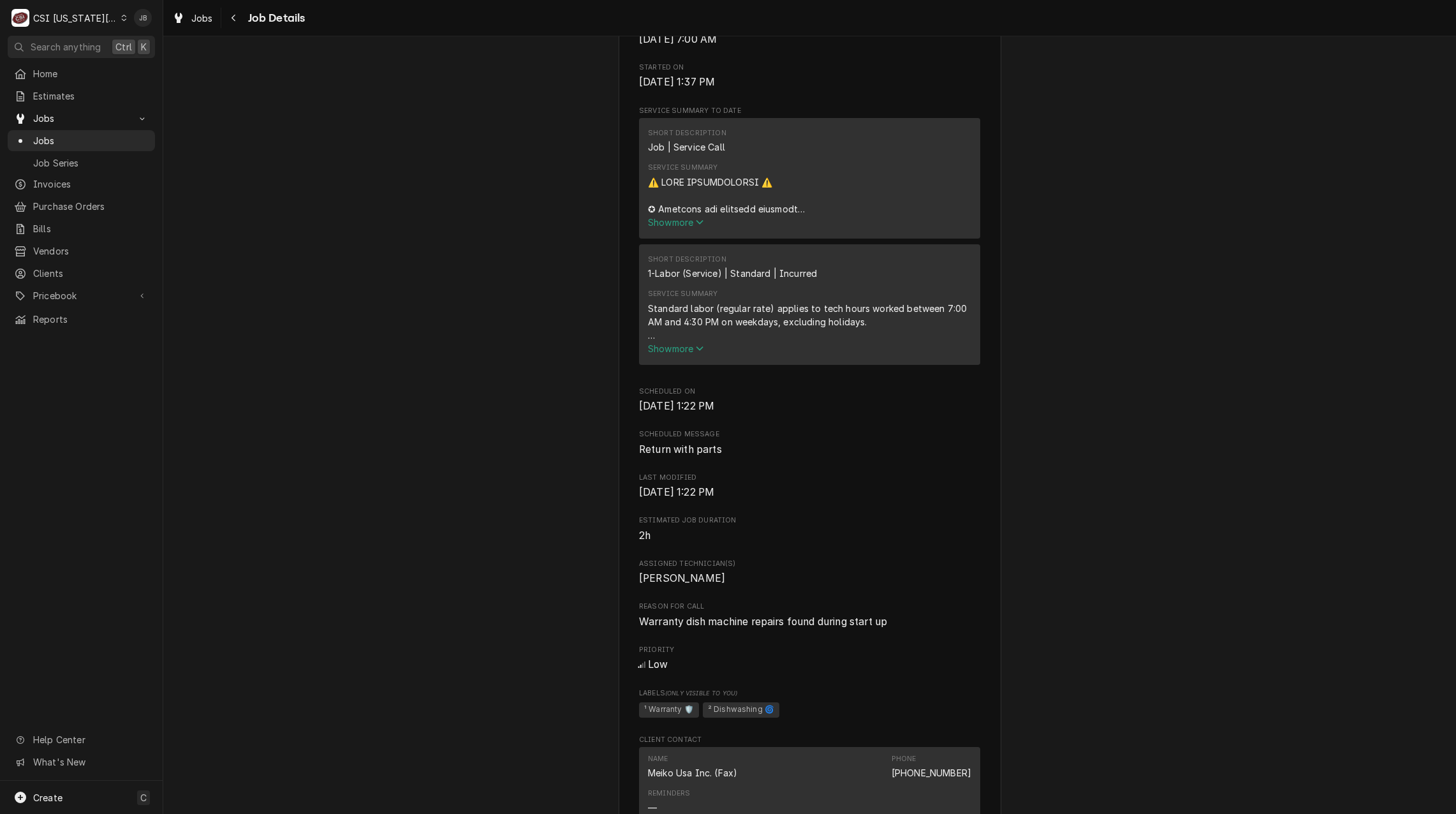
click at [674, 228] on span "Show more" at bounding box center [676, 221] width 56 height 10
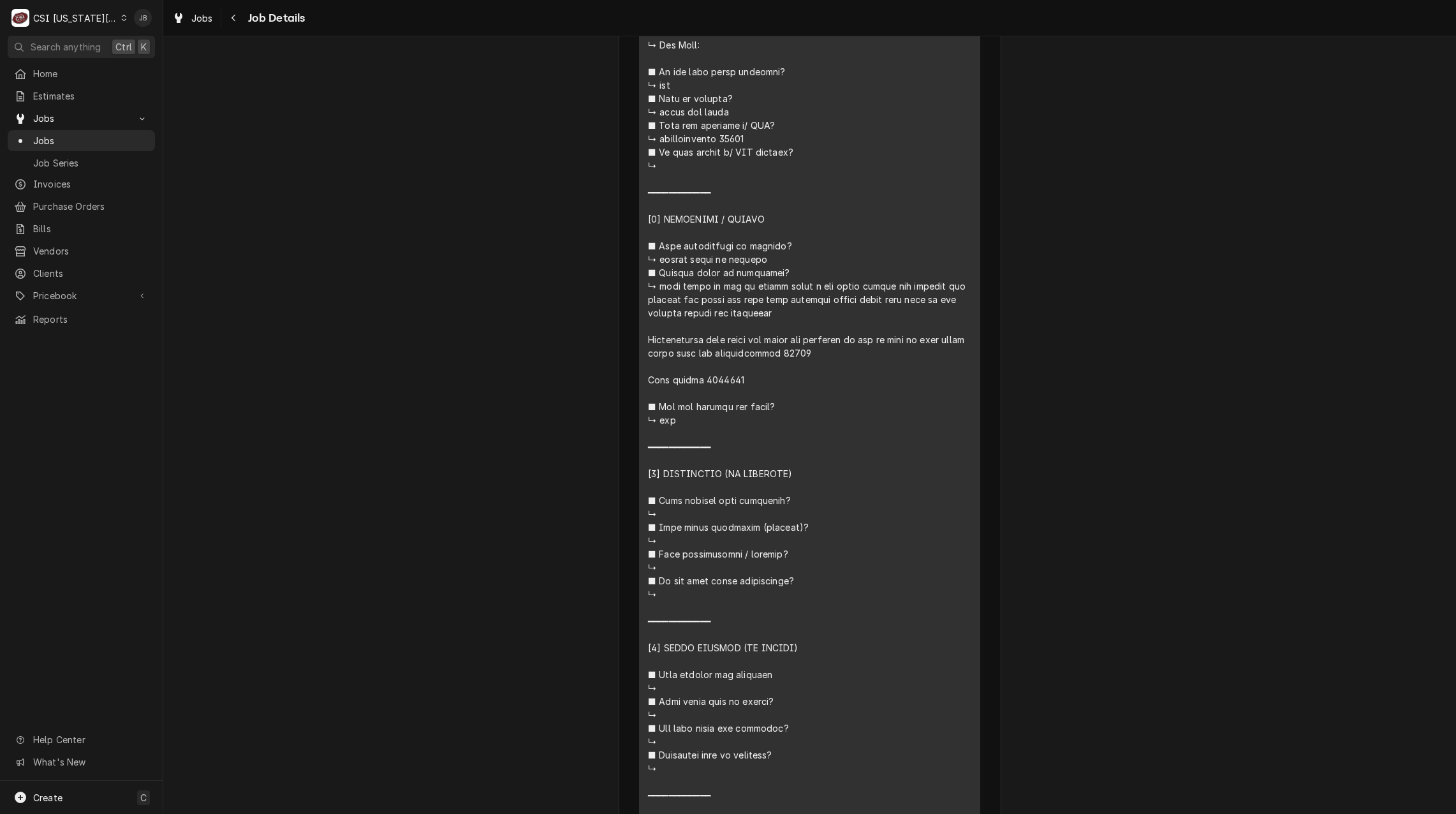
scroll to position [766, 0]
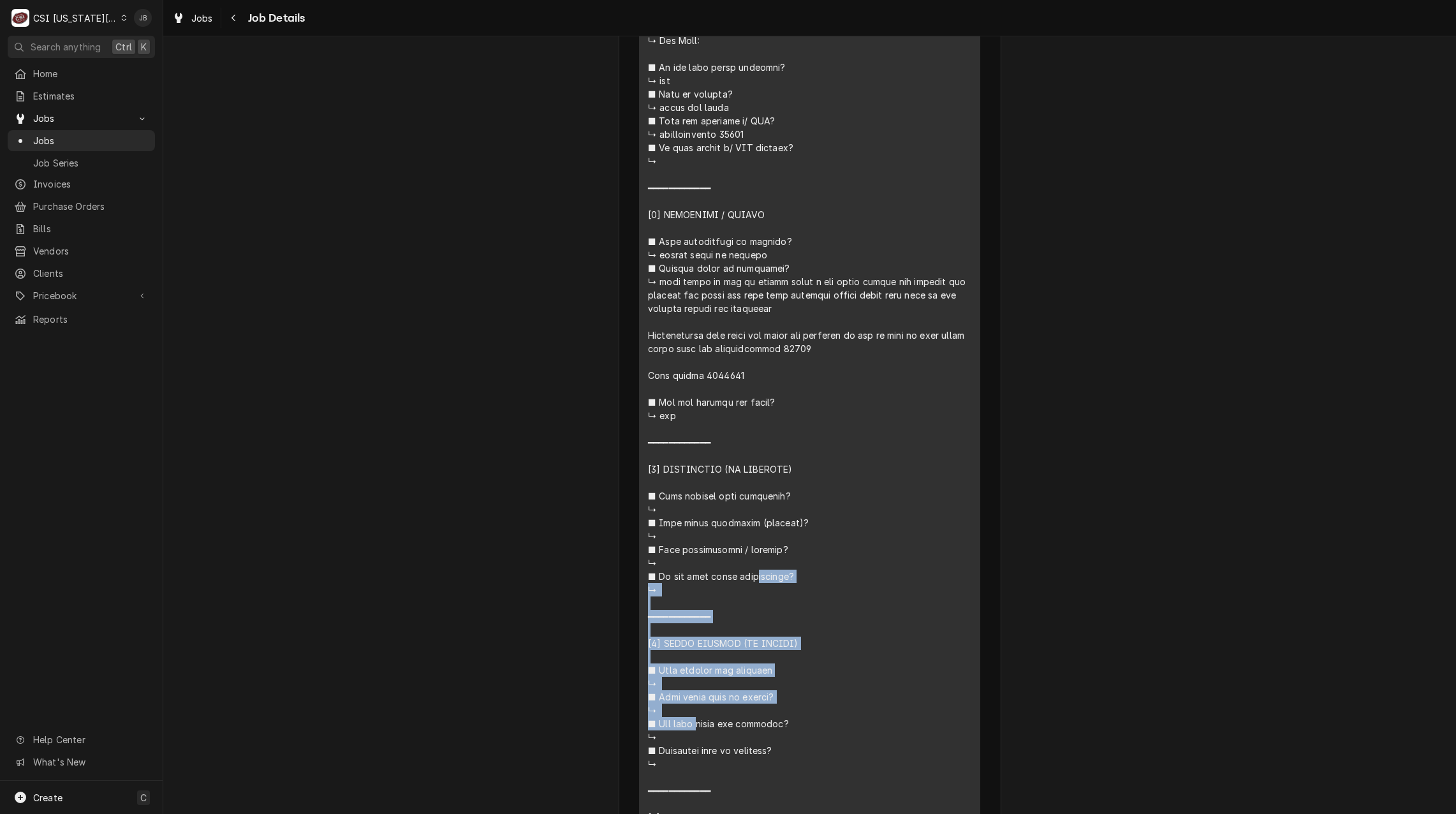
drag, startPoint x: 757, startPoint y: 386, endPoint x: 633, endPoint y: 333, distance: 134.9
click at [633, 333] on div "MEIKO USA INC. Wyandotte High School / 2501 Minnesota Ave, Kansas City, KS 6610…" at bounding box center [810, 597] width 382 height 2560
drag, startPoint x: 633, startPoint y: 333, endPoint x: 773, endPoint y: 379, distance: 147.4
click at [773, 379] on div "Service Summary" at bounding box center [810, 316] width 324 height 1045
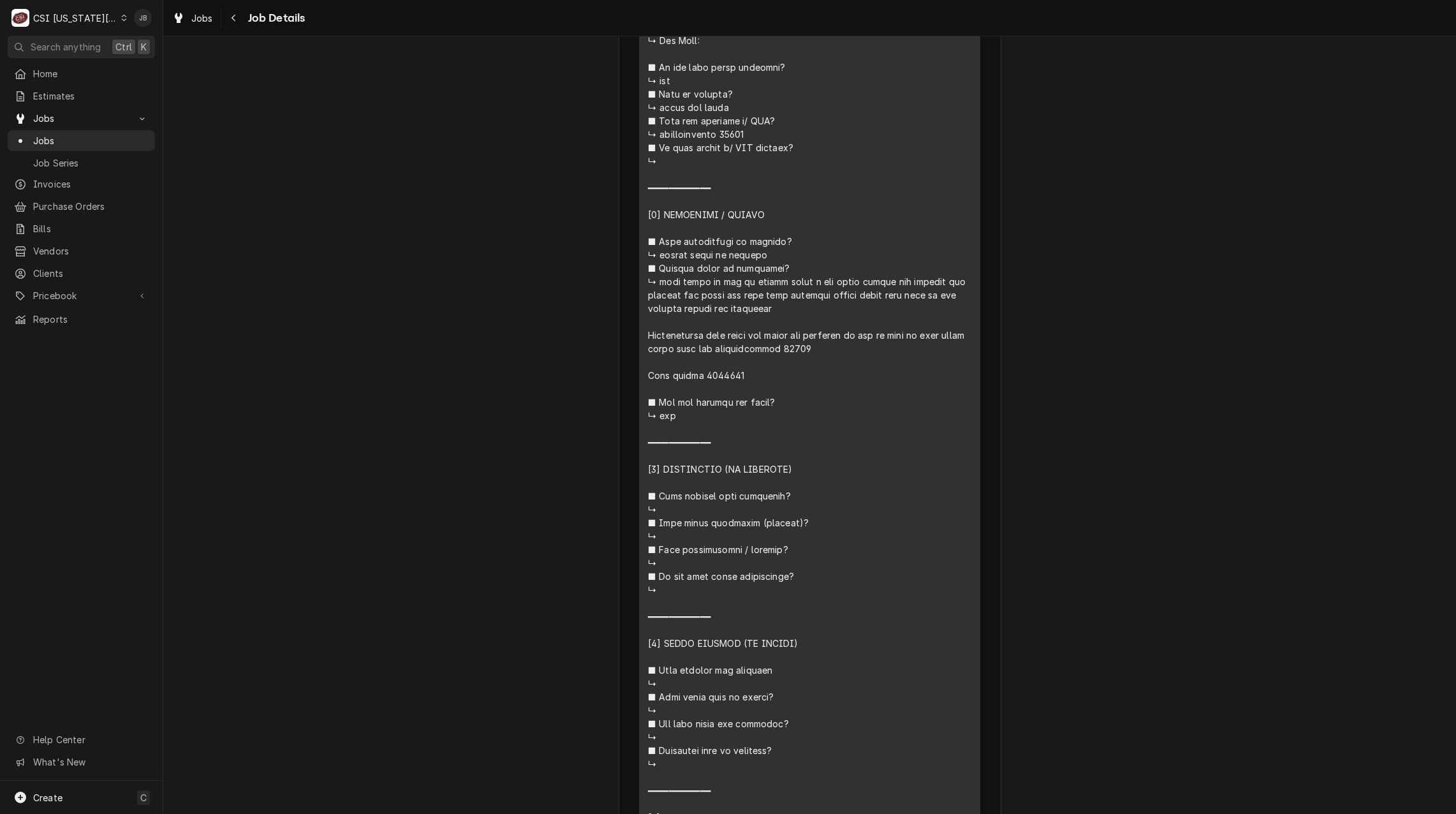
click at [732, 391] on div "Service Summary" at bounding box center [810, 316] width 324 height 1045
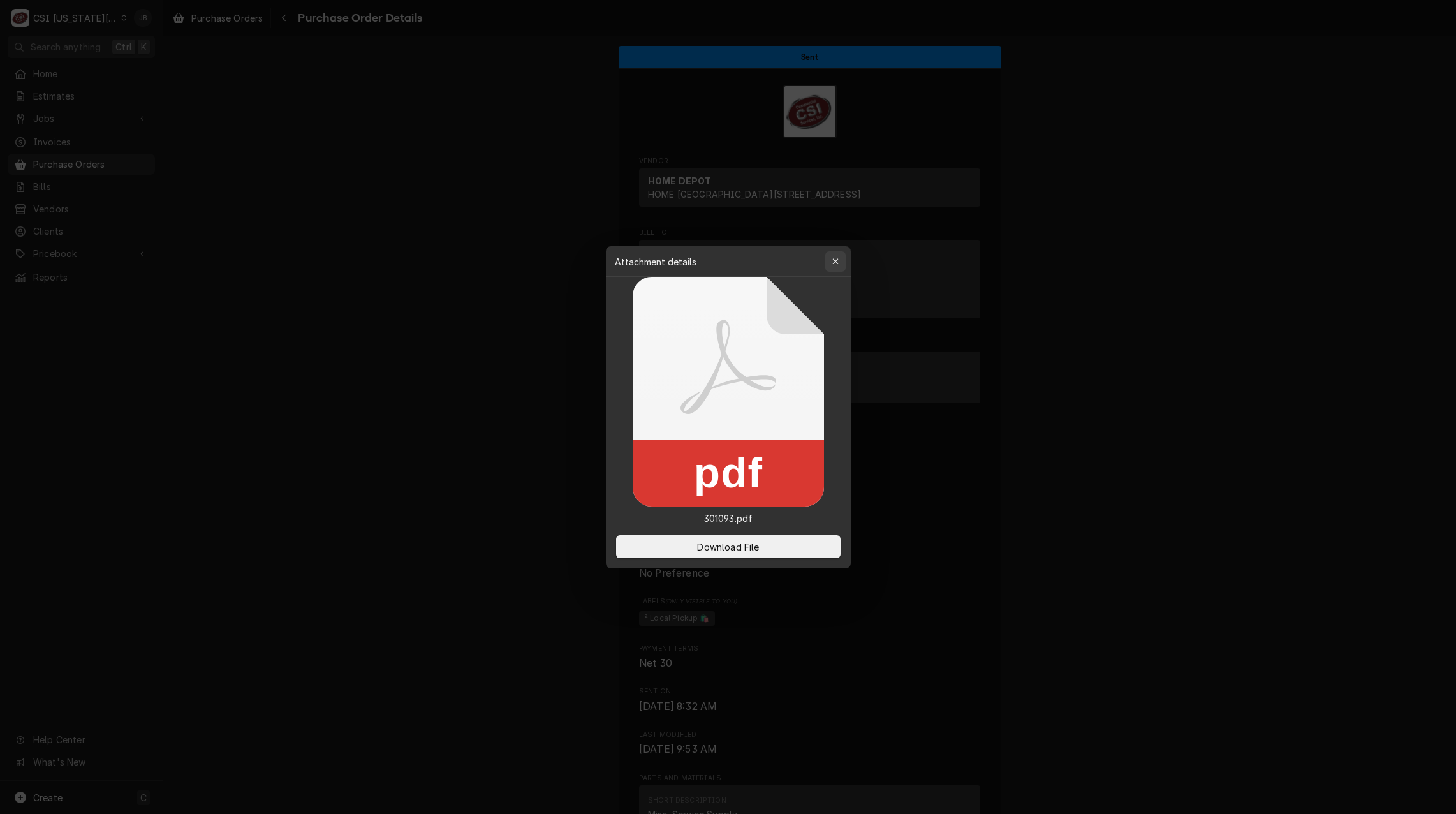
scroll to position [804, 0]
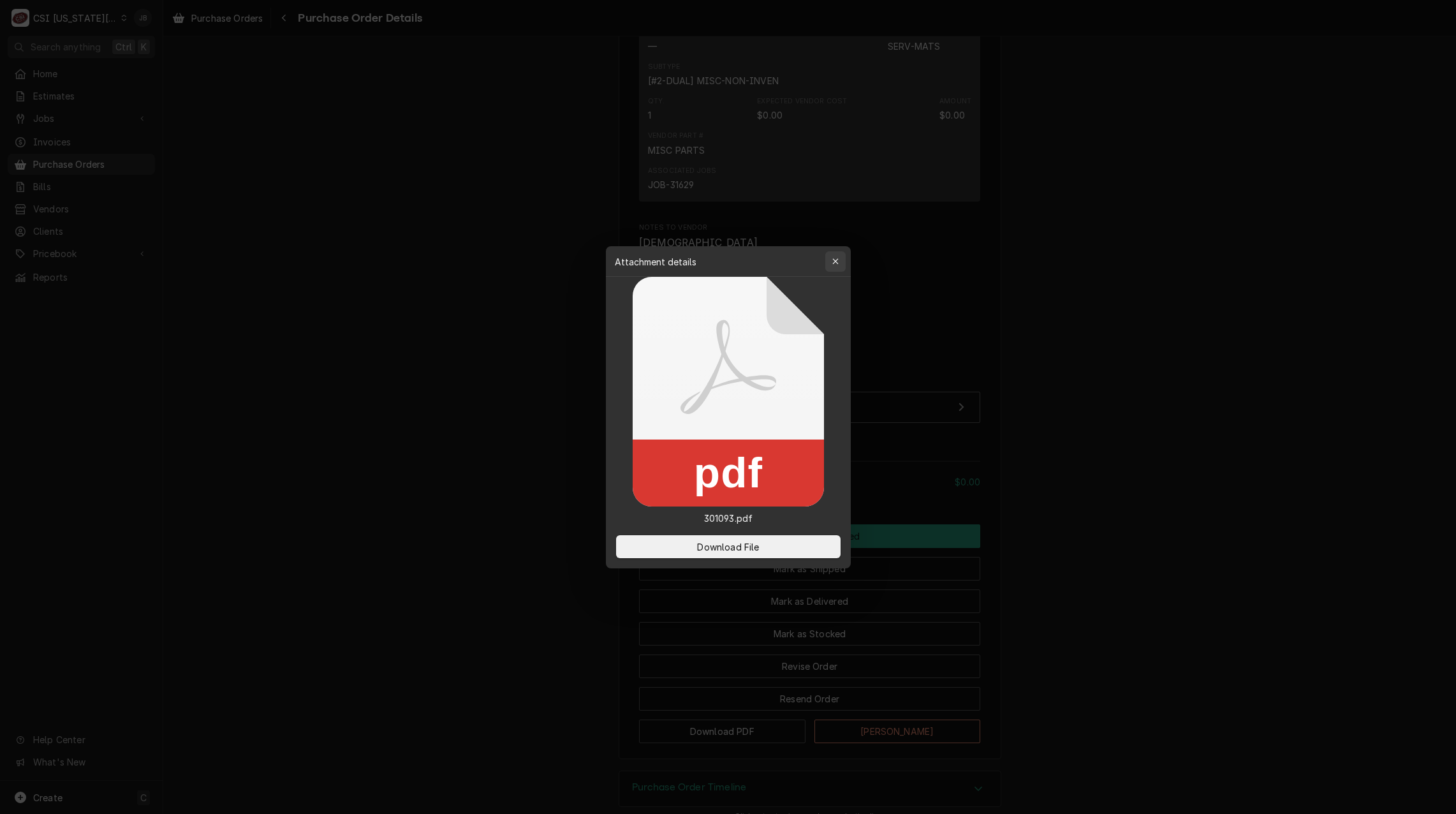
click at [839, 266] on div "button" at bounding box center [835, 262] width 13 height 13
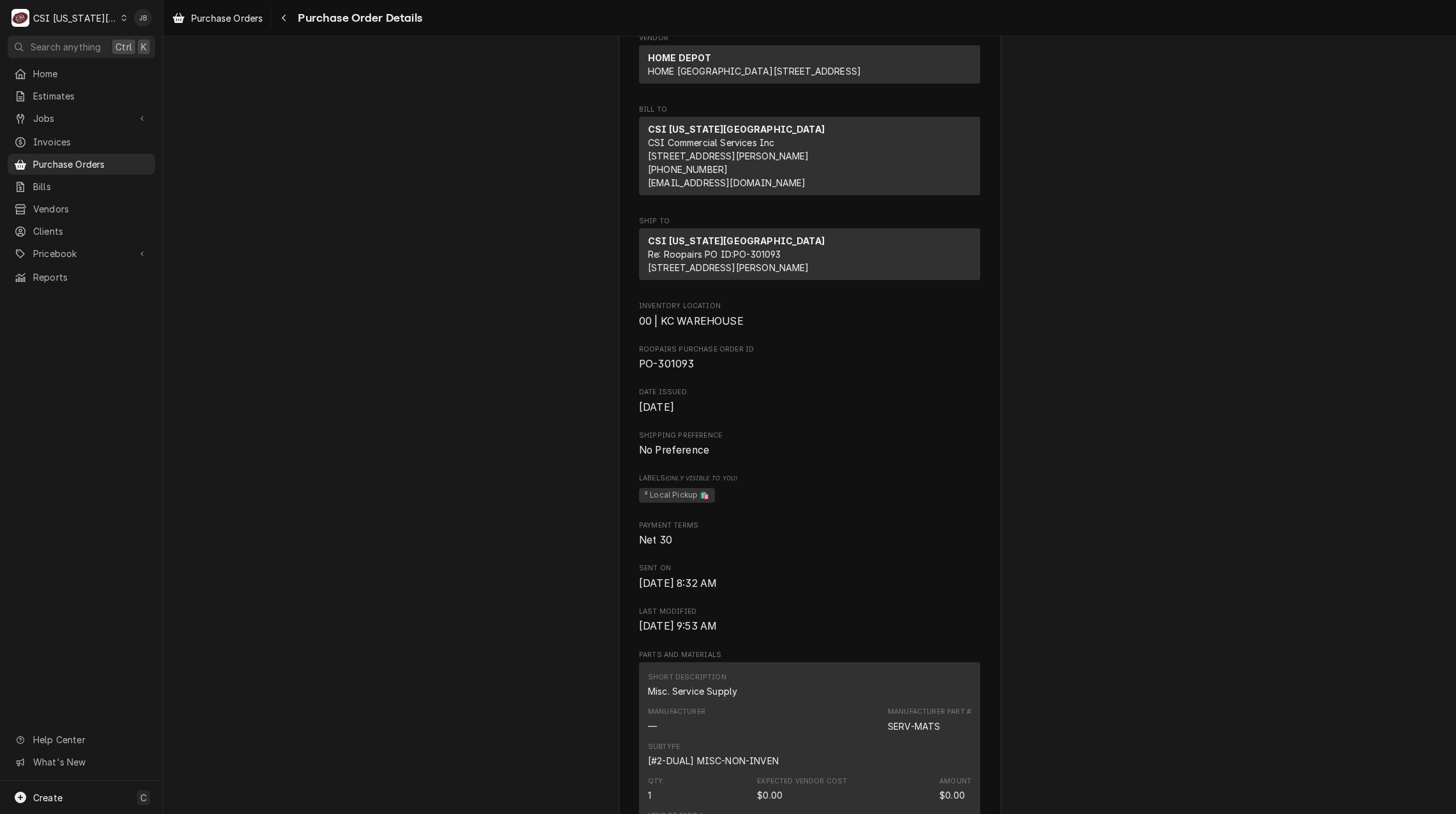
scroll to position [0, 0]
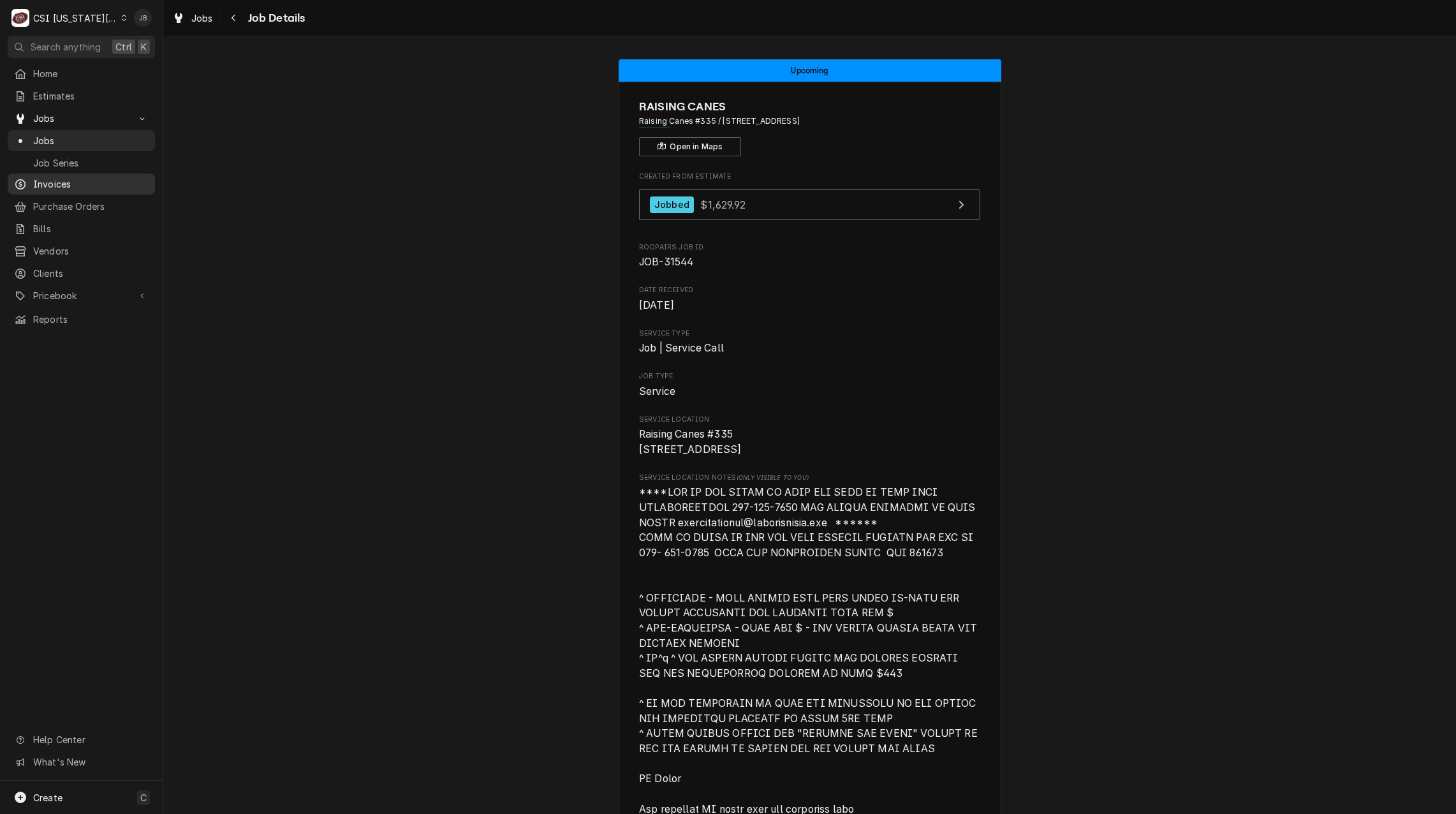
click at [69, 177] on span "Invoices" at bounding box center [90, 184] width 115 height 14
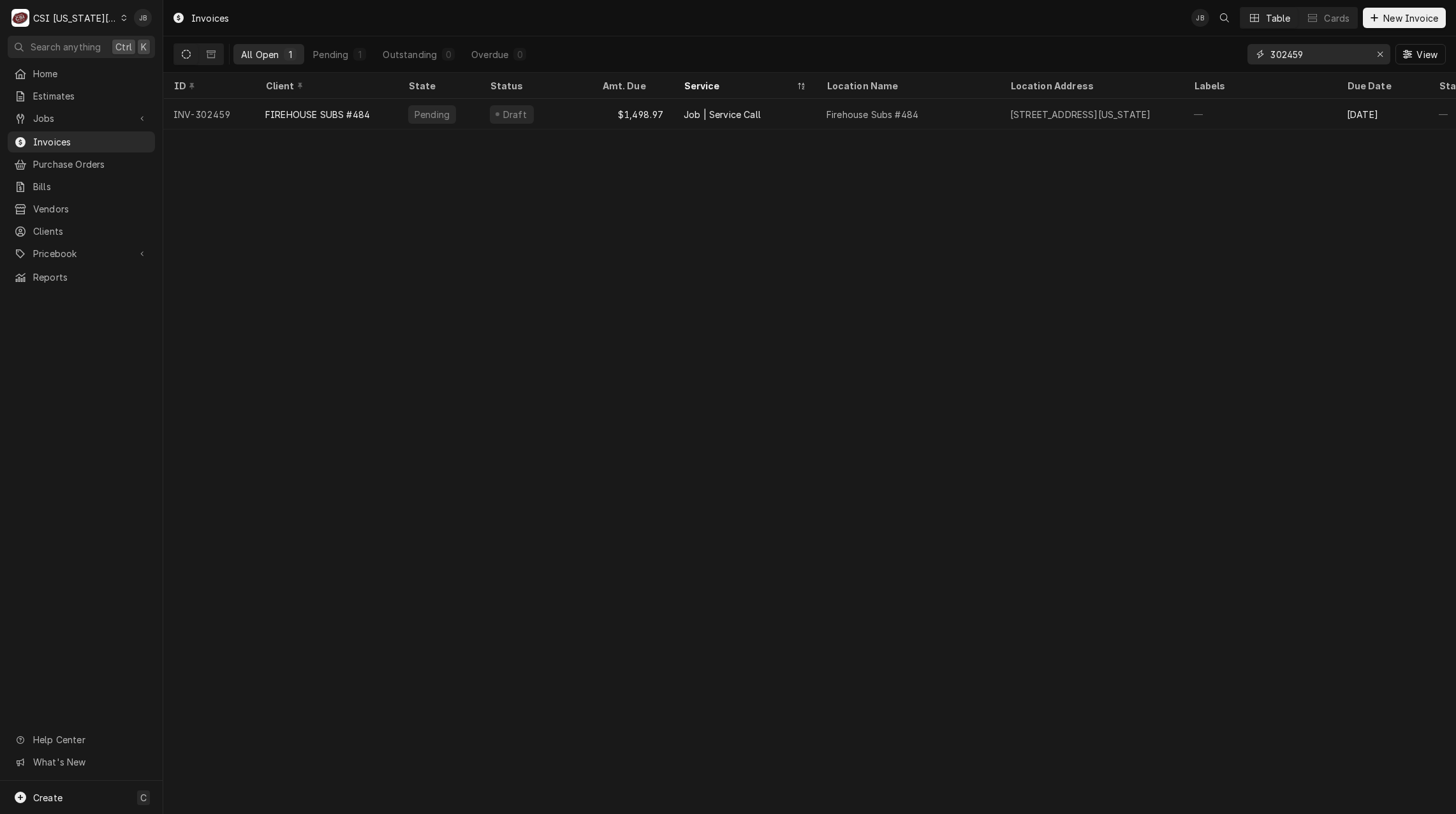
drag, startPoint x: 1330, startPoint y: 55, endPoint x: 2, endPoint y: 100, distance: 1328.8
click at [987, 44] on div "All Open 1 Pending 1 Outstanding 0 Overdue 0 302459 View" at bounding box center [810, 54] width 1272 height 35
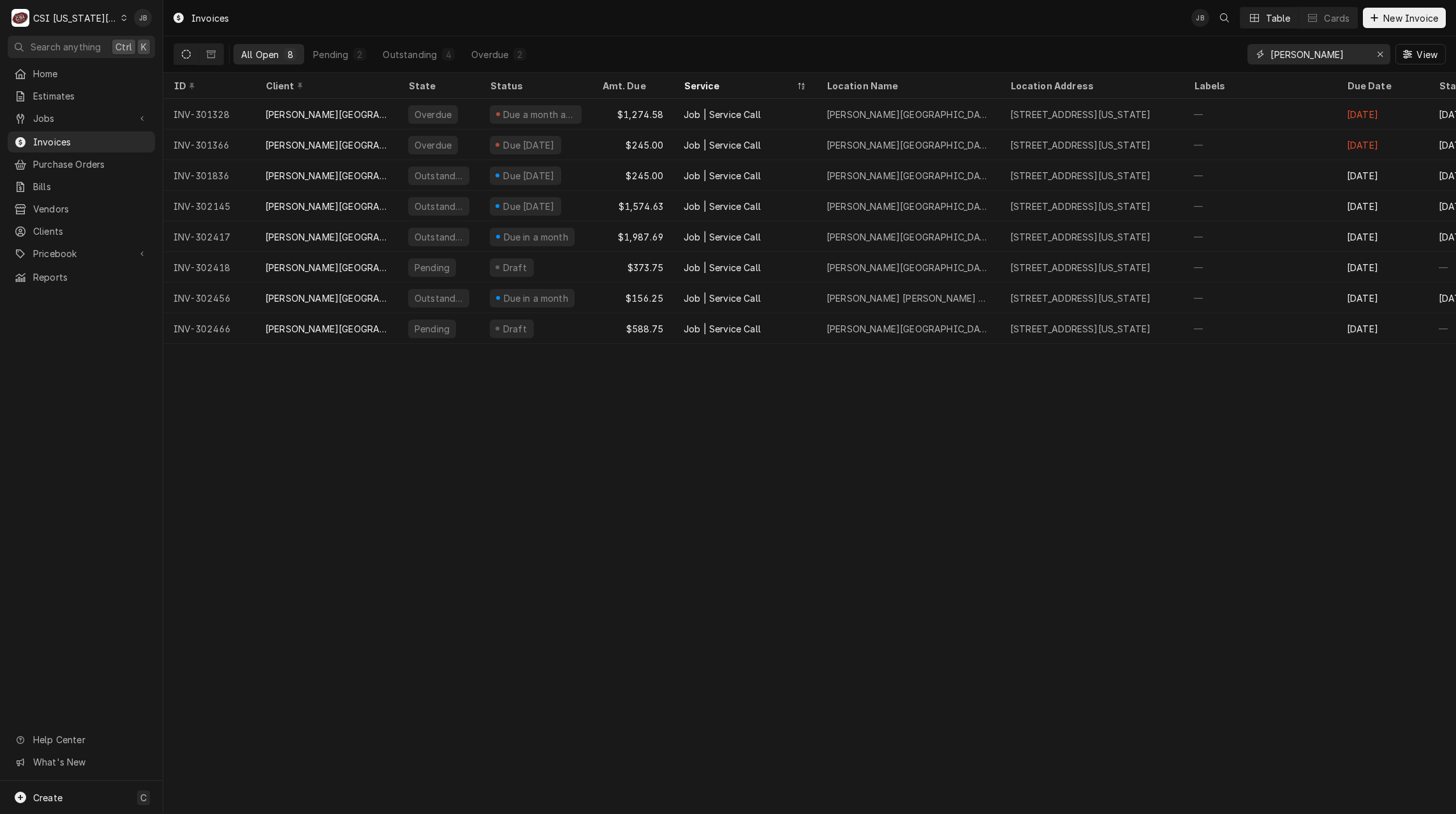
type input "hickman"
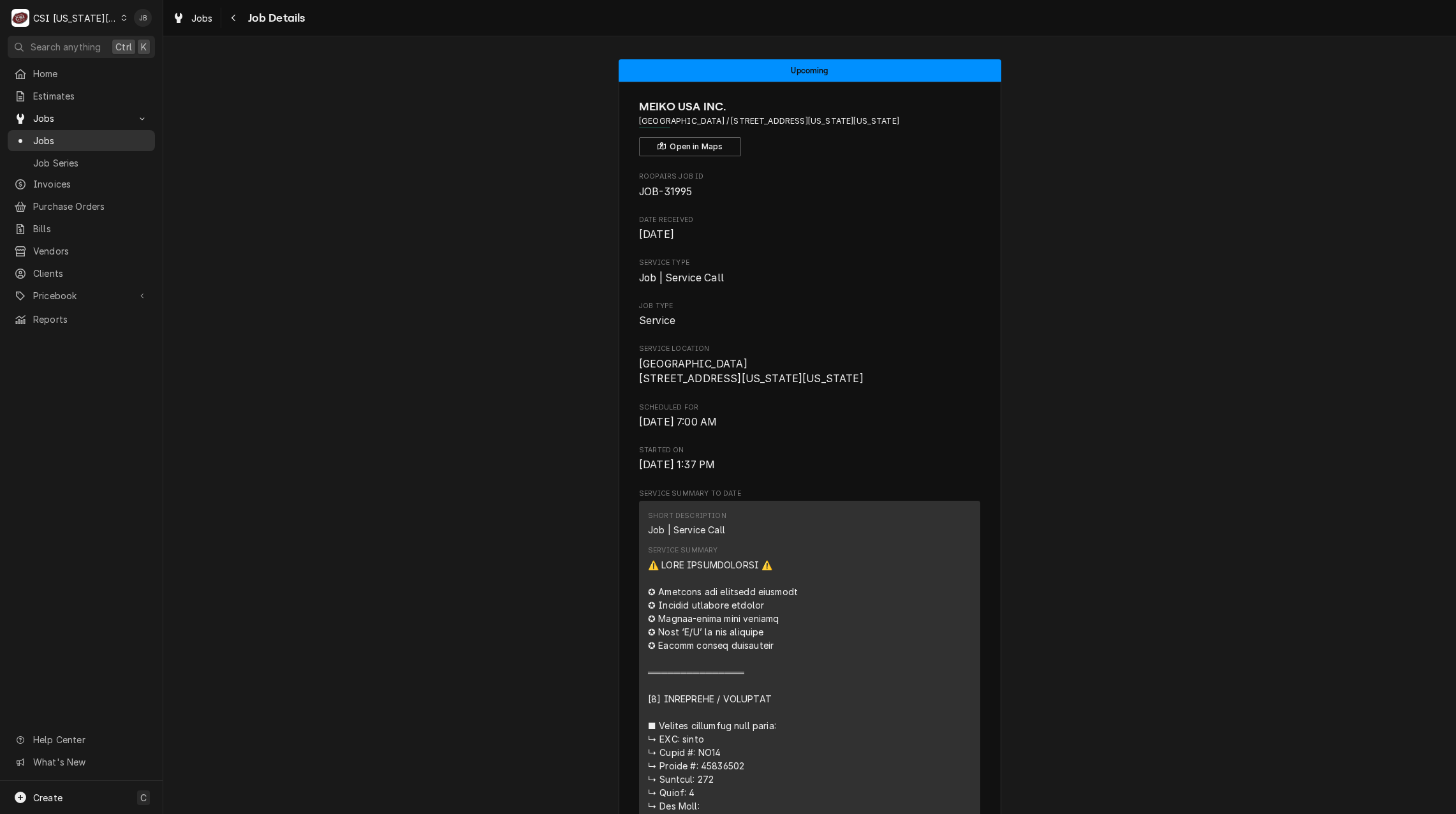
scroll to position [766, 0]
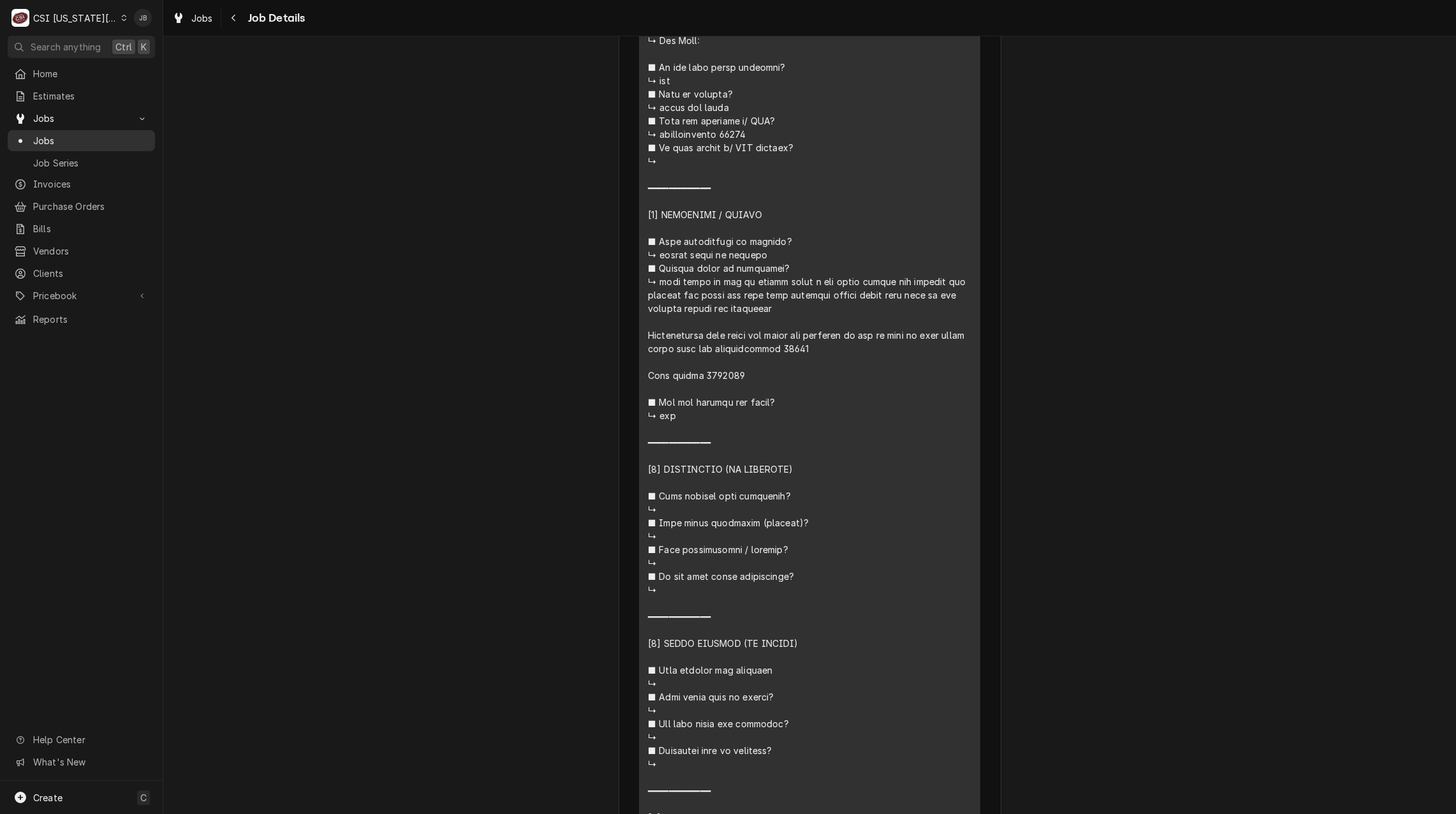
click at [63, 134] on span "Jobs" at bounding box center [90, 140] width 115 height 14
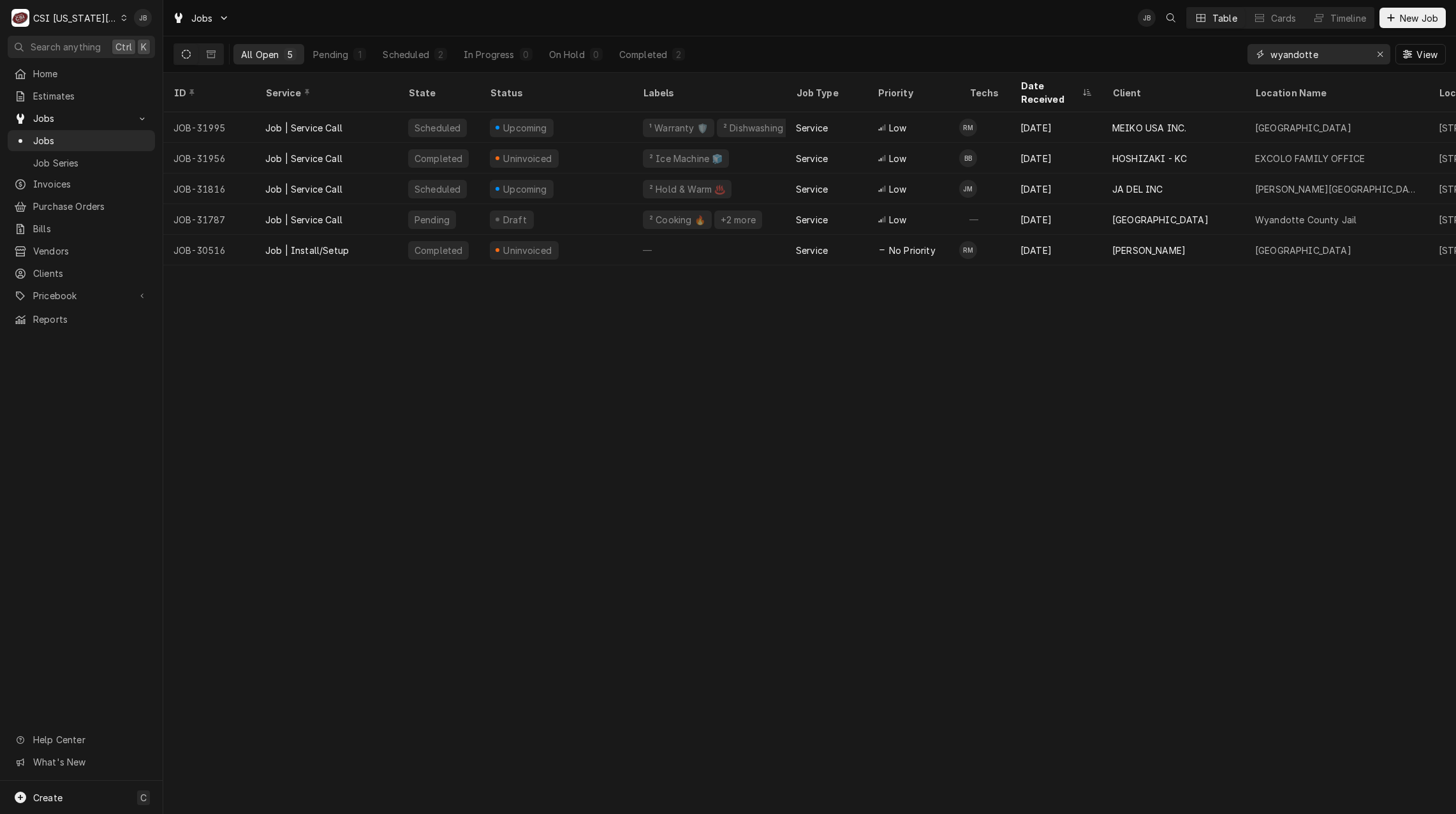
drag, startPoint x: 1285, startPoint y: 52, endPoint x: 1061, endPoint y: 35, distance: 224.6
click at [1064, 35] on div "Jobs JB Table Cards Timeline New Job All Open 5 Pending 1 Scheduled 2 In Progre…" at bounding box center [810, 36] width 1293 height 72
type input "[PERSON_NAME]"
click at [407, 57] on div "Scheduled" at bounding box center [405, 54] width 46 height 14
